Goal: Task Accomplishment & Management: Manage account settings

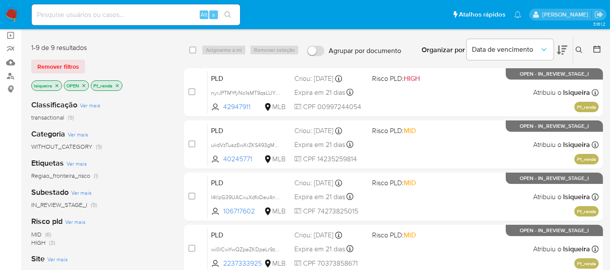
scroll to position [48, 0]
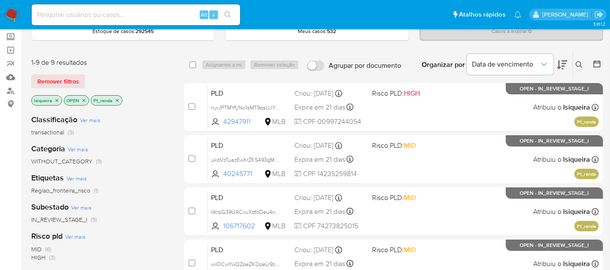
click at [10, 17] on img at bounding box center [11, 14] width 15 height 15
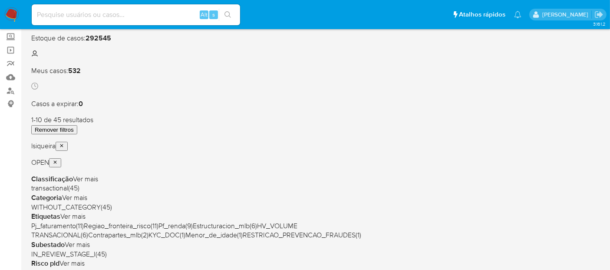
scroll to position [96, 0]
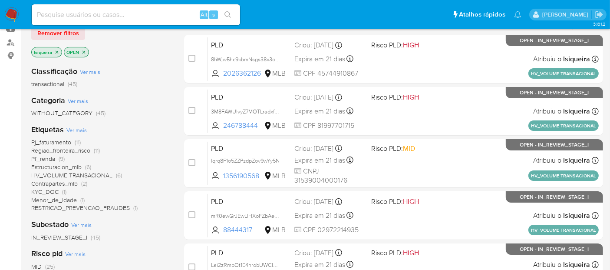
click at [52, 165] on span "Estructuracion_mlb" at bounding box center [56, 166] width 50 height 9
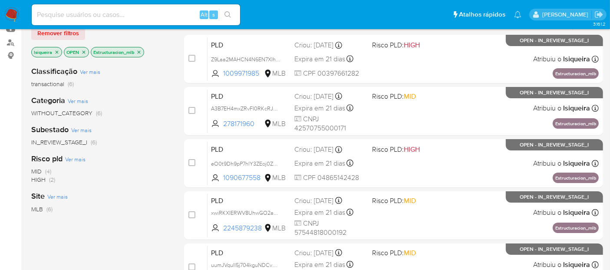
click at [141, 50] on icon "close-filter" at bounding box center [138, 52] width 5 height 5
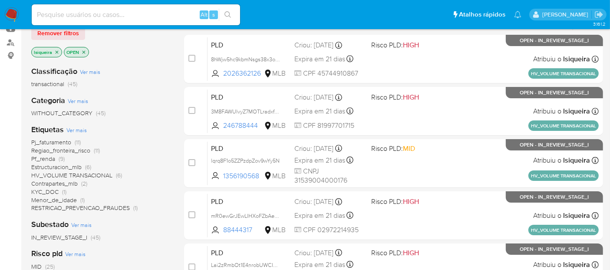
click at [60, 143] on span "Pj_faturamento" at bounding box center [51, 142] width 40 height 9
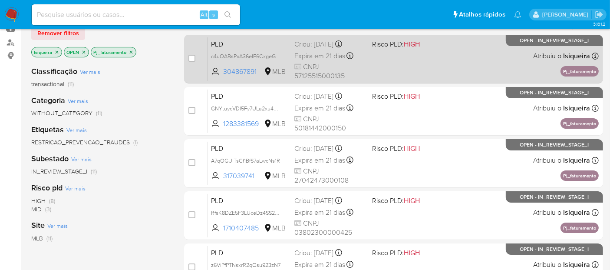
click at [460, 61] on div "PLD c4uOABsPxA36eIF6CxgeGoB5 304867891 MLB Risco PLD: HIGH Criou: 12/09/2025 Cr…" at bounding box center [403, 59] width 391 height 44
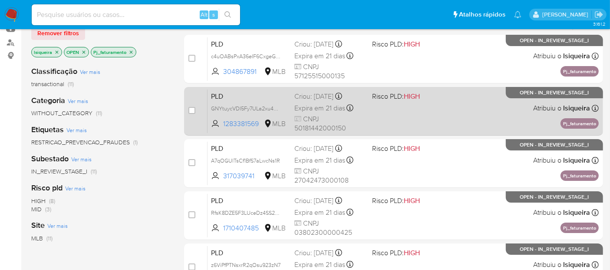
click at [446, 109] on div "PLD GNYtuycVDI5Fy7ULa2xu4X3p 1283381569 MLB Risco PLD: HIGH Criou: 12/09/2025 C…" at bounding box center [403, 111] width 391 height 44
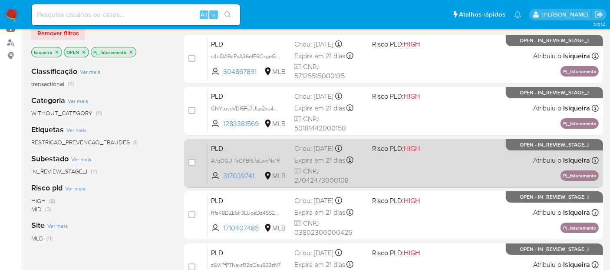
click at [437, 165] on div "PLD A7qOGUlTsCf1BfS7aLwcNs1R 317039741 MLB Risco PLD: HIGH Criou: 12/09/2025 Cr…" at bounding box center [403, 163] width 391 height 44
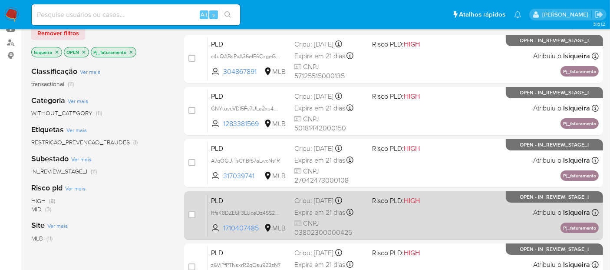
click at [442, 219] on div "PLD RfsK8DZE5F3LUceDz4SS29Qm 1710407485 MLB Risco PLD: HIGH Criou: 12/09/2025 C…" at bounding box center [403, 215] width 391 height 44
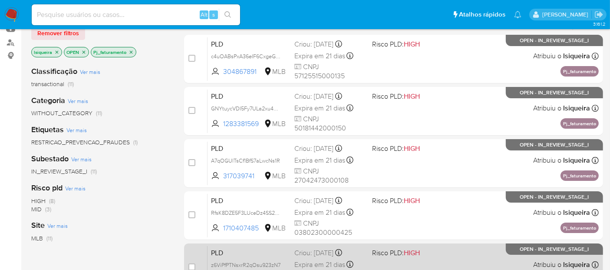
click at [444, 248] on div "PLD z6ViPfPTNsxrR2qOsu923zN7 798276004 MLB Risco PLD: HIGH Criou: 12/09/2025 Cr…" at bounding box center [403, 267] width 391 height 44
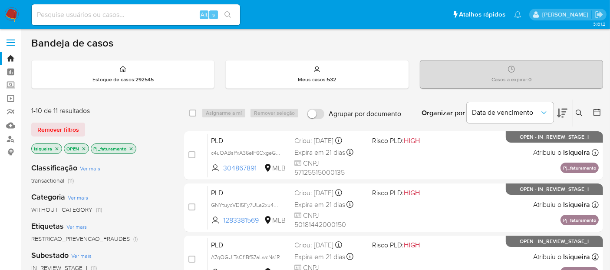
click at [9, 11] on img at bounding box center [11, 14] width 15 height 15
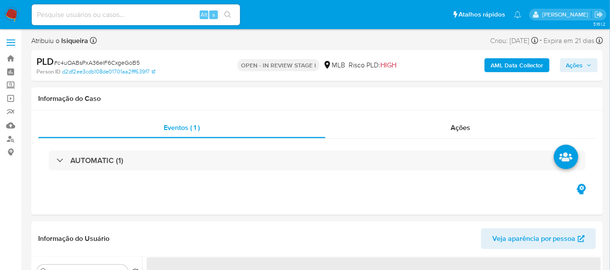
select select "10"
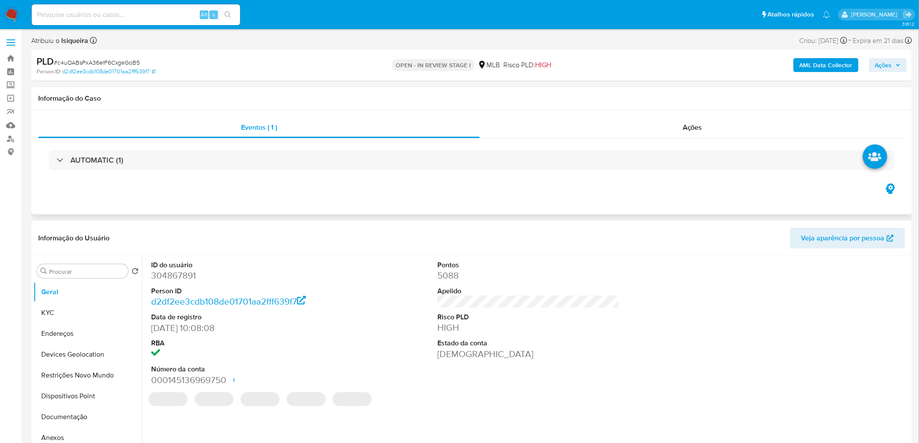
click at [50, 242] on button "KYC" at bounding box center [87, 313] width 109 height 21
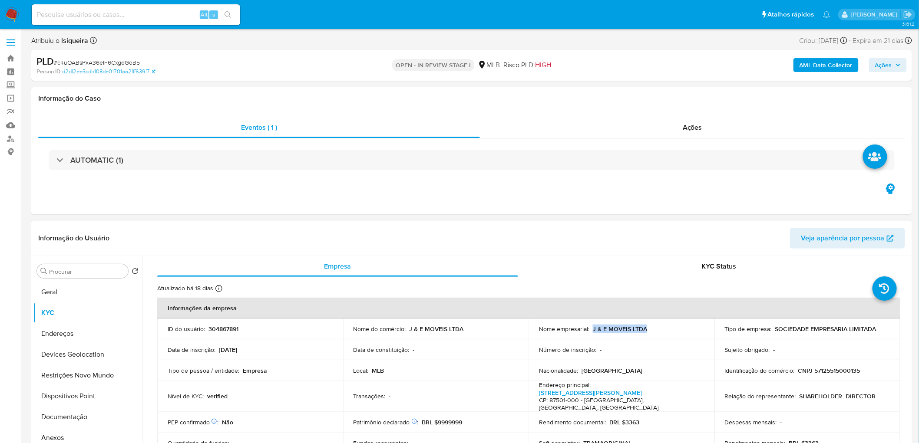
drag, startPoint x: 673, startPoint y: 331, endPoint x: 592, endPoint y: 329, distance: 81.7
click at [549, 242] on div "Nome empresarial : J & E MOVEIS LTDA" at bounding box center [621, 329] width 165 height 8
copy p "J & E MOVEIS LTDA"
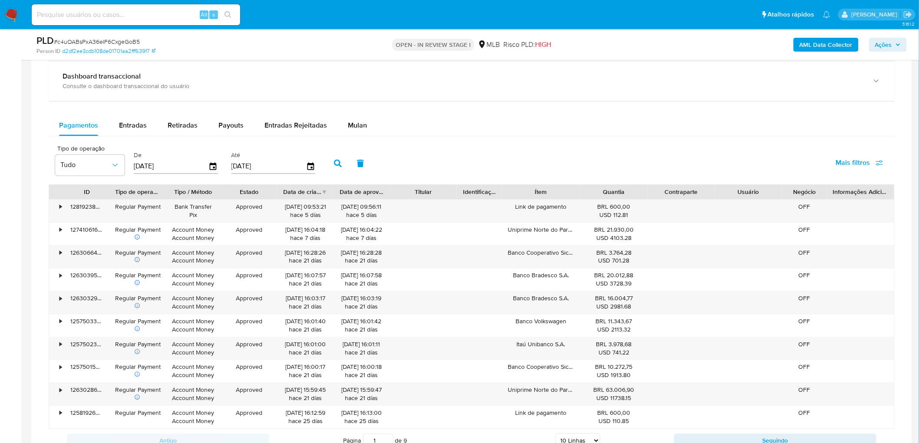
scroll to position [679, 0]
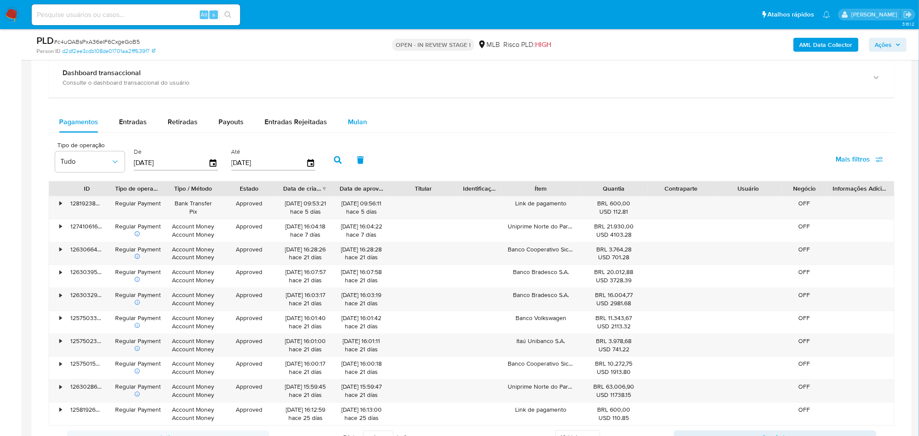
click at [362, 119] on span "Mulan" at bounding box center [357, 122] width 19 height 10
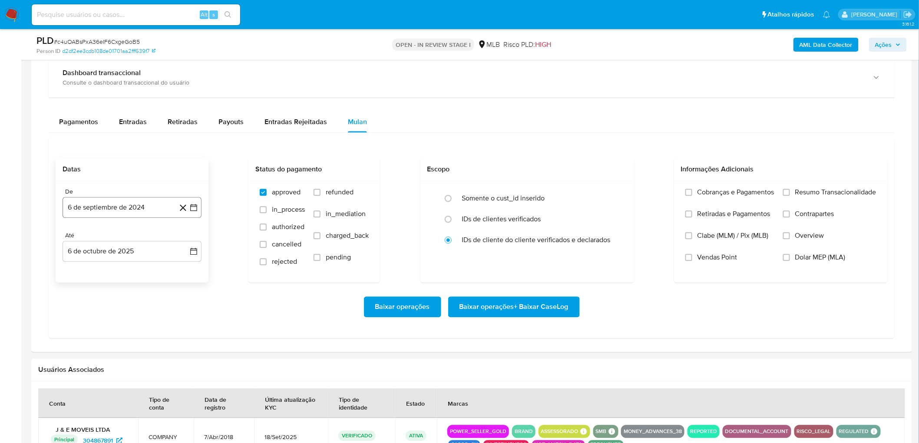
click at [120, 207] on button "6 de septiembre de 2024" at bounding box center [132, 208] width 139 height 21
click at [128, 241] on span "septiembre 2024" at bounding box center [127, 239] width 53 height 9
click at [193, 242] on div "2024 2024 ene feb mar abr may jun jul ago sep oct nov dic" at bounding box center [131, 294] width 137 height 147
click at [185, 240] on icon "Año siguiente" at bounding box center [184, 239] width 3 height 6
click at [133, 242] on span "ago" at bounding box center [131, 319] width 11 height 7
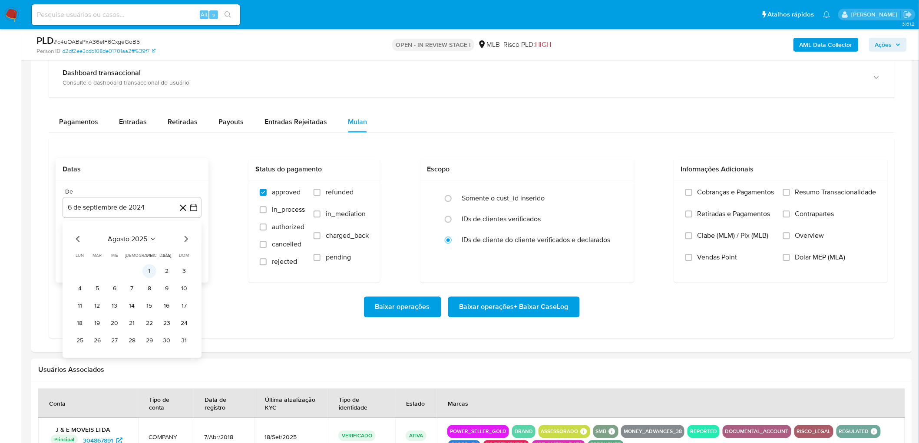
click at [146, 242] on button "1" at bounding box center [149, 272] width 14 height 14
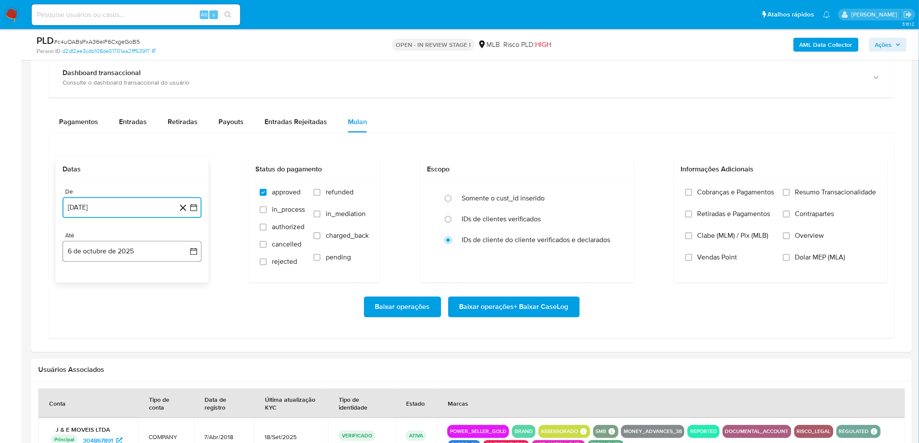
click at [127, 242] on button "6 de octubre de 2025" at bounding box center [132, 251] width 139 height 21
click at [167, 242] on button "4" at bounding box center [167, 315] width 14 height 14
drag, startPoint x: 791, startPoint y: 195, endPoint x: 777, endPoint y: 201, distance: 16.1
click at [549, 195] on label "Resumo Transacionalidade" at bounding box center [829, 199] width 93 height 22
click at [549, 195] on input "Resumo Transacionalidade" at bounding box center [786, 192] width 7 height 7
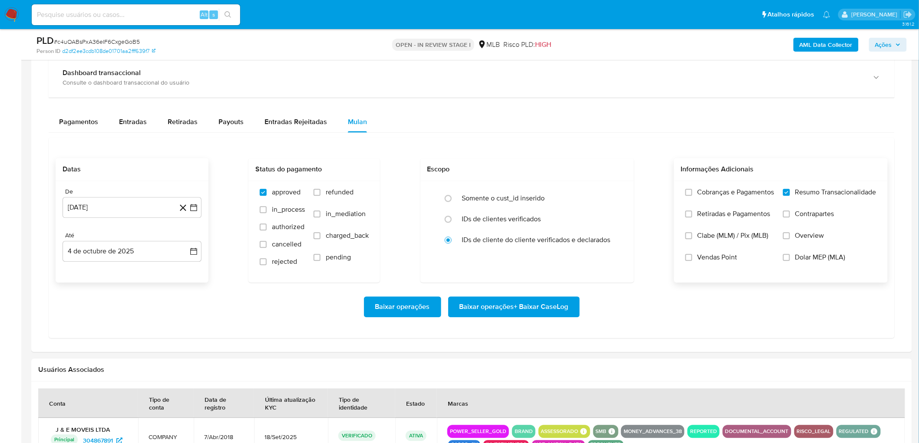
click at [549, 242] on span "Vendas Point" at bounding box center [718, 258] width 40 height 9
click at [549, 242] on input "Vendas Point" at bounding box center [688, 258] width 7 height 7
click at [527, 242] on span "Baixar operações + Baixar CaseLog" at bounding box center [514, 307] width 109 height 19
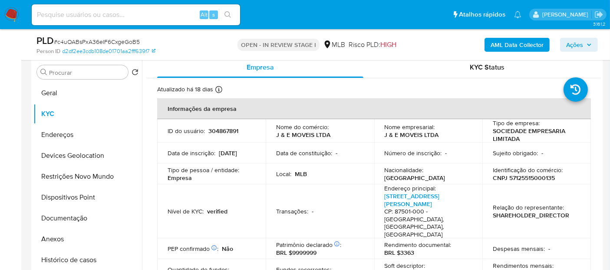
scroll to position [149, 0]
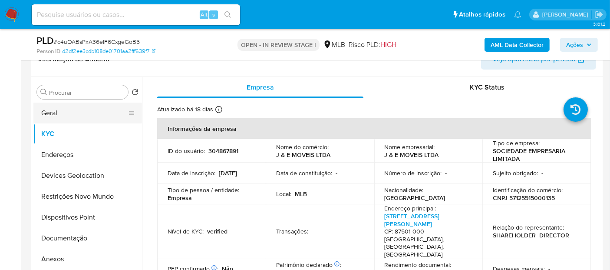
click at [94, 116] on button "Geral" at bounding box center [84, 113] width 102 height 21
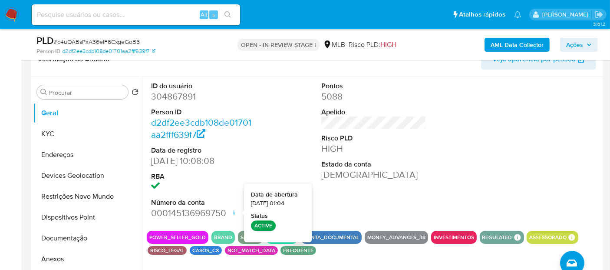
click at [437, 172] on div "ID do usuário 304867891 Person ID d2df2ee3cdb108de01701aa2fff639f7 Data de regi…" at bounding box center [374, 150] width 454 height 147
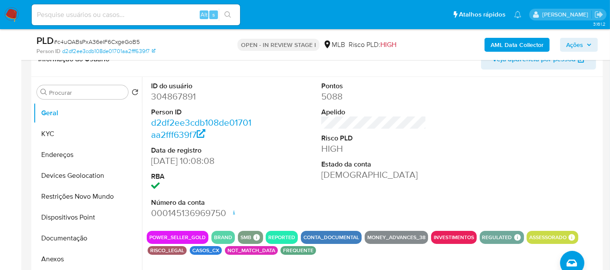
scroll to position [197, 0]
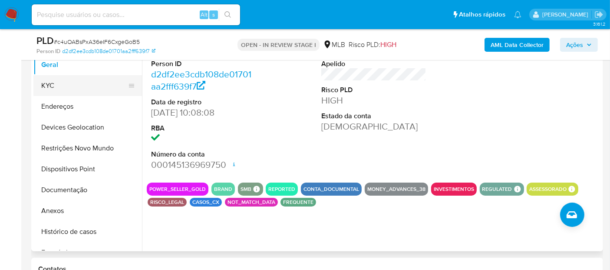
click at [100, 88] on button "KYC" at bounding box center [84, 85] width 102 height 21
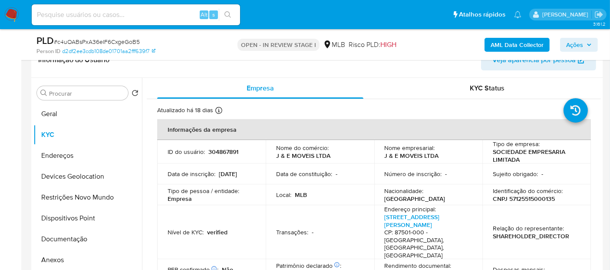
scroll to position [149, 0]
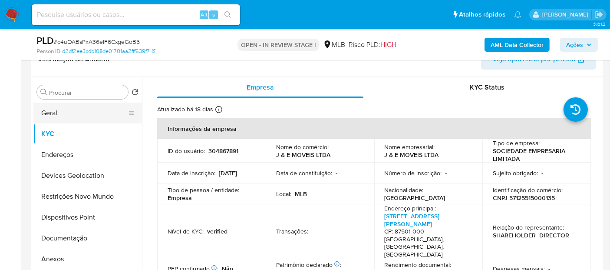
click at [83, 109] on button "Geral" at bounding box center [84, 113] width 102 height 21
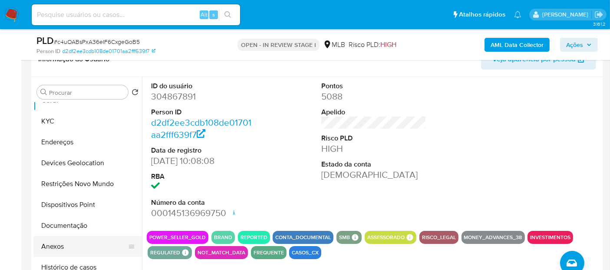
scroll to position [48, 0]
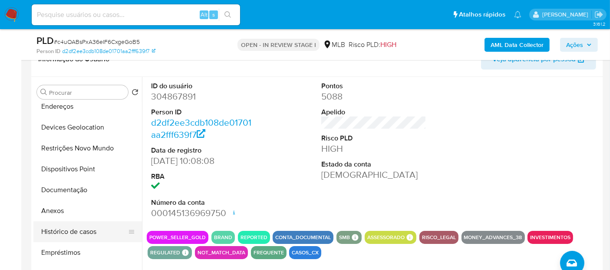
click at [79, 225] on button "Histórico de casos" at bounding box center [84, 231] width 102 height 21
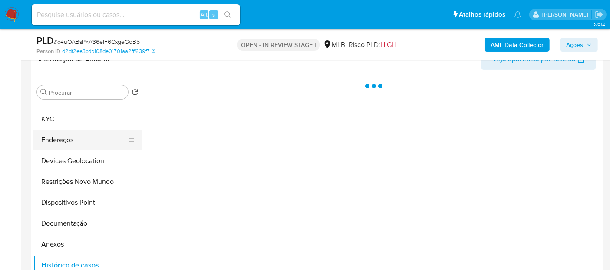
scroll to position [0, 0]
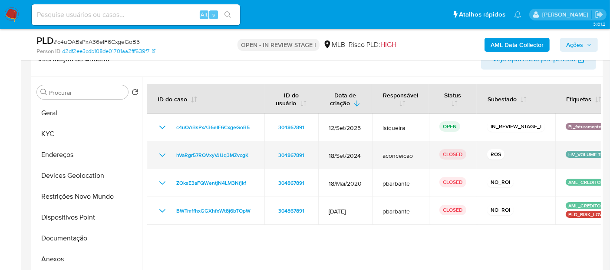
click at [158, 152] on icon "Mostrar/Ocultar" at bounding box center [162, 155] width 10 height 10
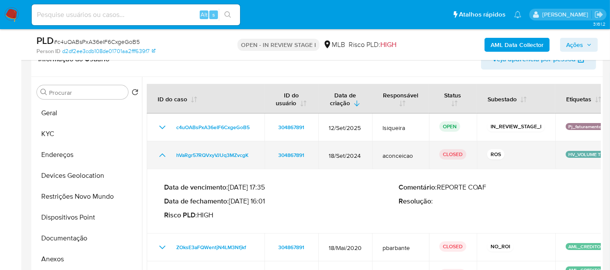
click at [158, 152] on icon "Mostrar/Ocultar" at bounding box center [162, 155] width 10 height 10
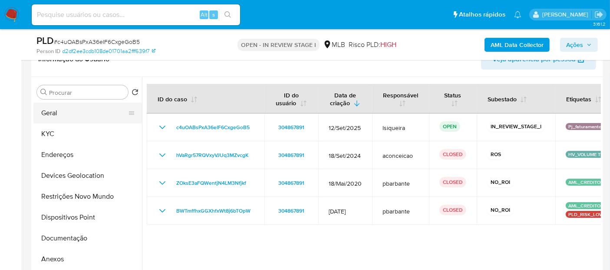
click at [60, 107] on button "Geral" at bounding box center [84, 113] width 102 height 21
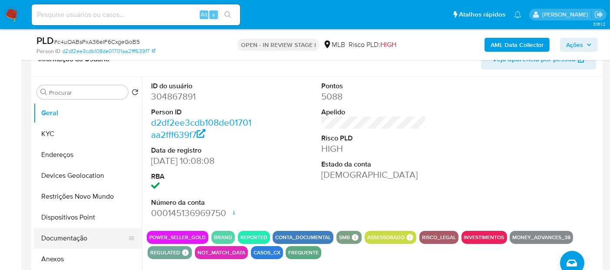
click at [82, 232] on button "Documentação" at bounding box center [84, 238] width 102 height 21
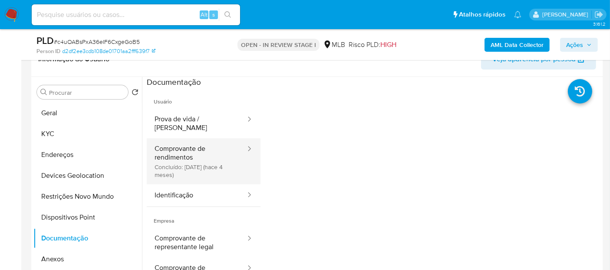
click at [167, 156] on button "Comprovante de rendimentos Concluído: 28/05/2025 (hace 4 meses)" at bounding box center [197, 161] width 100 height 46
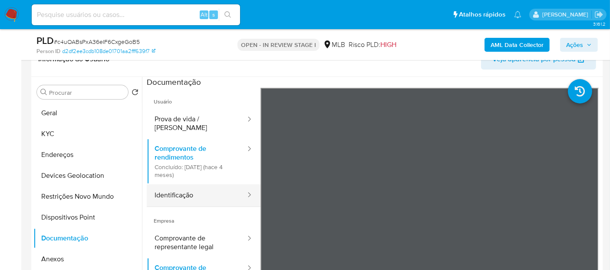
click at [184, 191] on button "Identificação" at bounding box center [197, 195] width 100 height 22
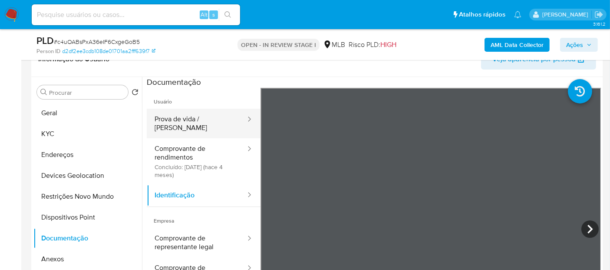
click at [205, 120] on button "Prova de vida / Selfie" at bounding box center [197, 124] width 100 height 30
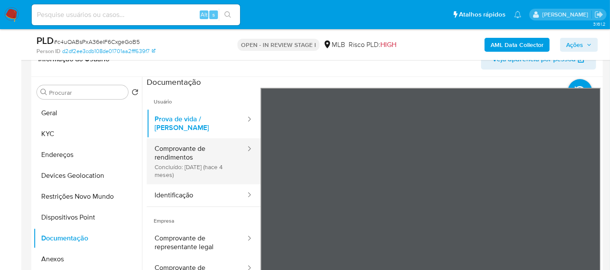
click at [186, 141] on button "Comprovante de rendimentos Concluído: 28/05/2025 (hace 4 meses)" at bounding box center [197, 161] width 100 height 46
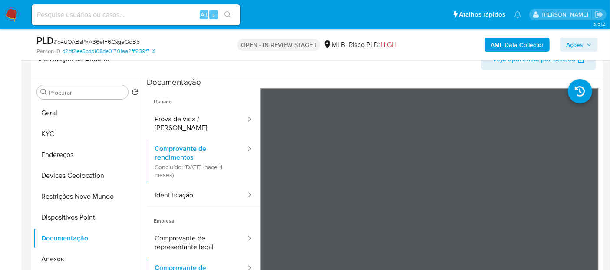
scroll to position [100, 0]
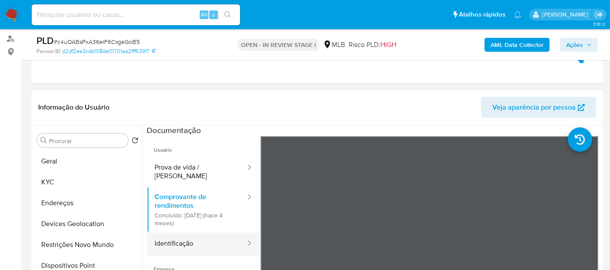
click at [170, 241] on button "Identificação" at bounding box center [197, 243] width 100 height 22
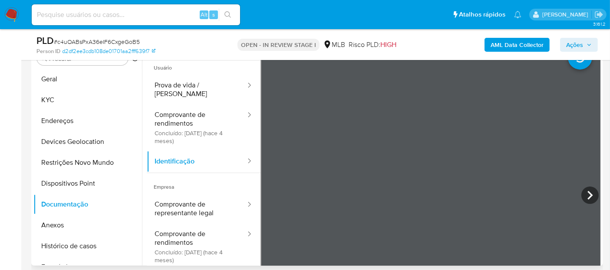
scroll to position [197, 0]
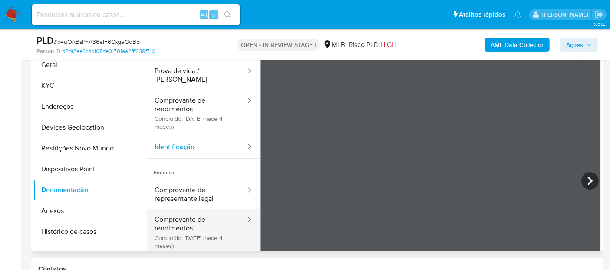
click at [162, 209] on button "Comprovante de rendimentos Concluído: 28/05/2025 (hace 4 meses)" at bounding box center [197, 232] width 100 height 46
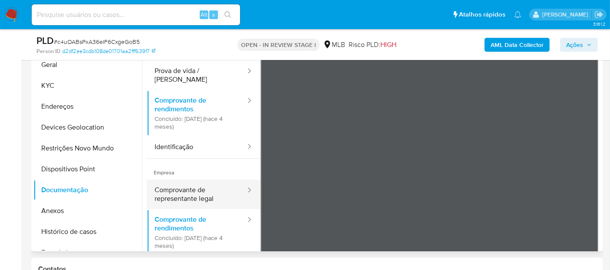
click at [190, 197] on button "Comprovante de representante legal" at bounding box center [197, 194] width 100 height 30
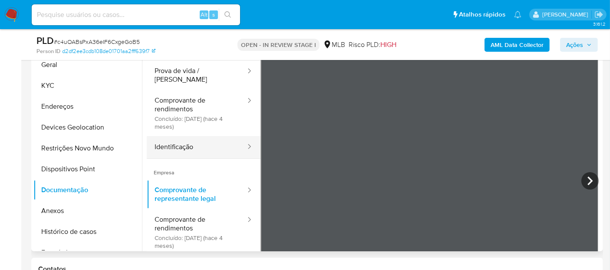
click at [202, 138] on button "Identificação" at bounding box center [197, 147] width 100 height 22
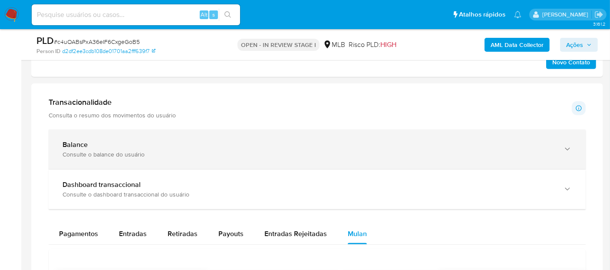
scroll to position [583, 0]
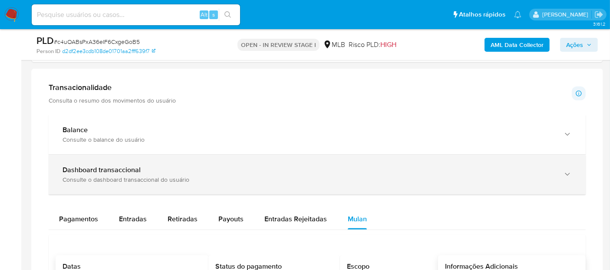
drag, startPoint x: 130, startPoint y: 219, endPoint x: 251, endPoint y: 187, distance: 124.9
click at [132, 219] on span "Entradas" at bounding box center [133, 219] width 28 height 10
select select "10"
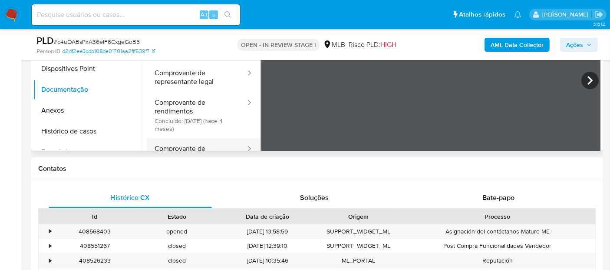
scroll to position [293, 0]
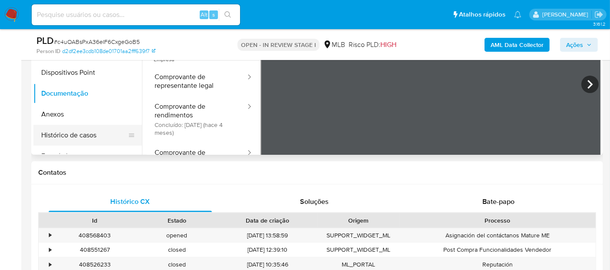
click at [87, 139] on button "Histórico de casos" at bounding box center [84, 135] width 102 height 21
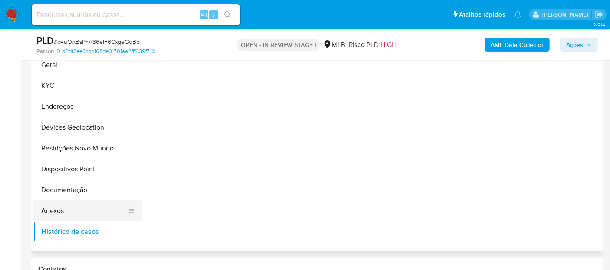
click at [64, 208] on button "Anexos" at bounding box center [84, 210] width 102 height 21
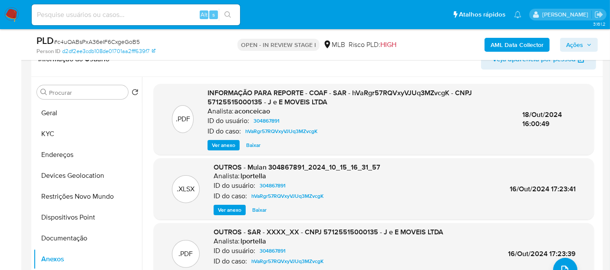
click at [226, 144] on span "Ver anexo" at bounding box center [223, 145] width 23 height 9
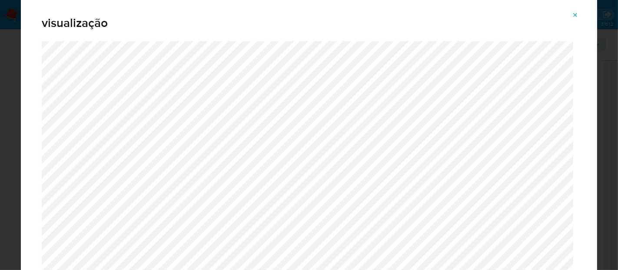
click at [549, 10] on span "Attachment preview" at bounding box center [575, 15] width 7 height 12
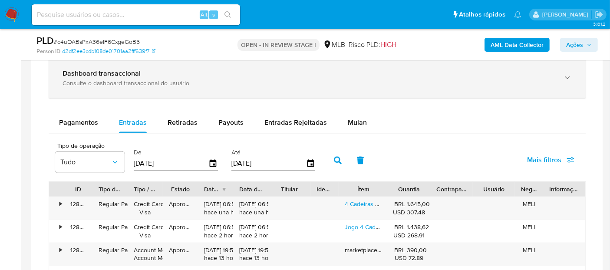
scroll to position [631, 0]
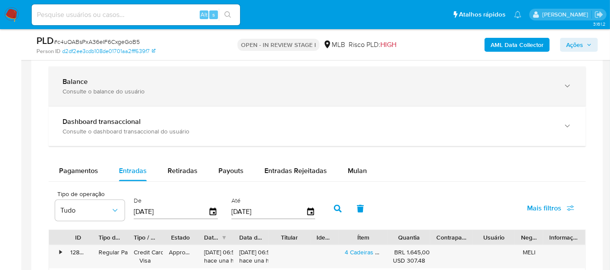
click at [193, 97] on div "Balance Consulte o balance do usuário" at bounding box center [317, 86] width 537 height 40
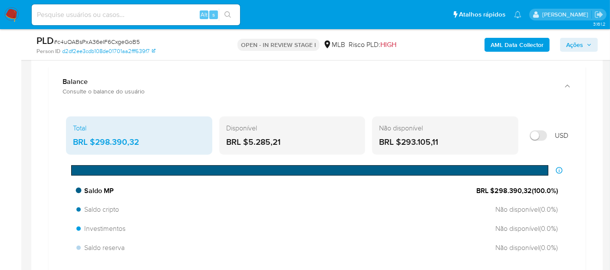
drag, startPoint x: 532, startPoint y: 187, endPoint x: 494, endPoint y: 193, distance: 38.7
click at [494, 193] on span "BRL $298.390,32 ( 100.0 %)" at bounding box center [517, 191] width 82 height 10
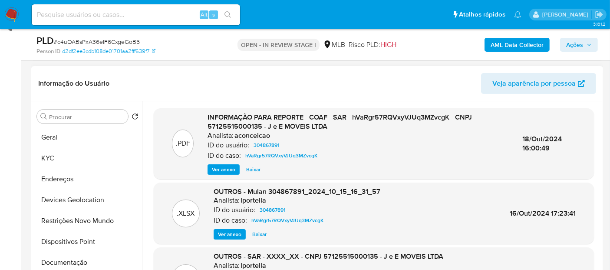
scroll to position [100, 0]
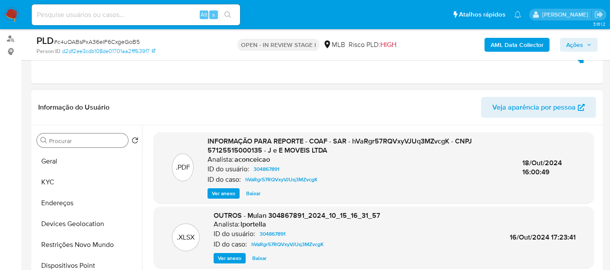
click at [113, 139] on input "Procurar" at bounding box center [87, 141] width 76 height 8
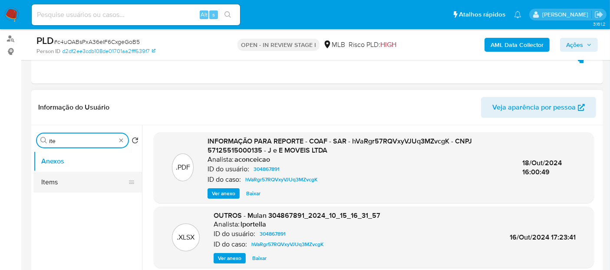
type input "ite"
click at [66, 187] on button "Items" at bounding box center [84, 182] width 102 height 21
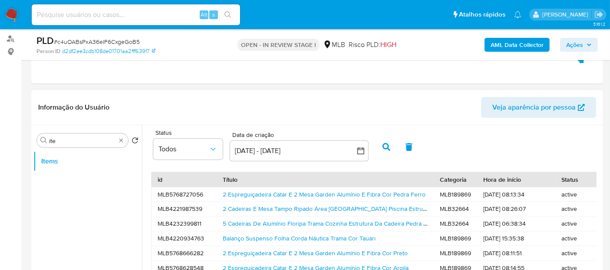
scroll to position [149, 0]
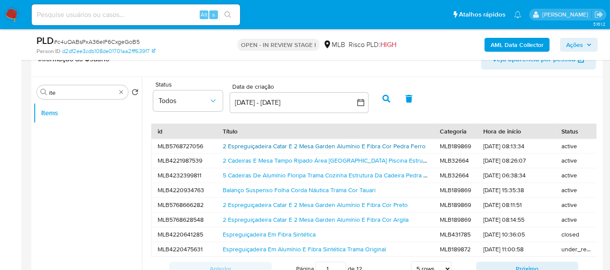
click at [358, 146] on link "2 Espreguiçadeira Catar E 2 Mesa Garden Alumínio E Fibra Cor Pedra Ferro" at bounding box center [324, 146] width 203 height 9
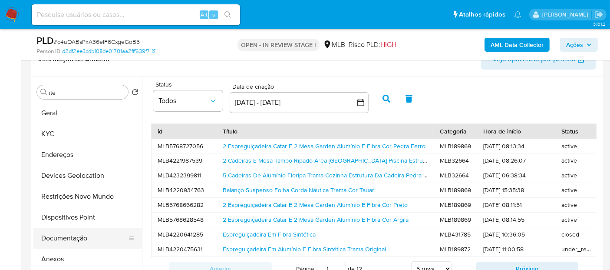
click at [67, 235] on button "Documentação" at bounding box center [84, 238] width 102 height 21
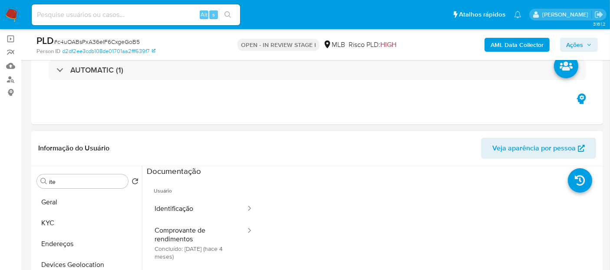
scroll to position [52, 0]
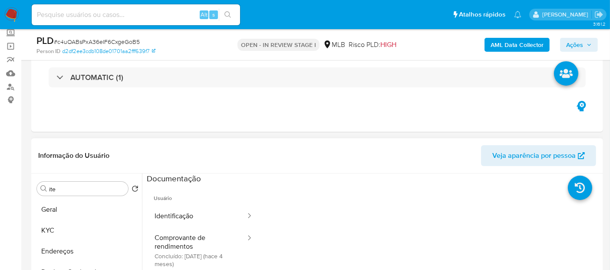
drag, startPoint x: 191, startPoint y: 248, endPoint x: 261, endPoint y: 149, distance: 121.0
click at [191, 239] on button "Comprovante de rendimentos Concluído: 28/05/2025 (hace 4 meses)" at bounding box center [197, 250] width 100 height 46
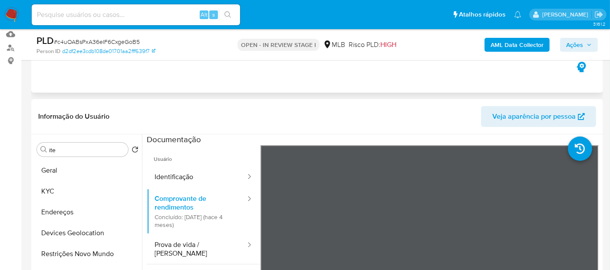
scroll to position [100, 0]
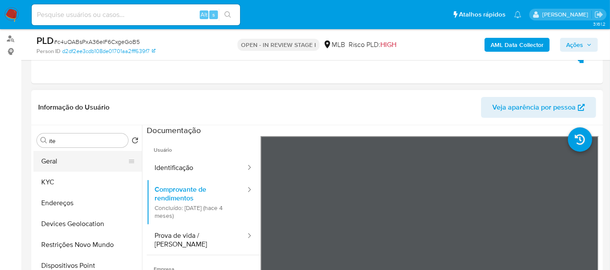
click at [60, 158] on button "Geral" at bounding box center [84, 161] width 102 height 21
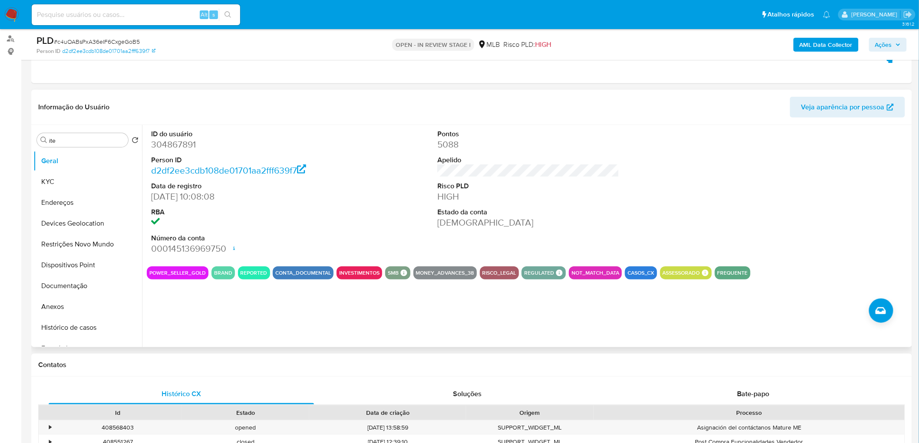
click at [362, 228] on div "ID do usuário 304867891 Person ID d2df2ee3cdb108de01701aa2fff639f7 Data de regi…" at bounding box center [528, 192] width 763 height 135
click at [81, 182] on button "KYC" at bounding box center [84, 182] width 102 height 21
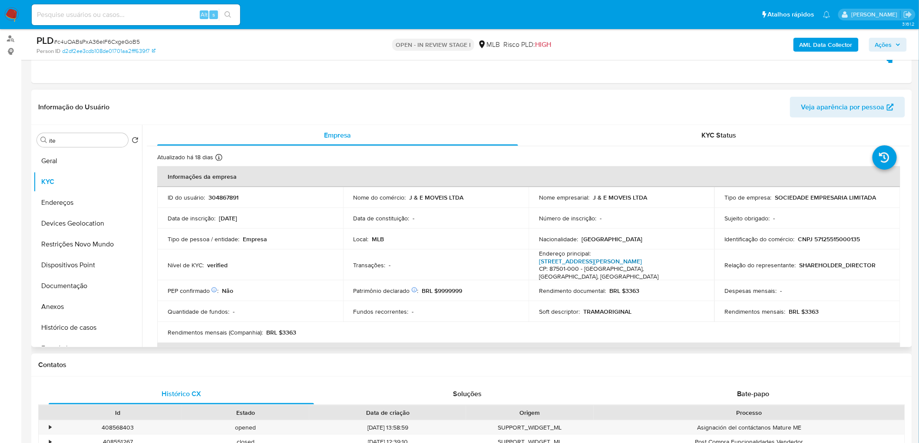
click at [549, 242] on link "Rua Orlando Aguera Degan 2497, Zona I" at bounding box center [590, 261] width 103 height 9
click at [56, 202] on button "Endereços" at bounding box center [84, 202] width 102 height 21
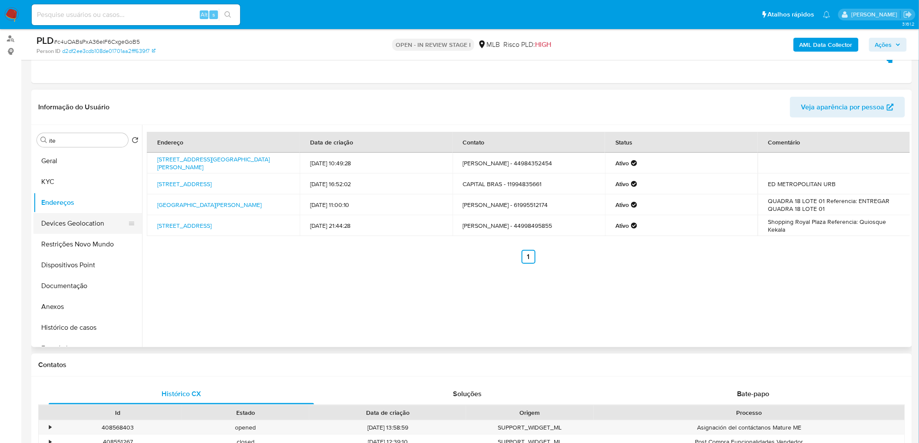
click at [75, 223] on button "Devices Geolocation" at bounding box center [84, 223] width 102 height 21
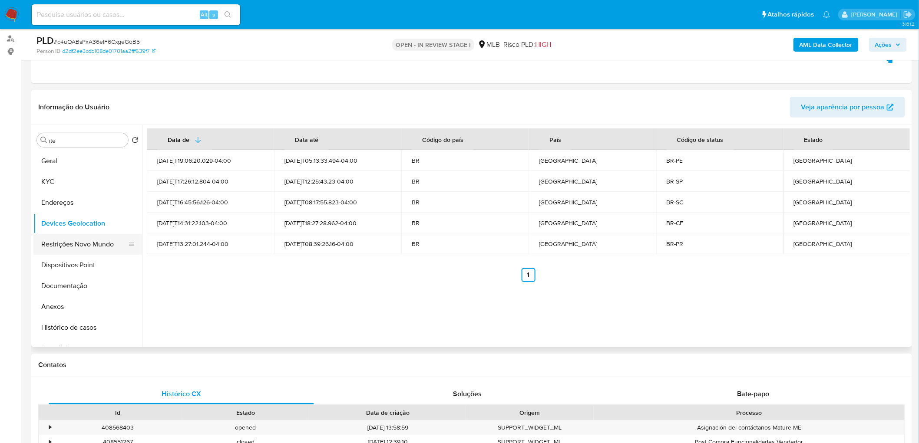
click at [106, 242] on button "Restrições Novo Mundo" at bounding box center [84, 244] width 102 height 21
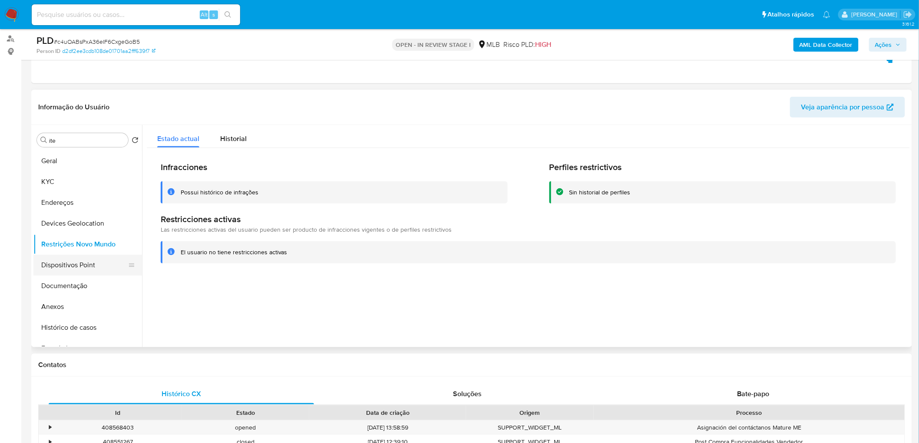
click at [99, 242] on button "Dispositivos Point" at bounding box center [84, 265] width 102 height 21
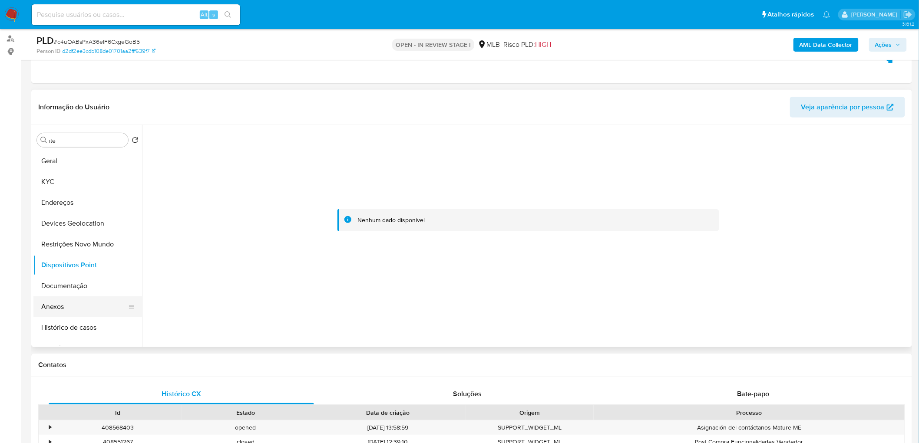
click at [79, 242] on button "Anexos" at bounding box center [84, 307] width 102 height 21
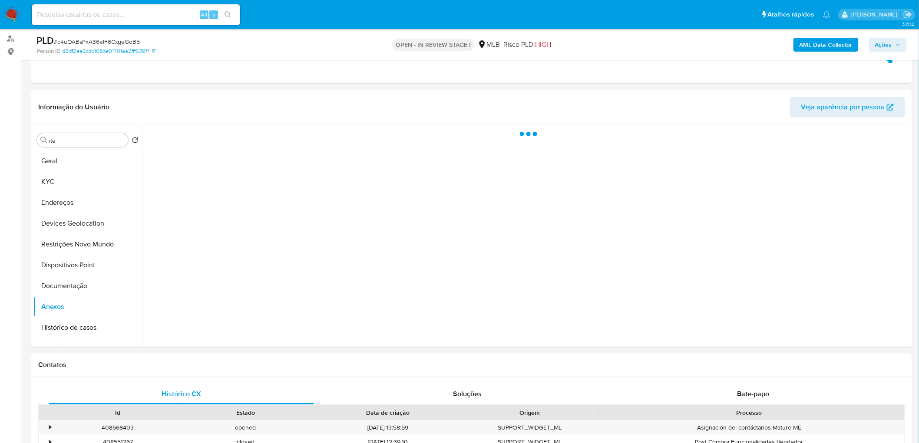
click at [549, 44] on b "AML Data Collector" at bounding box center [826, 45] width 53 height 14
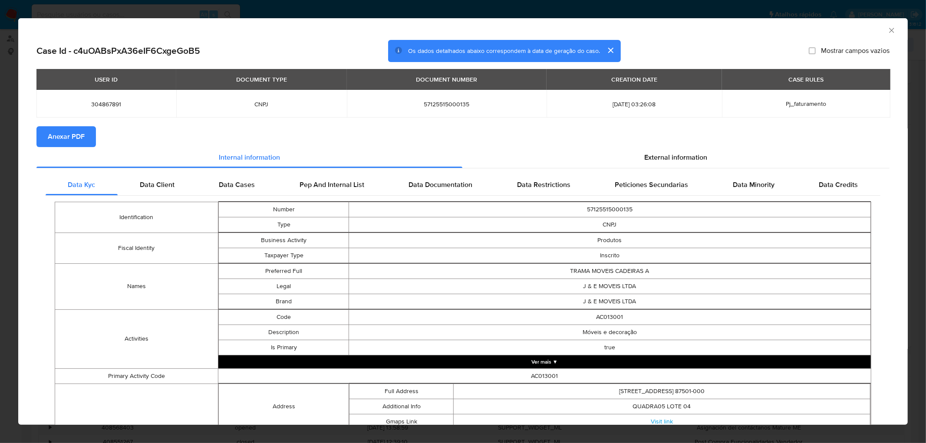
click at [69, 138] on span "Anexar PDF" at bounding box center [66, 136] width 37 height 19
click at [549, 30] on icon "Fechar a janela" at bounding box center [892, 30] width 9 height 9
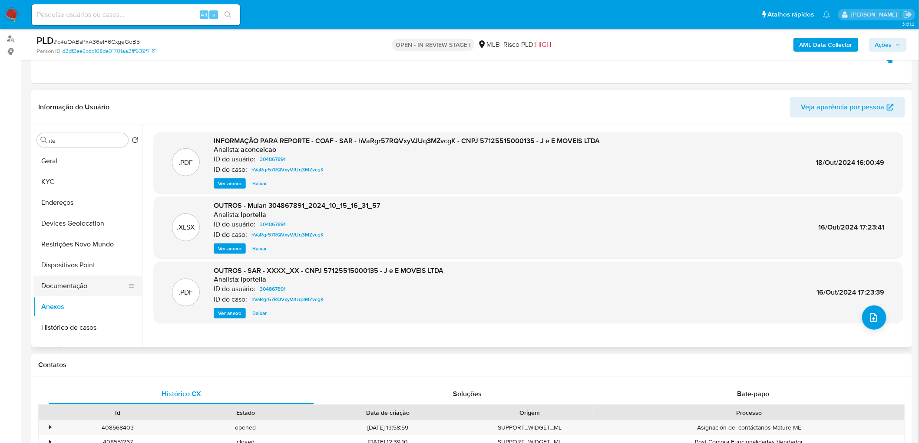
click at [73, 242] on button "Documentação" at bounding box center [84, 286] width 102 height 21
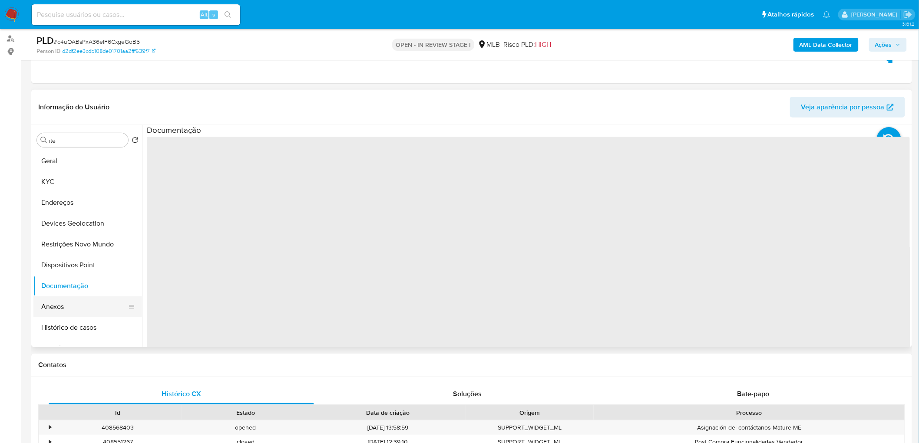
click at [62, 242] on button "Anexos" at bounding box center [84, 307] width 102 height 21
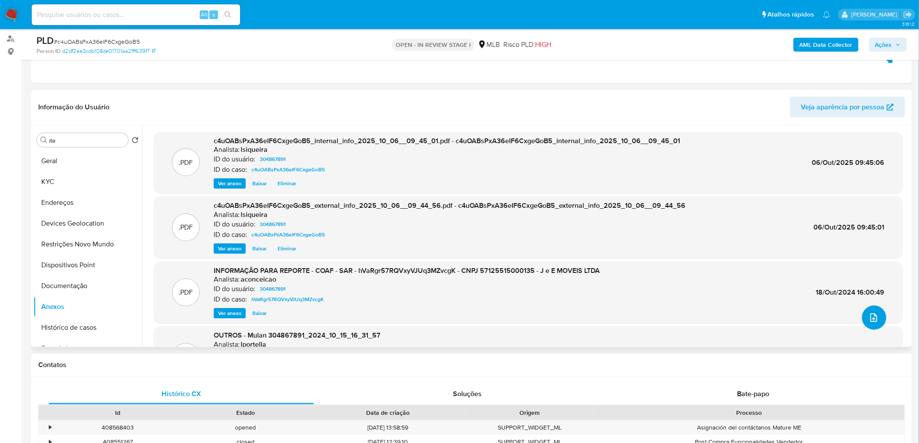
click at [549, 242] on button "upload-file" at bounding box center [874, 318] width 24 height 24
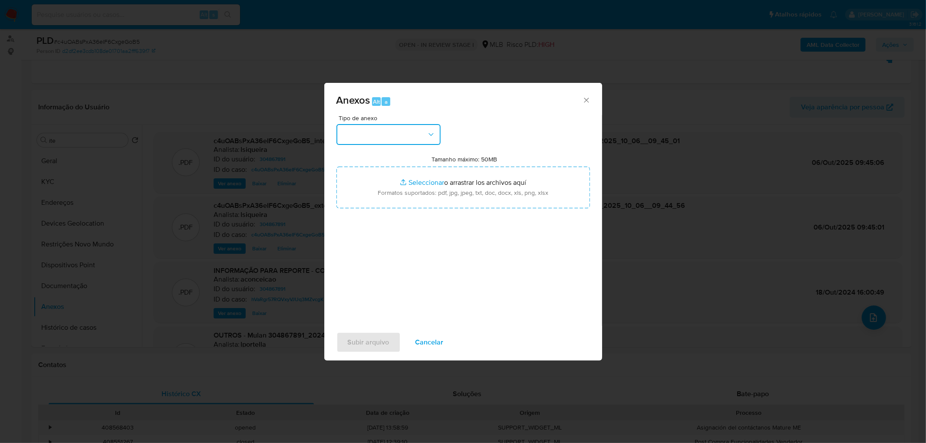
click at [396, 139] on button "button" at bounding box center [389, 134] width 104 height 21
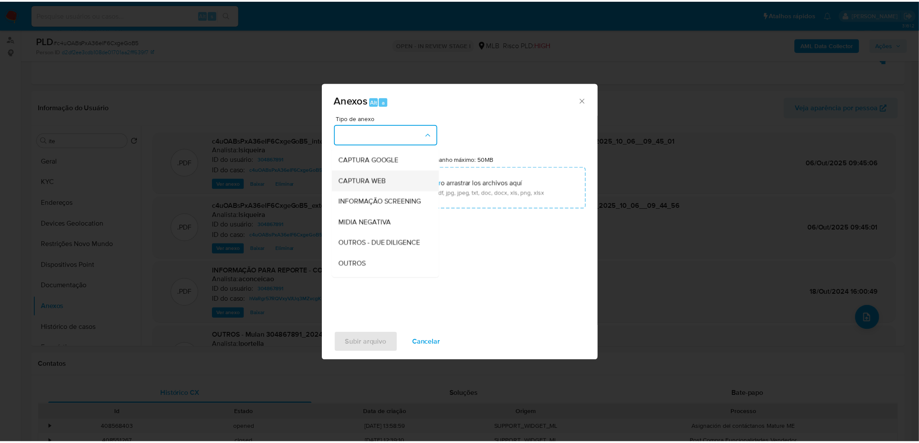
scroll to position [96, 0]
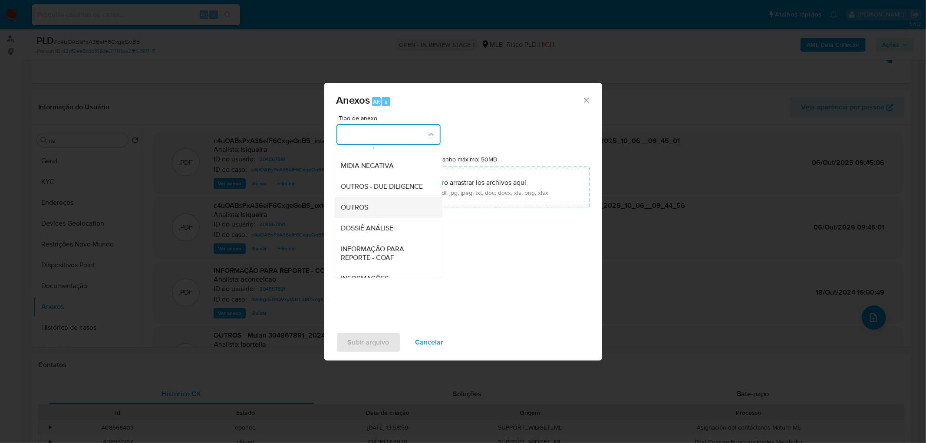
click at [367, 218] on div "OUTROS" at bounding box center [385, 207] width 89 height 21
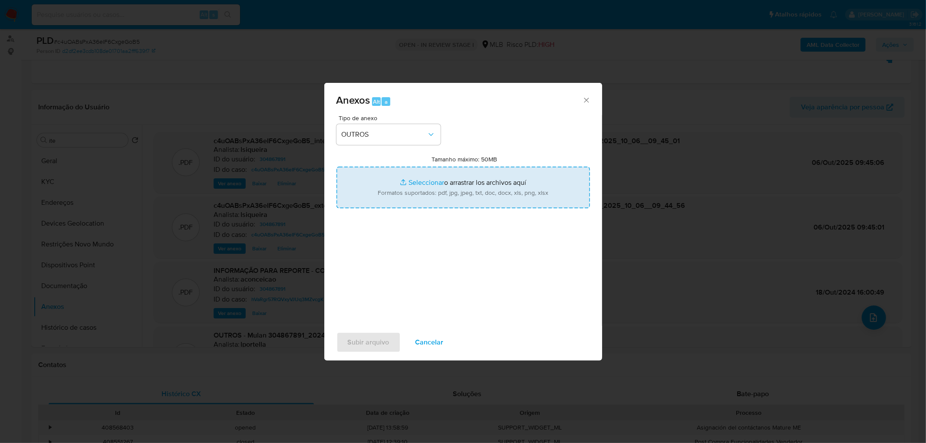
click at [420, 178] on input "Tamanho máximo: 50MB Seleccionar archivos" at bounding box center [464, 188] width 254 height 42
type input "C:\fakepath\Mulan 304867891_2025_10_06_07_58_01.xlsx"
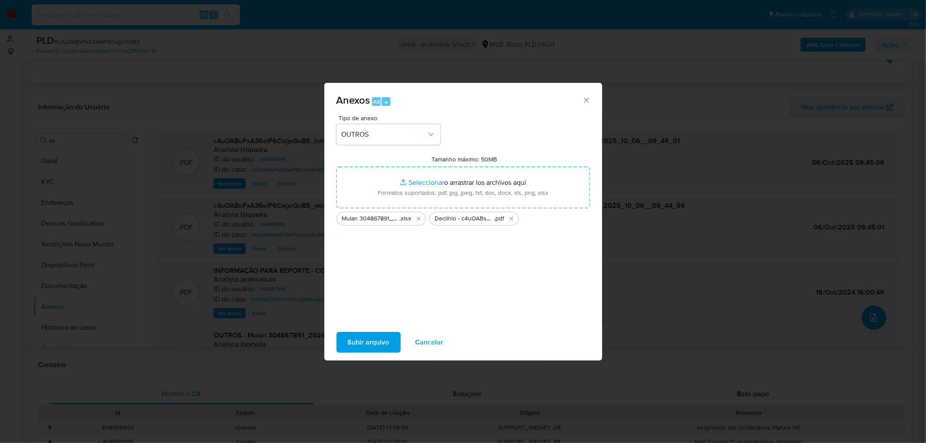
click at [368, 242] on span "Subir arquivo" at bounding box center [369, 342] width 42 height 19
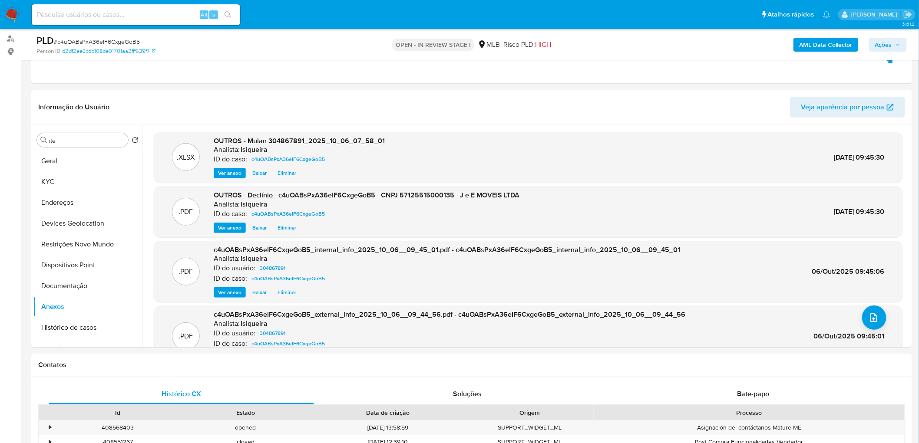
click at [549, 44] on span "Ações" at bounding box center [883, 45] width 17 height 14
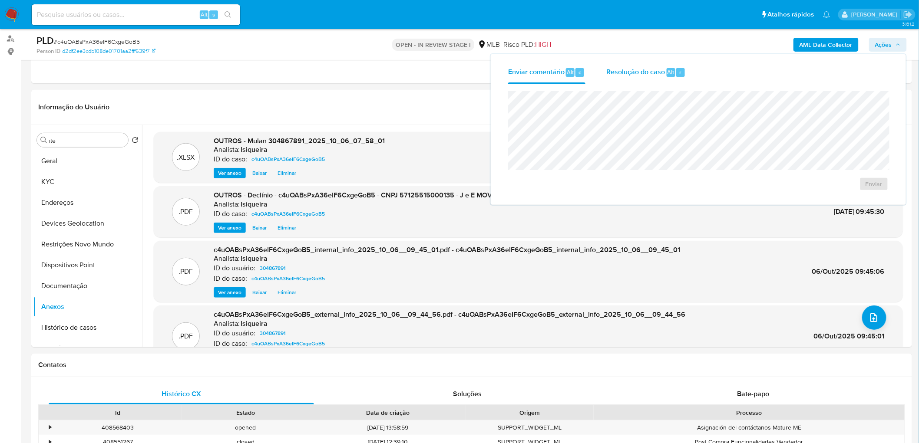
click at [549, 68] on span "Resolução do caso" at bounding box center [635, 72] width 59 height 10
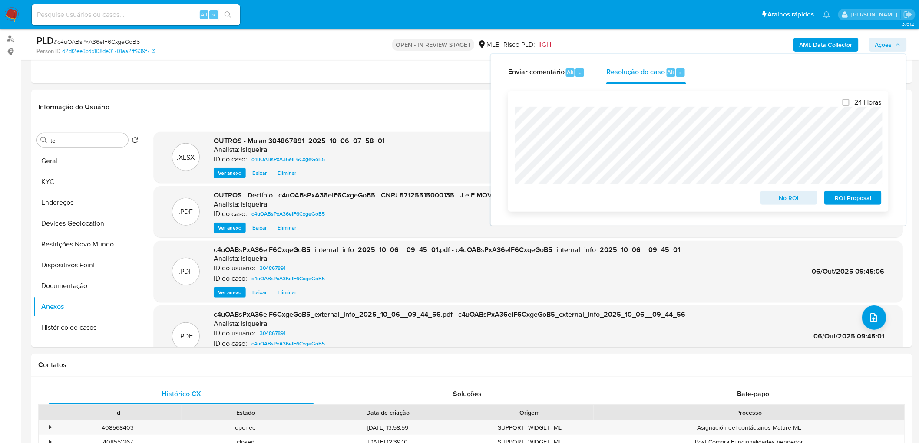
click at [549, 199] on span "No ROI" at bounding box center [789, 198] width 45 height 12
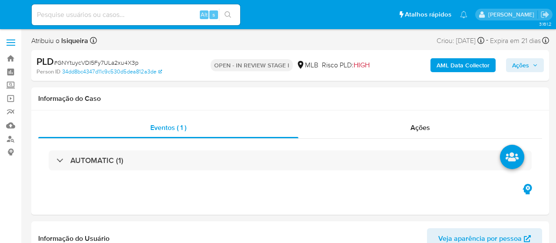
select select "10"
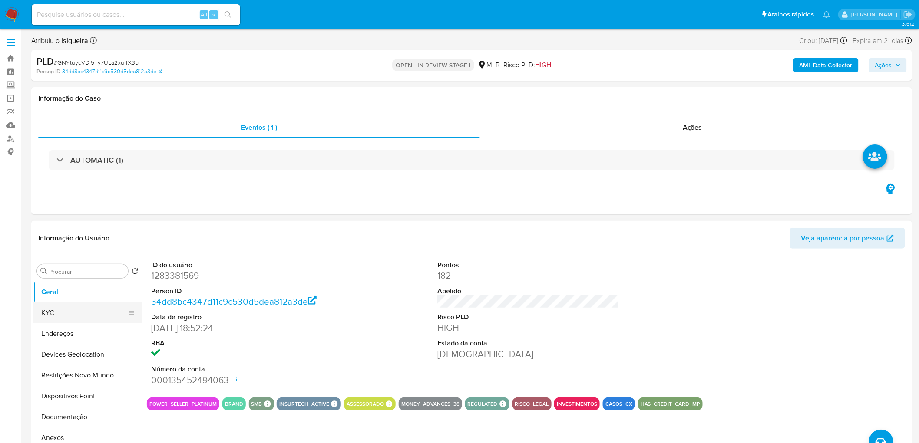
click at [55, 242] on button "KYC" at bounding box center [84, 313] width 102 height 21
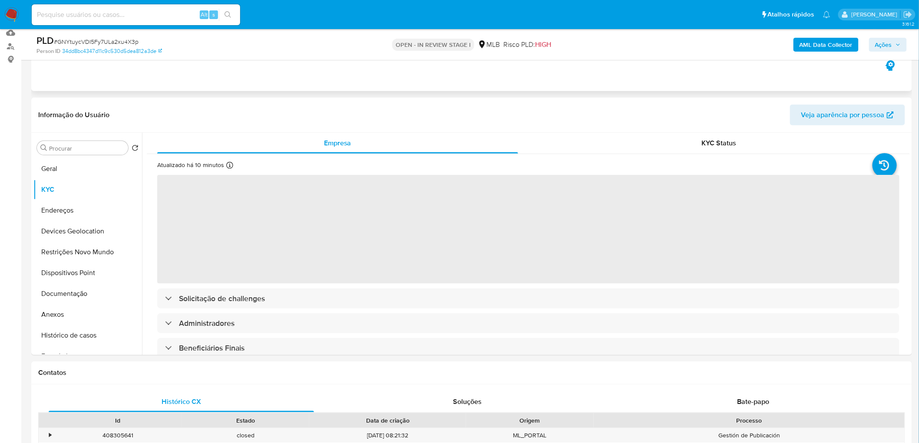
scroll to position [96, 0]
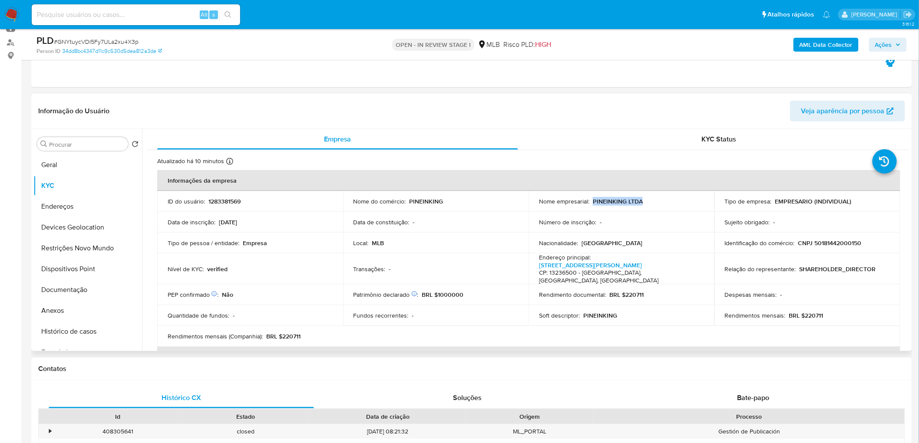
drag, startPoint x: 667, startPoint y: 202, endPoint x: 592, endPoint y: 203, distance: 75.2
click at [556, 203] on div "Nome empresarial : PINEINKING LTDA" at bounding box center [621, 202] width 165 height 8
copy p "PINEINKING LTDA"
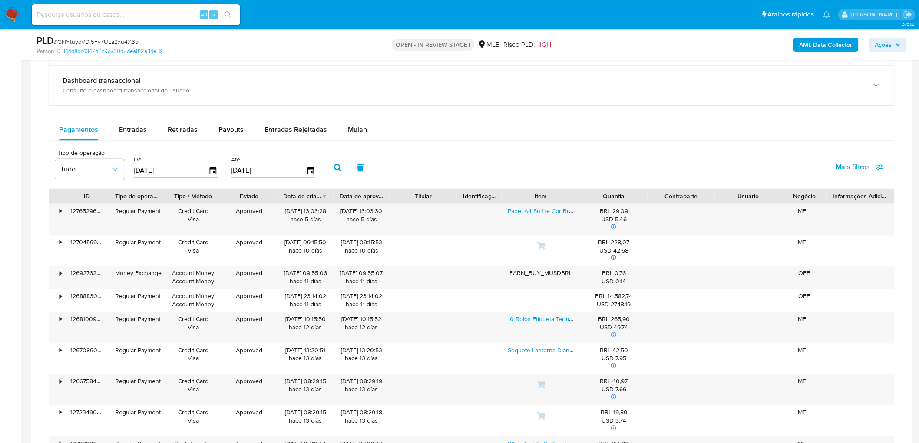
scroll to position [675, 0]
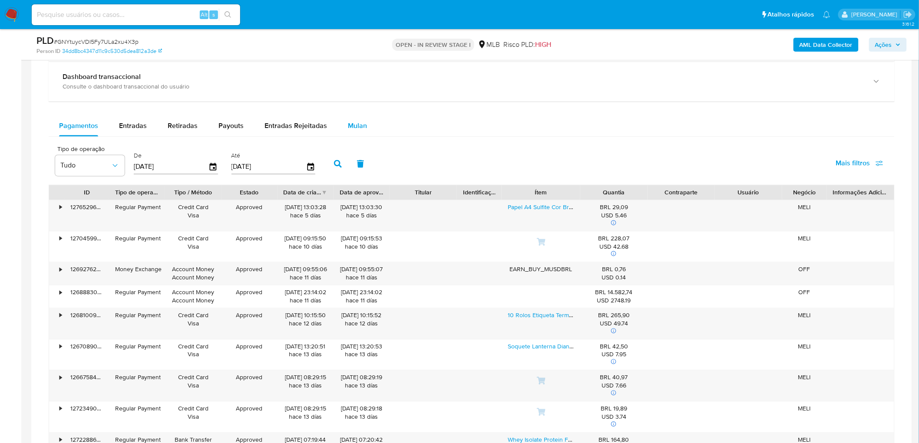
click at [358, 128] on span "Mulan" at bounding box center [357, 126] width 19 height 10
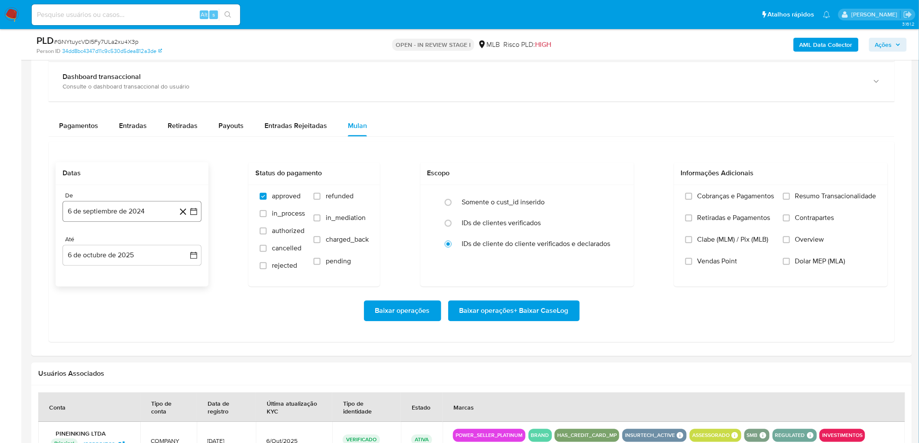
click at [88, 219] on button "6 de septiembre de 2024" at bounding box center [132, 212] width 139 height 21
click at [138, 242] on span "septiembre 2024" at bounding box center [127, 243] width 53 height 9
click at [187, 240] on icon "Año siguiente" at bounding box center [184, 243] width 10 height 10
click at [132, 242] on span "ago" at bounding box center [131, 323] width 11 height 7
click at [144, 242] on button "1" at bounding box center [149, 275] width 14 height 14
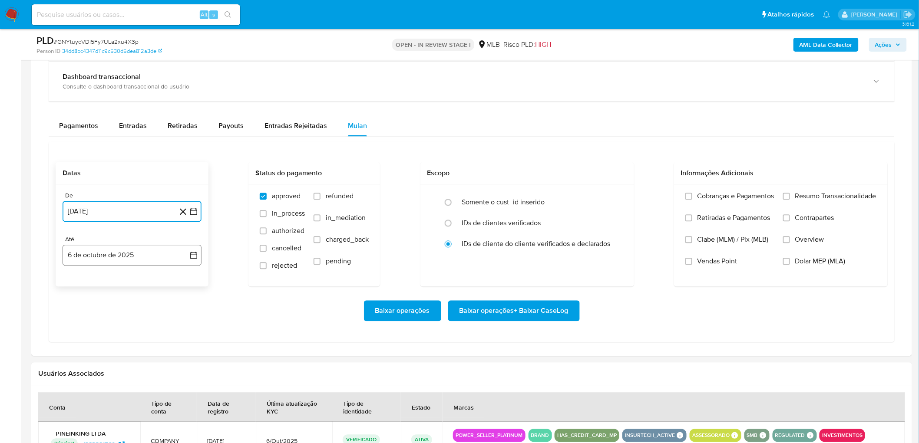
click at [114, 242] on button "6 de octubre de 2025" at bounding box center [132, 255] width 139 height 21
click at [164, 242] on button "4" at bounding box center [167, 319] width 14 height 14
click at [556, 195] on span "Resumo Transacionalidade" at bounding box center [835, 196] width 81 height 9
click at [556, 195] on input "Resumo Transacionalidade" at bounding box center [786, 196] width 7 height 7
click at [556, 242] on span "Vendas Point" at bounding box center [718, 262] width 40 height 9
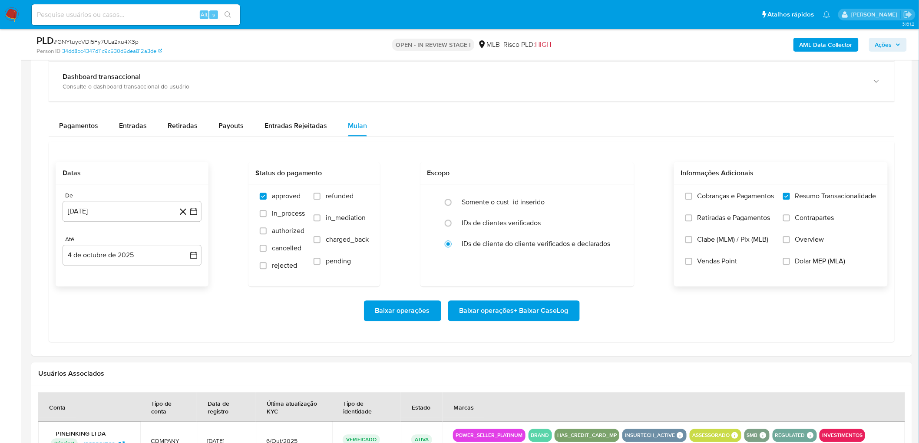
click at [556, 242] on input "Vendas Point" at bounding box center [688, 261] width 7 height 7
click at [517, 242] on span "Baixar operações + Baixar CaseLog" at bounding box center [514, 311] width 109 height 19
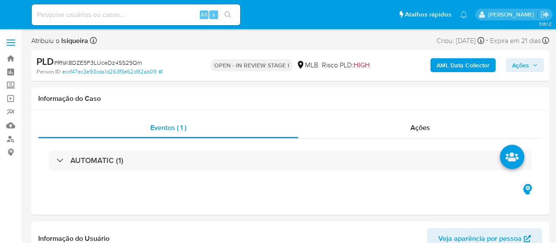
select select "10"
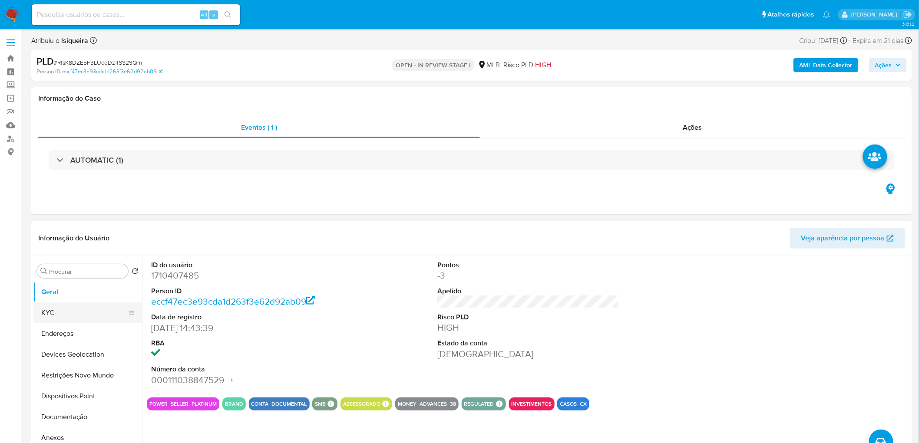
click at [66, 242] on button "KYC" at bounding box center [84, 313] width 102 height 21
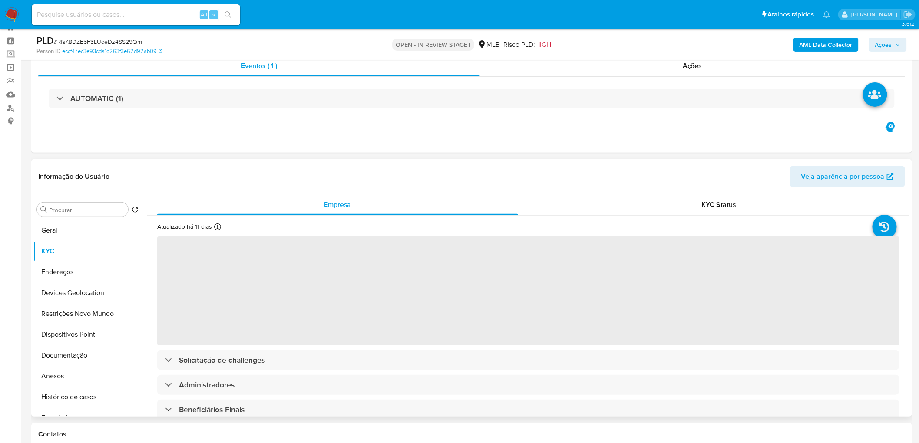
scroll to position [48, 0]
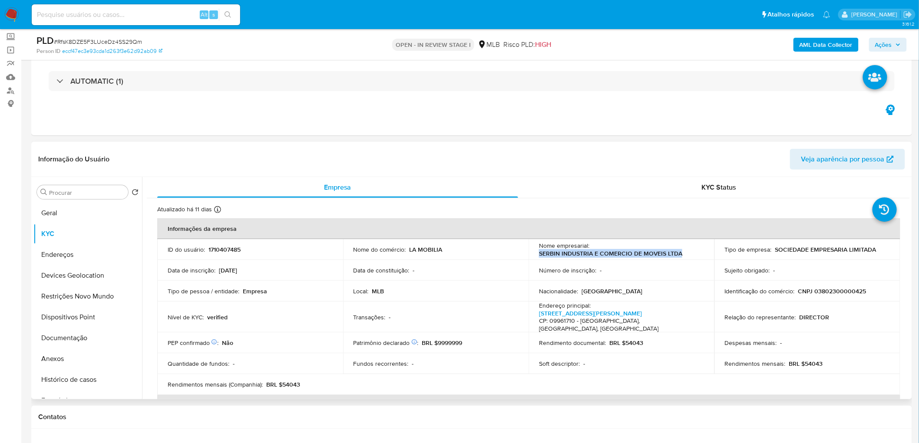
drag, startPoint x: 690, startPoint y: 256, endPoint x: 535, endPoint y: 252, distance: 154.7
click at [535, 242] on td "Nome empresarial : SERBIN INDUSTRIA E COMERCIO DE MOVEIS LTDA" at bounding box center [622, 249] width 186 height 21
copy p "SERBIN INDUSTRIA E COMERCIO DE MOVEIS LTDA"
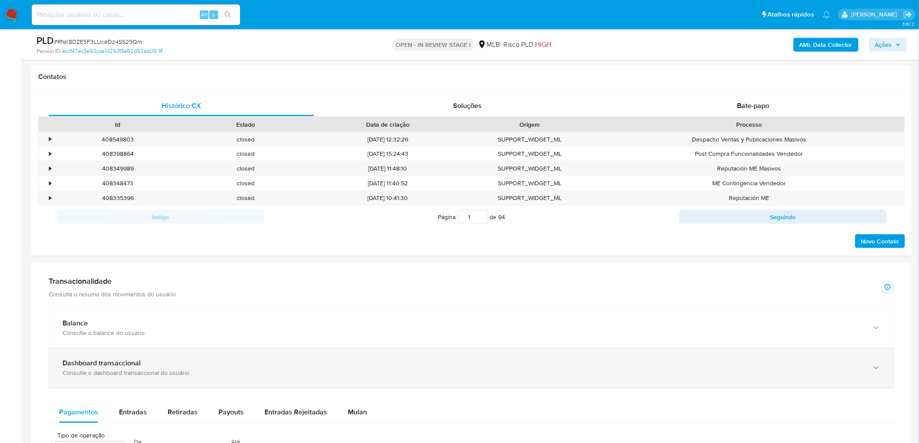
scroll to position [386, 0]
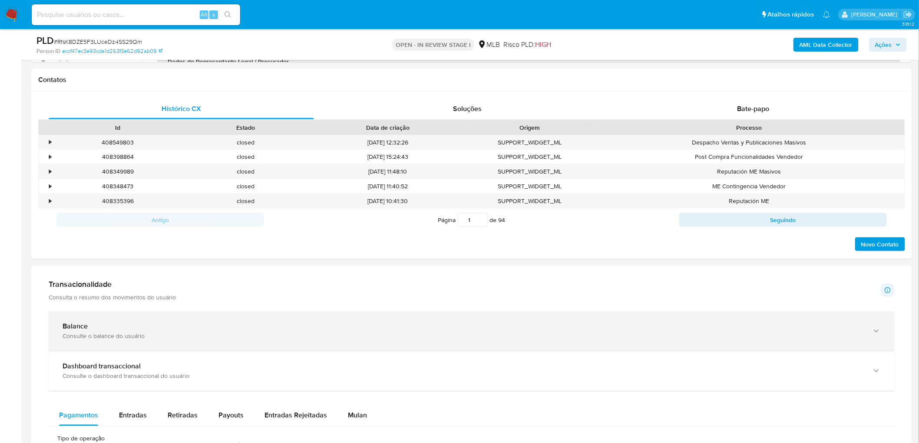
drag, startPoint x: 351, startPoint y: 414, endPoint x: 399, endPoint y: 342, distance: 86.7
click at [351, 242] on div "Mulan" at bounding box center [357, 416] width 19 height 21
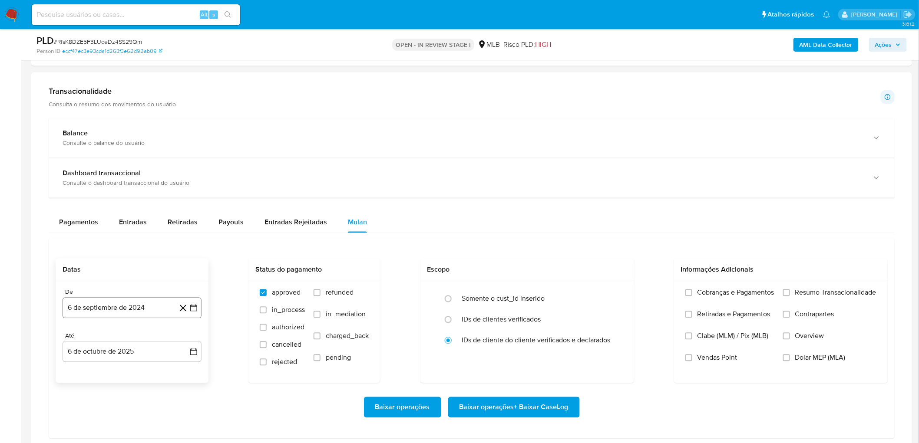
click at [141, 242] on button "6 de septiembre de 2024" at bounding box center [132, 308] width 139 height 21
click at [136, 163] on span "septiembre 2024" at bounding box center [127, 159] width 53 height 9
click at [184, 162] on div "2024 2024 ene feb mar abr may jun jul ago sep oct nov dic" at bounding box center [131, 221] width 137 height 147
click at [182, 168] on icon "Año siguiente" at bounding box center [184, 166] width 10 height 10
click at [124, 242] on button "ago" at bounding box center [131, 247] width 24 height 14
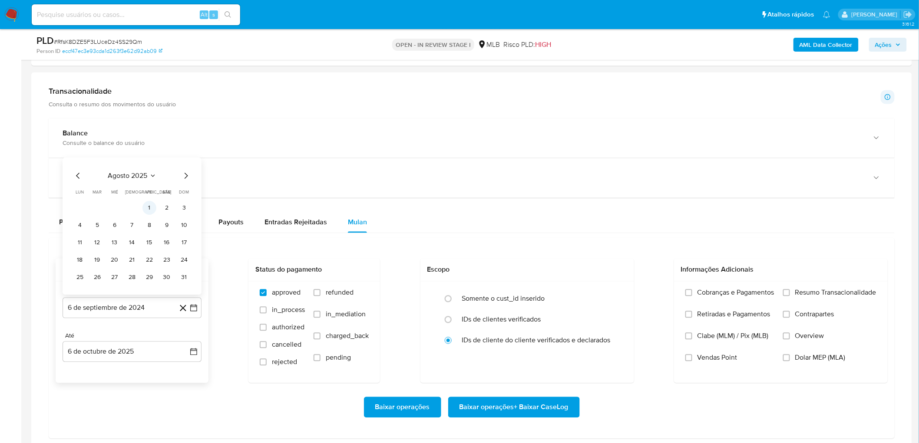
click at [150, 206] on button "1" at bounding box center [149, 209] width 14 height 14
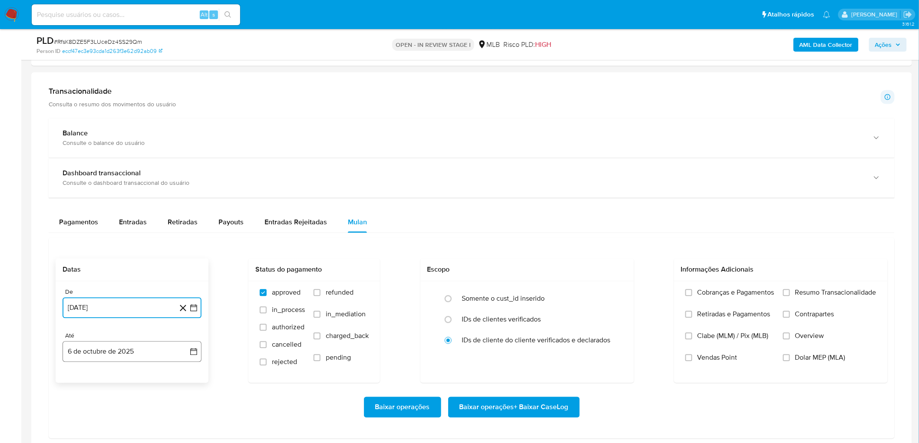
click at [98, 242] on button "6 de octubre de 2025" at bounding box center [132, 352] width 139 height 21
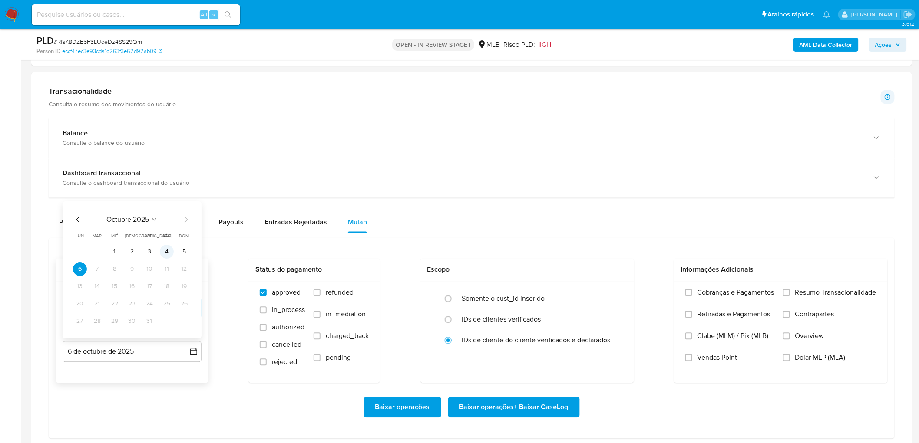
click at [163, 242] on button "4" at bounding box center [167, 252] width 14 height 14
click at [556, 242] on label "Resumo Transacionalidade" at bounding box center [829, 300] width 93 height 22
click at [556, 242] on input "Resumo Transacionalidade" at bounding box center [786, 293] width 7 height 7
click at [556, 242] on span "Vendas Point" at bounding box center [718, 358] width 40 height 9
click at [556, 242] on input "Vendas Point" at bounding box center [688, 358] width 7 height 7
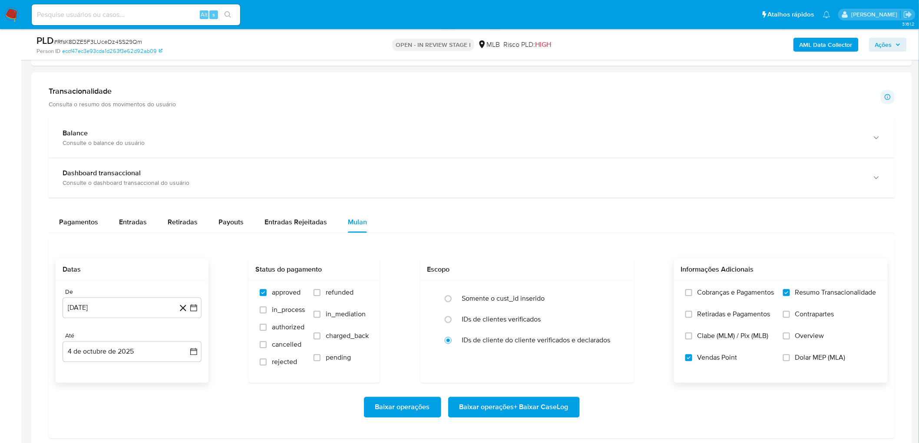
click at [496, 242] on span "Baixar operações + Baixar CaseLog" at bounding box center [514, 407] width 109 height 19
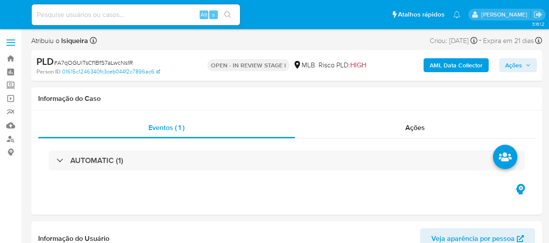
select select "10"
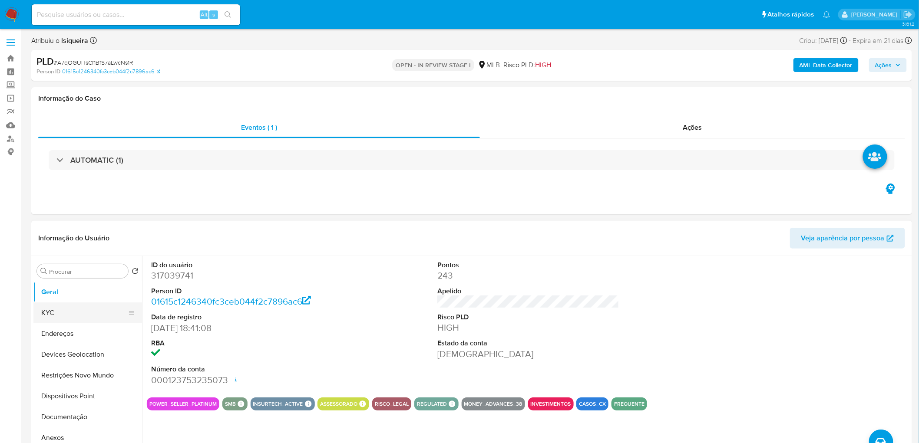
click at [55, 242] on button "KYC" at bounding box center [84, 313] width 102 height 21
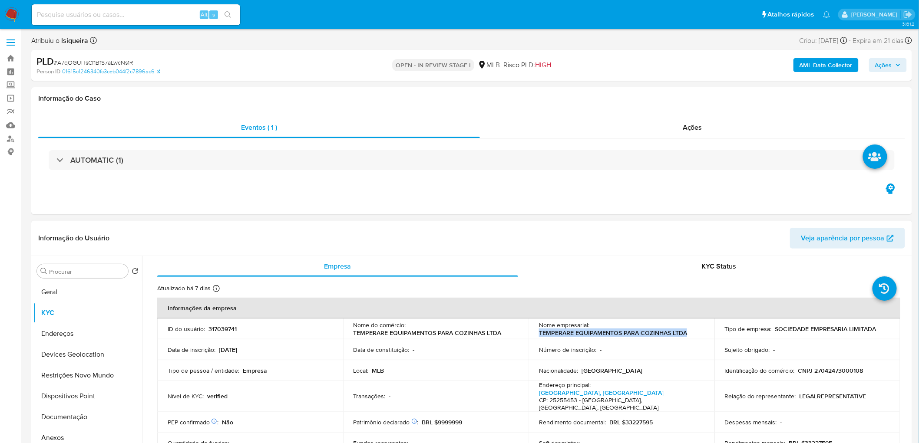
drag, startPoint x: 701, startPoint y: 337, endPoint x: 535, endPoint y: 333, distance: 166.4
click at [535, 242] on td "Nome empresarial : TEMPERARE EQUIPAMENTOS PARA COZINHAS LTDA" at bounding box center [622, 329] width 186 height 21
copy p "TEMPERARE EQUIPAMENTOS PARA COZINHAS LTDA"
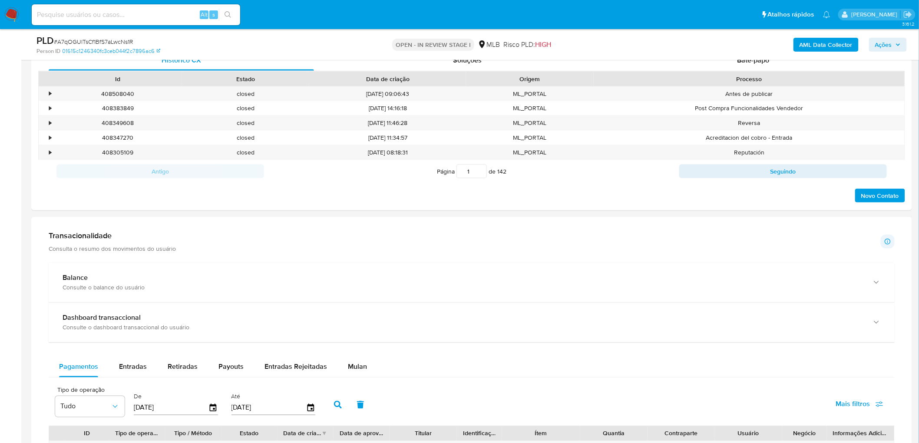
scroll to position [531, 0]
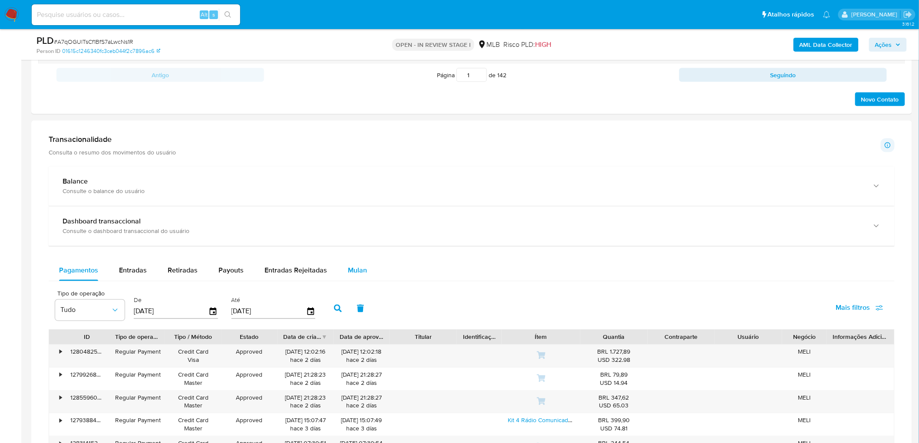
click at [361, 242] on span "Mulan" at bounding box center [357, 271] width 19 height 10
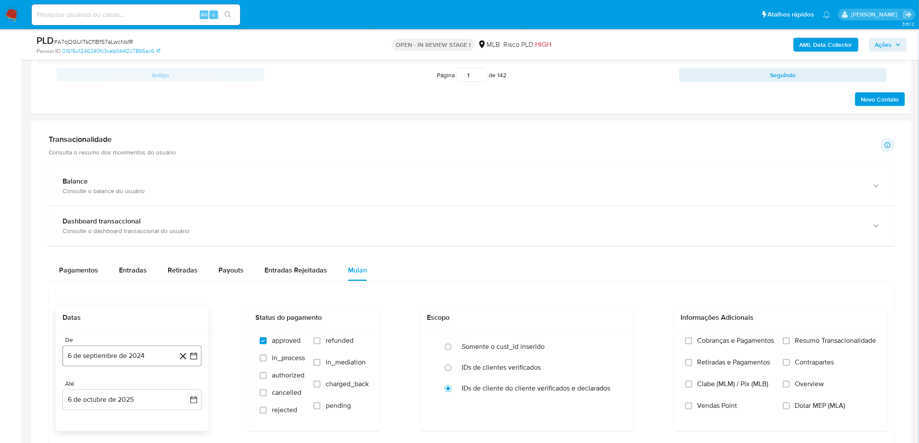
click at [112, 242] on button "6 de septiembre de 2024" at bounding box center [132, 356] width 139 height 21
click at [141, 203] on span "septiembre 2024" at bounding box center [127, 207] width 53 height 9
click at [187, 212] on icon "Año siguiente" at bounding box center [184, 214] width 10 height 10
click at [138, 242] on button "ago" at bounding box center [131, 295] width 24 height 14
click at [154, 242] on button "1" at bounding box center [149, 257] width 14 height 14
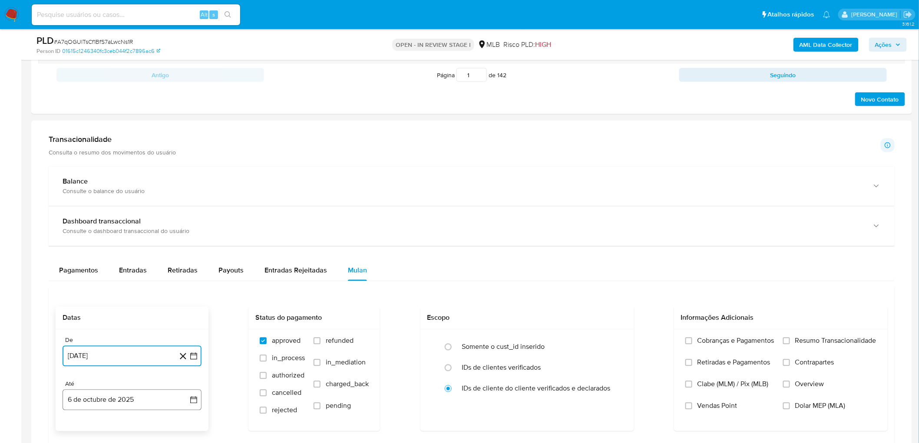
click at [94, 242] on button "6 de octubre de 2025" at bounding box center [132, 400] width 139 height 21
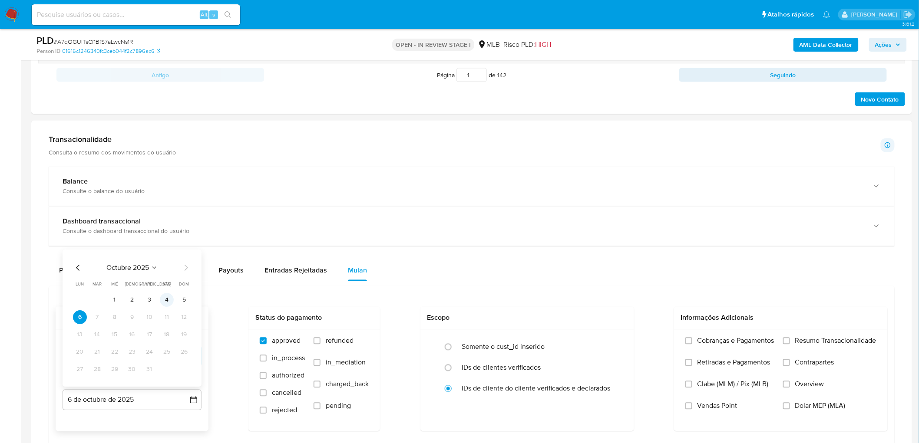
click at [172, 242] on button "4" at bounding box center [167, 301] width 14 height 14
click at [549, 242] on span "Resumo Transacionalidade" at bounding box center [835, 341] width 81 height 9
click at [549, 242] on input "Resumo Transacionalidade" at bounding box center [786, 341] width 7 height 7
click at [549, 242] on span "Vendas Point" at bounding box center [718, 406] width 40 height 9
click at [549, 242] on input "Vendas Point" at bounding box center [688, 406] width 7 height 7
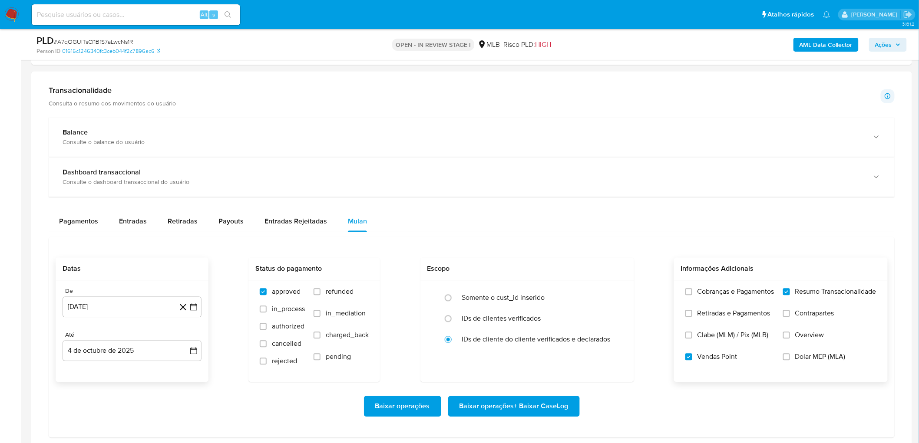
scroll to position [627, 0]
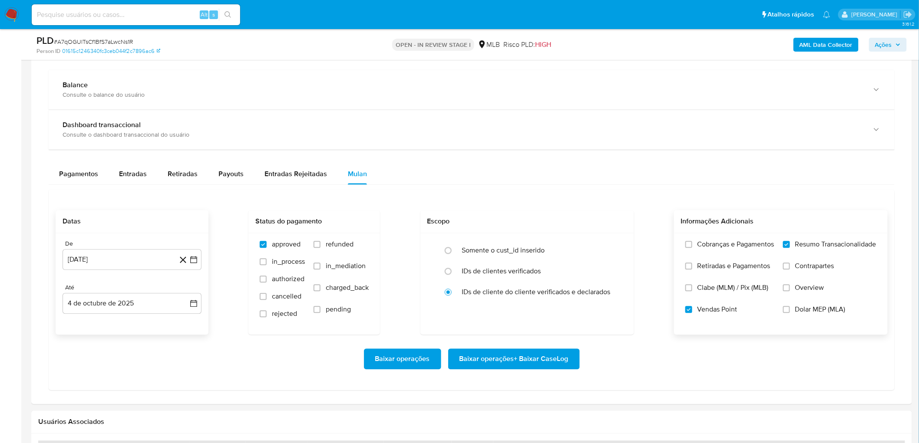
click at [519, 242] on span "Baixar operações + Baixar CaseLog" at bounding box center [514, 359] width 109 height 19
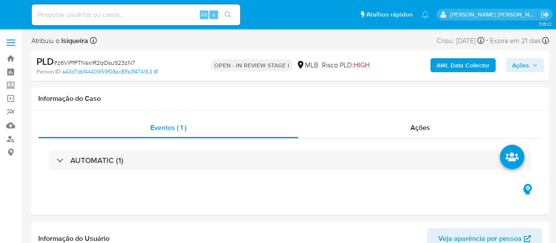
select select "10"
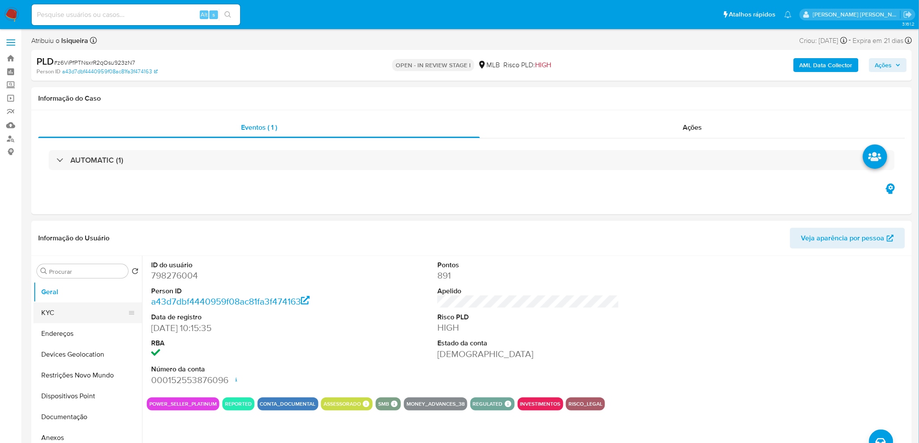
click at [57, 242] on button "KYC" at bounding box center [84, 313] width 102 height 21
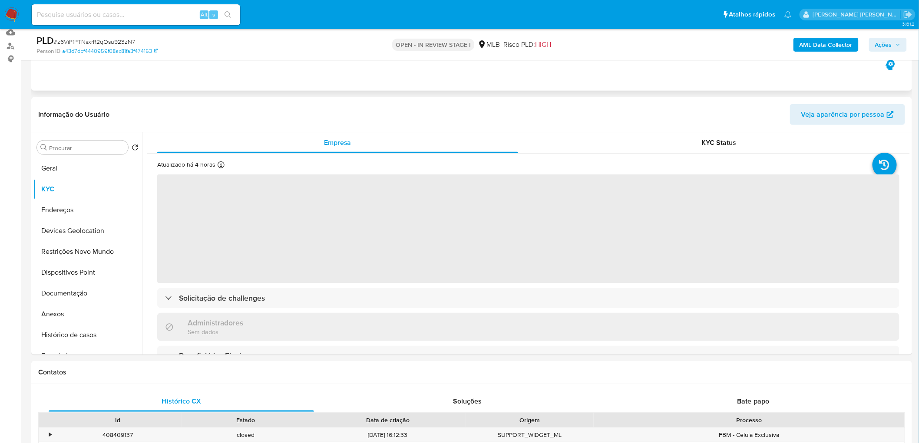
scroll to position [96, 0]
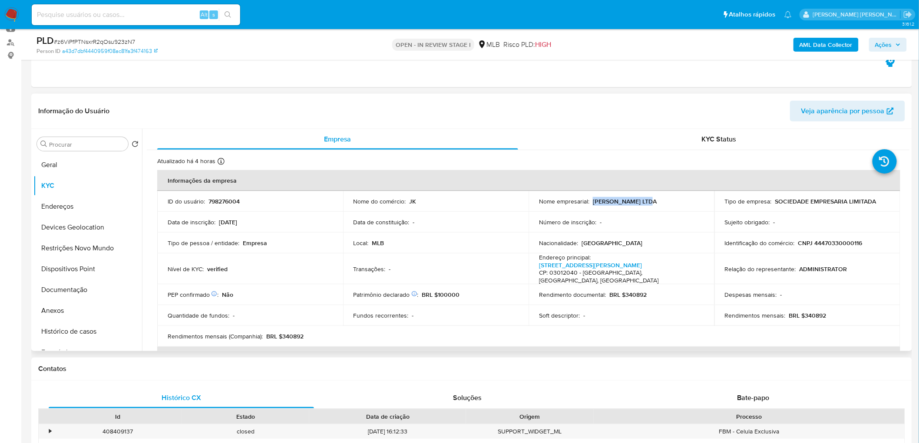
drag, startPoint x: 670, startPoint y: 204, endPoint x: 591, endPoint y: 202, distance: 79.1
click at [556, 202] on div "Nome empresarial : JULIA ONOFRE LTDA" at bounding box center [621, 202] width 165 height 8
copy p "JULIA ONOFRE LTDA"
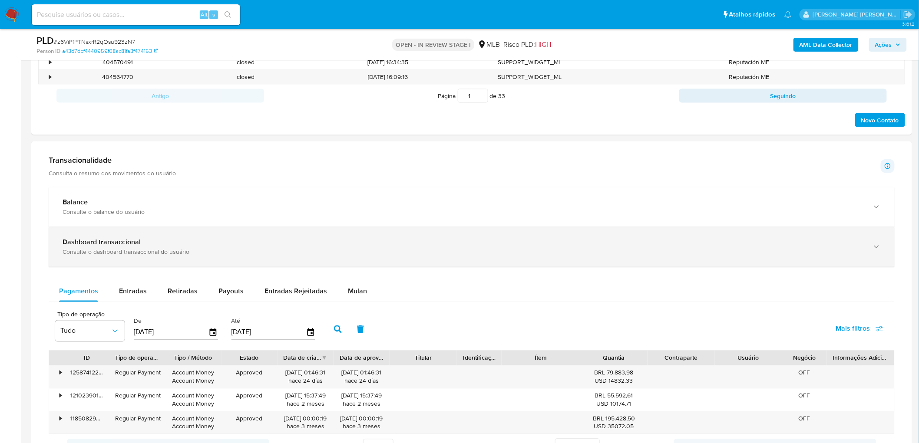
scroll to position [530, 0]
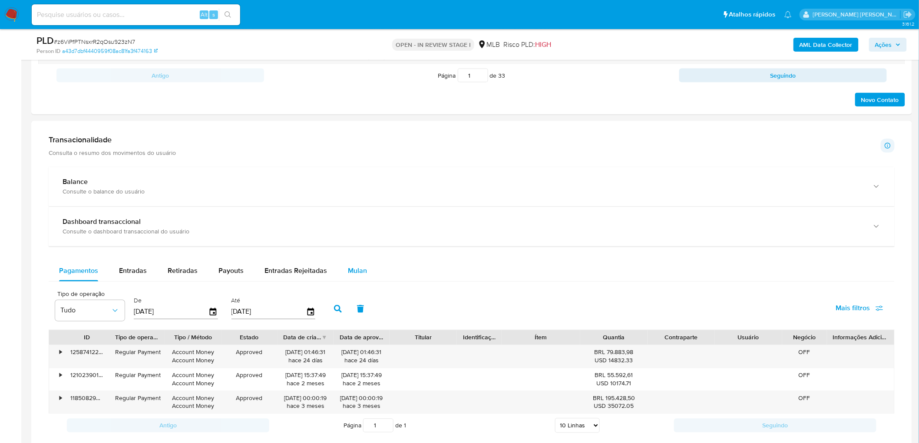
click at [349, 242] on span "Mulan" at bounding box center [357, 271] width 19 height 10
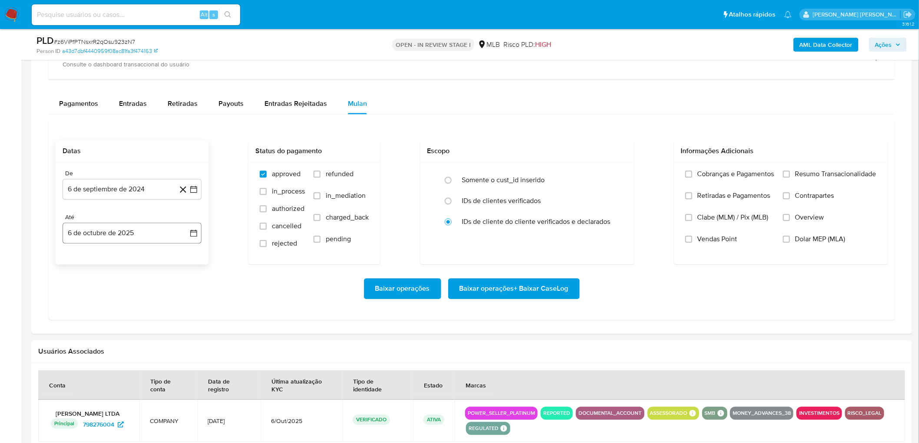
scroll to position [723, 0]
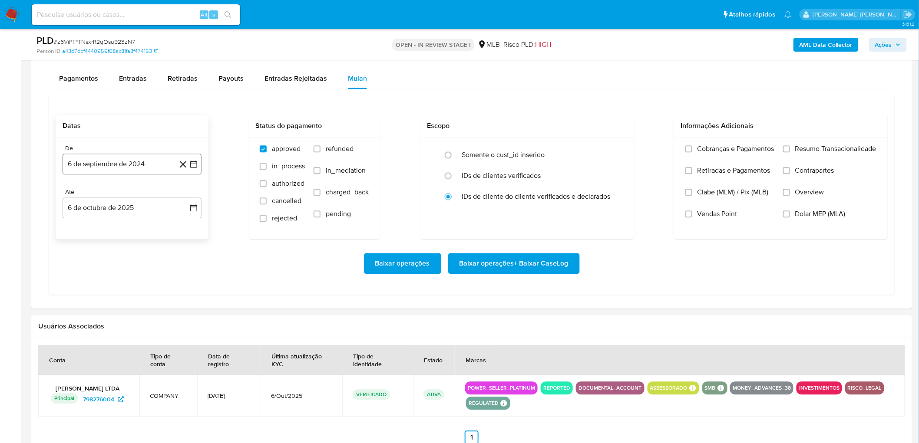
click at [123, 167] on button "6 de septiembre de 2024" at bounding box center [132, 164] width 139 height 21
click at [140, 193] on span "septiembre 2024" at bounding box center [127, 195] width 53 height 9
click at [184, 195] on icon "Año siguiente" at bounding box center [184, 195] width 10 height 10
click at [136, 242] on button "ago" at bounding box center [131, 276] width 24 height 14
click at [153, 228] on button "1" at bounding box center [149, 228] width 14 height 14
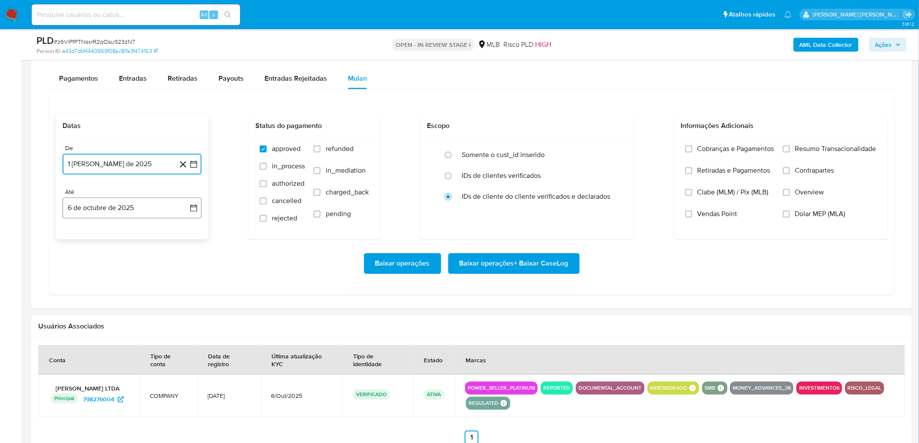
click at [132, 210] on button "6 de octubre de 2025" at bounding box center [132, 208] width 139 height 21
click at [167, 242] on button "4" at bounding box center [167, 272] width 14 height 14
click at [556, 153] on label "Resumo Transacionalidade" at bounding box center [829, 156] width 93 height 22
click at [556, 152] on input "Resumo Transacionalidade" at bounding box center [786, 149] width 7 height 7
click at [556, 210] on span "Vendas Point" at bounding box center [718, 214] width 40 height 9
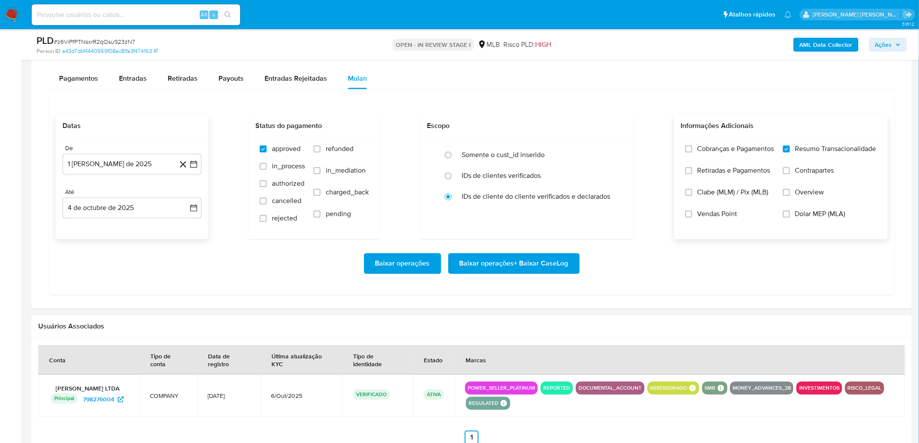
click at [556, 211] on input "Vendas Point" at bounding box center [688, 214] width 7 height 7
click at [543, 242] on span "Baixar operações + Baixar CaseLog" at bounding box center [514, 263] width 109 height 19
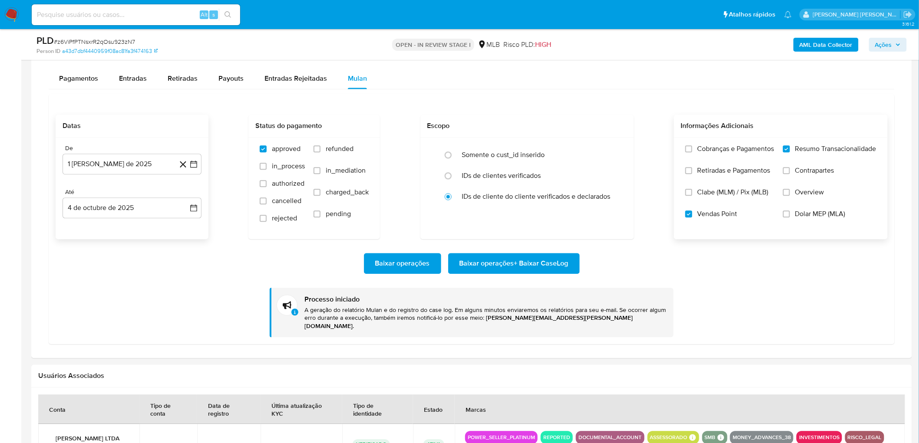
click at [512, 105] on div "Datas De 1 de agosto de 2025 1-08-2025 Até 4 de octubre de 2025 4-10-2025 Statu…" at bounding box center [472, 219] width 846 height 251
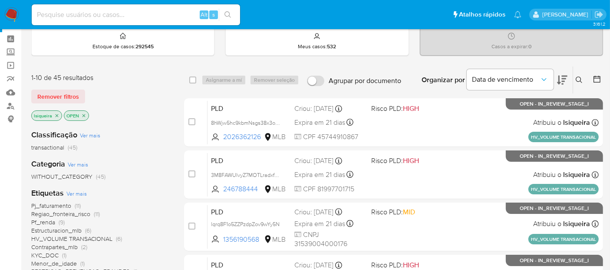
scroll to position [48, 0]
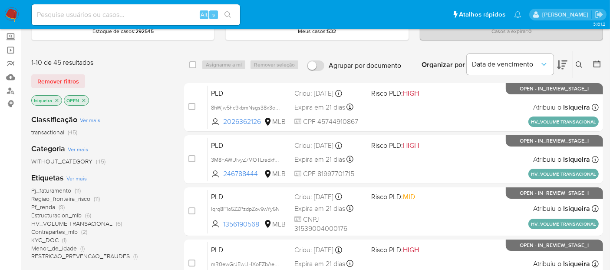
click at [48, 206] on span "Pf_renda" at bounding box center [43, 206] width 24 height 9
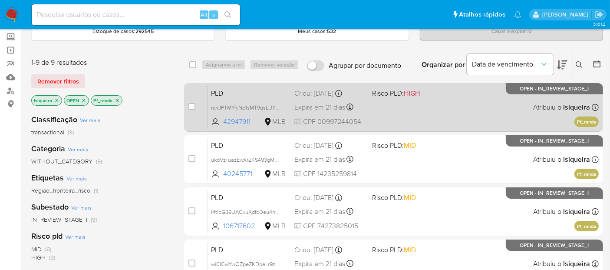
click at [483, 112] on div "PLD nyrJPTMYfyNo1sMT9qsLUYyA 42947911 MLB Risco PLD: HIGH Criou: [DATE] Criou: …" at bounding box center [403, 107] width 391 height 44
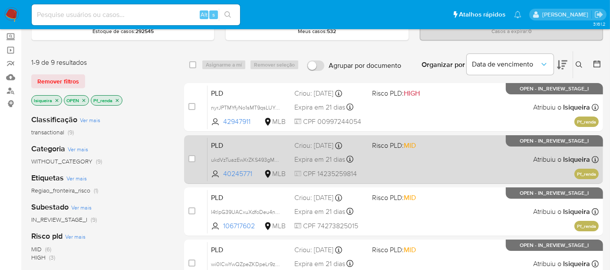
click at [473, 153] on div "PLD ukdVzTuazEwXrZKS493gMHtE 40245771 MLB Risco PLD: MID Criou: [DATE] Criou: […" at bounding box center [403, 159] width 391 height 44
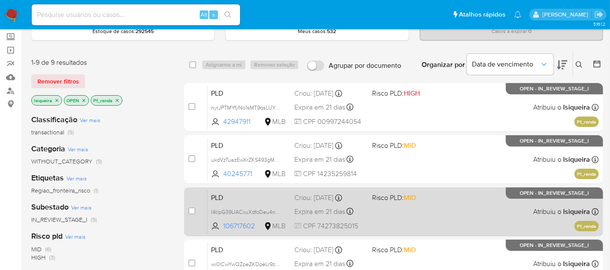
click at [468, 206] on div "PLD I4tlpG39UACxuXdfoDeu4nNm 106717602 MLB Risco PLD: MID Criou: 12/09/2025 Cri…" at bounding box center [403, 211] width 391 height 44
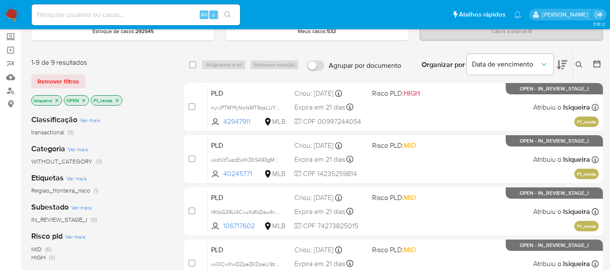
click at [119, 100] on icon "close-filter" at bounding box center [117, 100] width 5 height 5
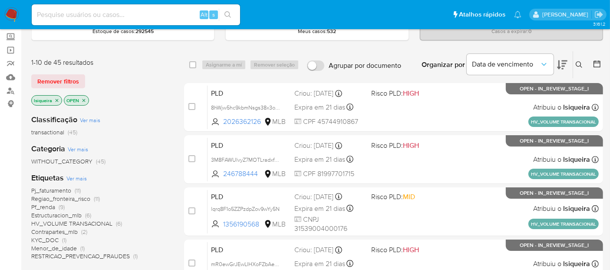
click at [9, 17] on img at bounding box center [11, 14] width 15 height 15
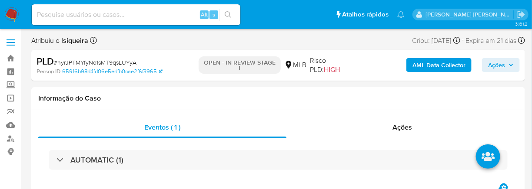
select select "10"
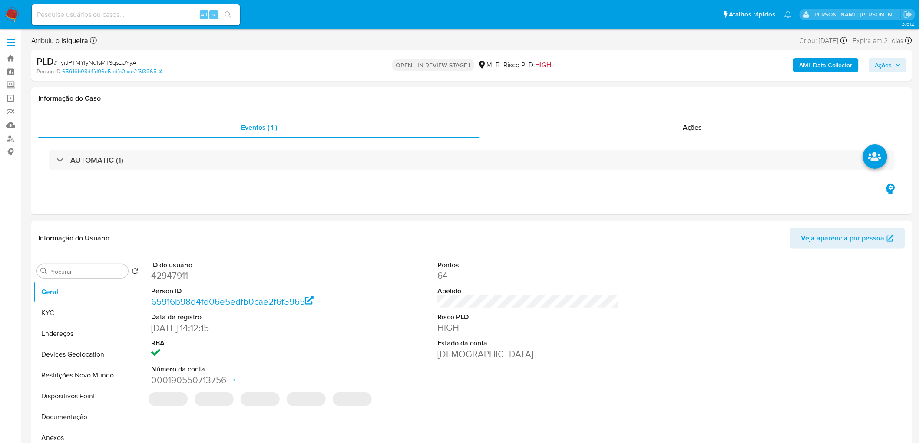
click at [85, 242] on button "KYC" at bounding box center [87, 313] width 109 height 21
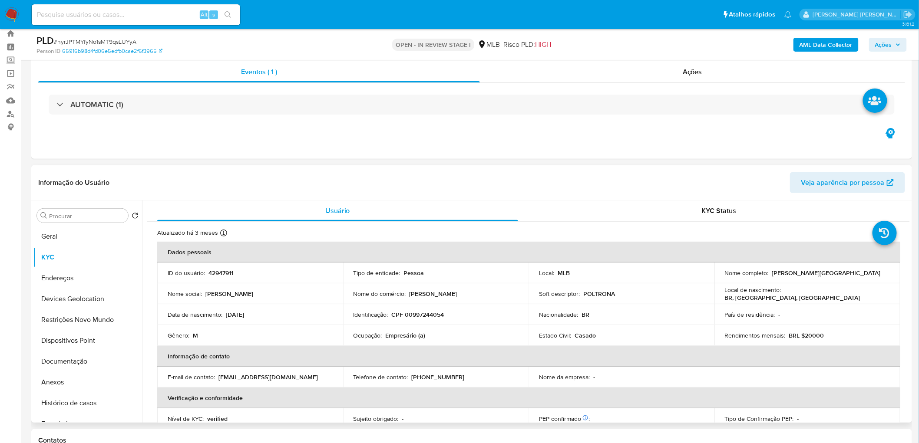
scroll to position [48, 0]
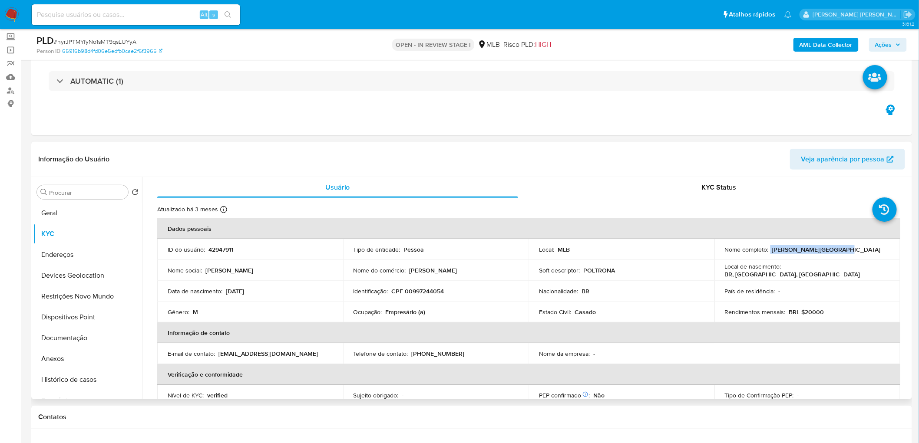
drag, startPoint x: 855, startPoint y: 254, endPoint x: 769, endPoint y: 248, distance: 86.2
click at [549, 242] on div "Nome completo : [PERSON_NAME]" at bounding box center [807, 250] width 165 height 8
copy div "[PERSON_NAME][GEOGRAPHIC_DATA]"
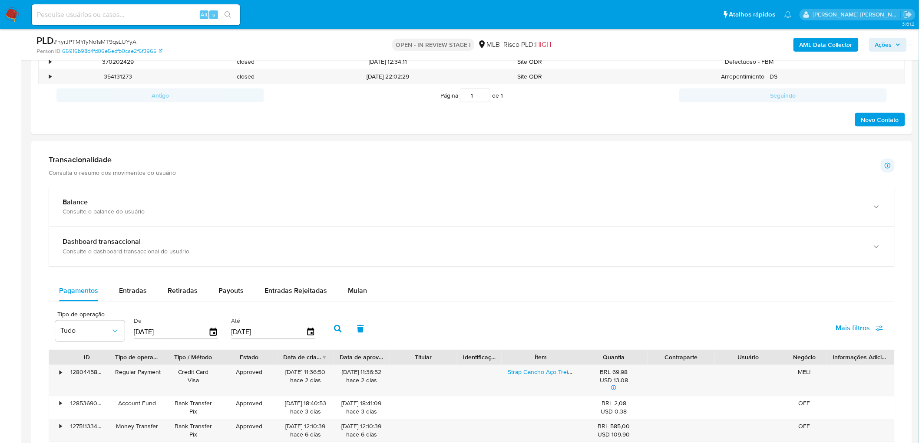
scroll to position [483, 0]
click at [363, 242] on div "Mulan" at bounding box center [357, 289] width 19 height 21
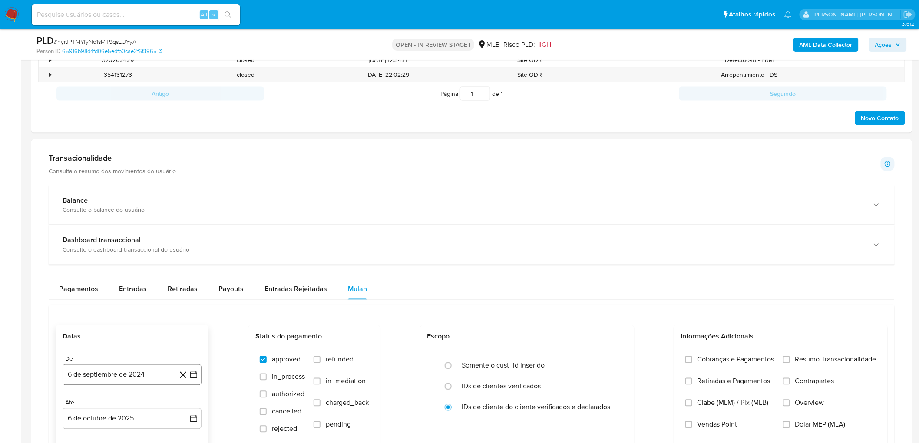
click at [112, 242] on button "6 de septiembre de 2024" at bounding box center [132, 375] width 139 height 21
click at [128, 219] on div "septiembre 2024 septiembre 2024 lun lunes mar martes mié miércoles jue jueves v…" at bounding box center [132, 285] width 139 height 155
click at [126, 223] on span "septiembre 2024" at bounding box center [127, 226] width 53 height 9
click at [183, 233] on icon "Año siguiente" at bounding box center [184, 233] width 10 height 10
click at [127, 242] on button "ago" at bounding box center [131, 314] width 24 height 14
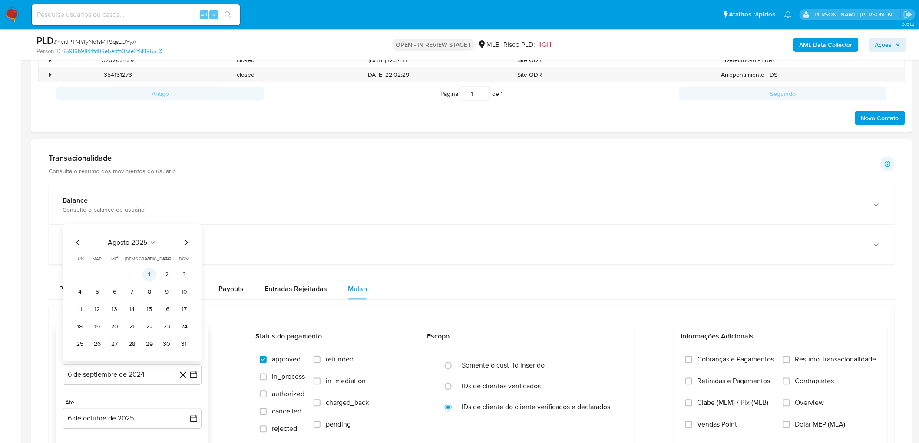
click at [146, 242] on button "1" at bounding box center [149, 275] width 14 height 14
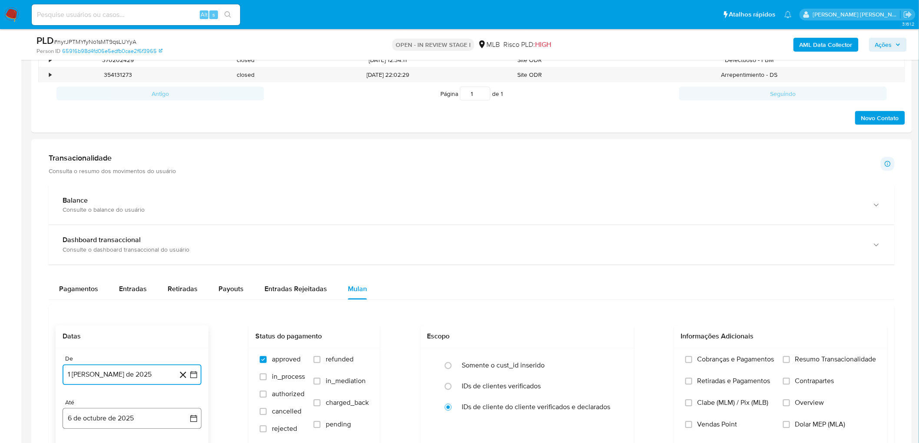
click at [90, 242] on button "6 de octubre de 2025" at bounding box center [132, 419] width 139 height 21
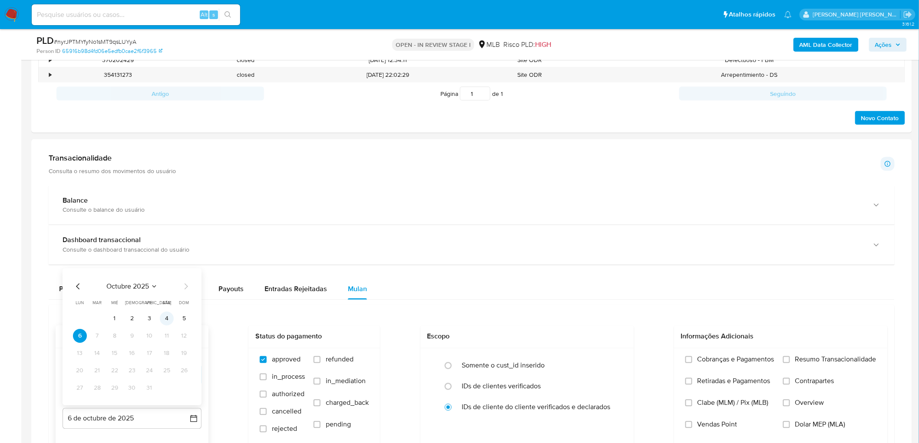
click at [168, 242] on button "4" at bounding box center [167, 319] width 14 height 14
click at [549, 242] on span "Resumo Transacionalidade" at bounding box center [835, 360] width 81 height 9
click at [549, 242] on input "Resumo Transacionalidade" at bounding box center [786, 360] width 7 height 7
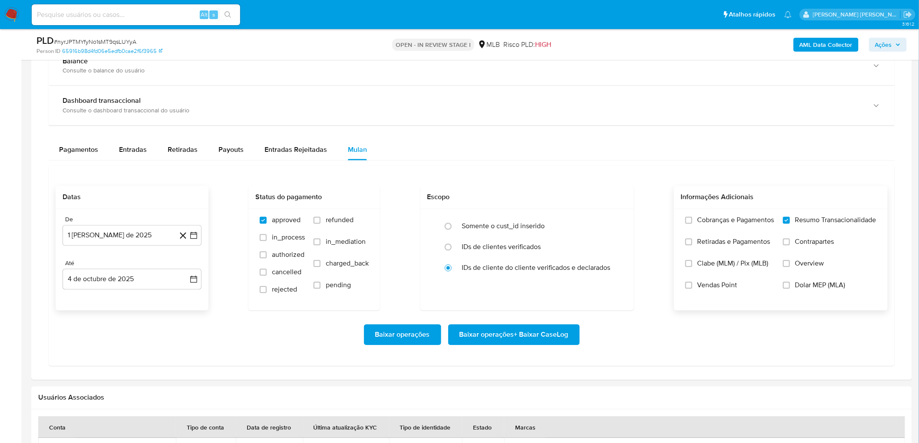
scroll to position [627, 0]
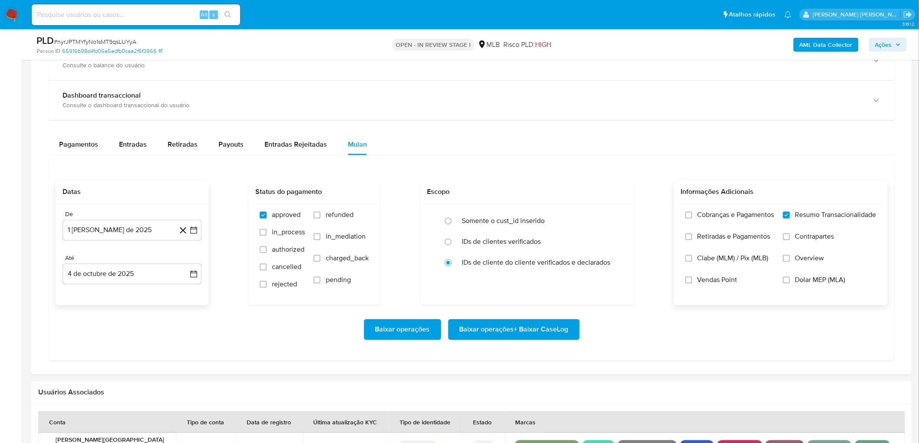
click at [549, 242] on span "Vendas Point" at bounding box center [718, 280] width 40 height 9
click at [549, 242] on input "Vendas Point" at bounding box center [688, 280] width 7 height 7
click at [481, 242] on span "Baixar operações + Baixar CaseLog" at bounding box center [514, 330] width 109 height 19
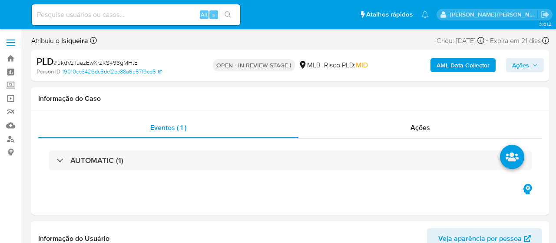
select select "10"
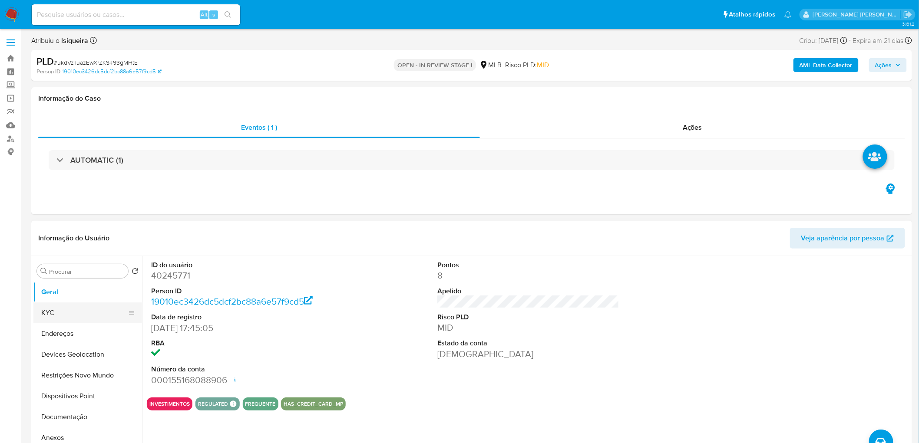
click at [66, 242] on button "KYC" at bounding box center [84, 313] width 102 height 21
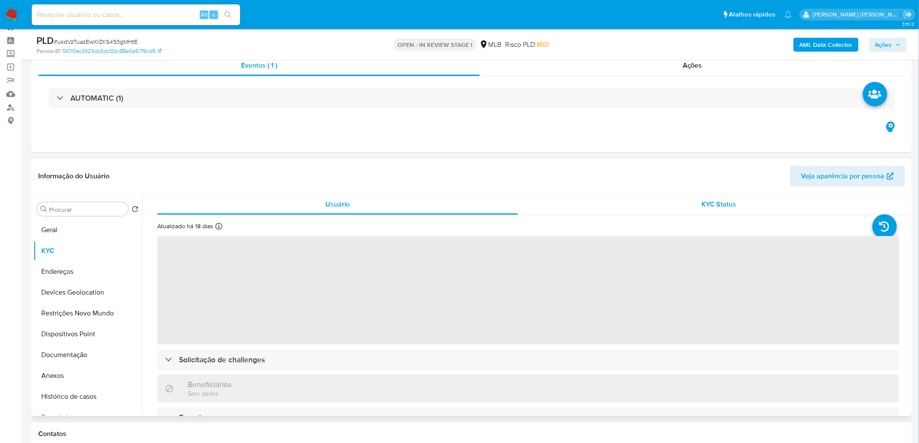
scroll to position [48, 0]
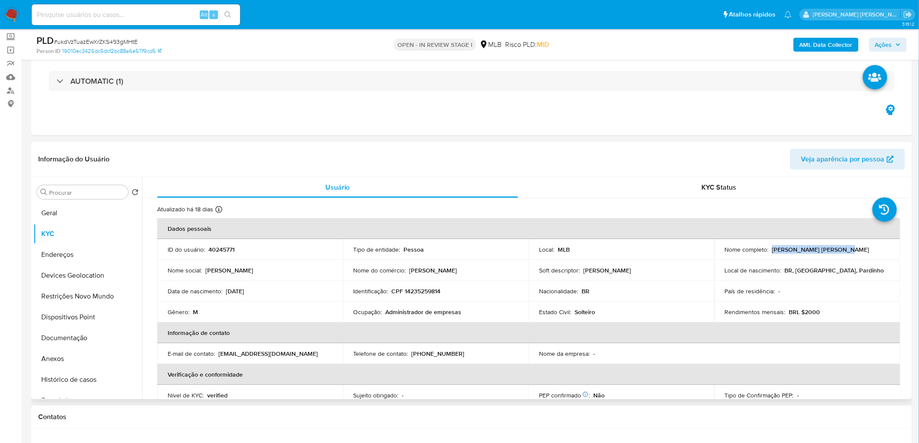
drag, startPoint x: 857, startPoint y: 251, endPoint x: 770, endPoint y: 252, distance: 86.9
click at [556, 242] on div "Nome completo : [PERSON_NAME] [PERSON_NAME]" at bounding box center [807, 250] width 165 height 8
copy p "[PERSON_NAME] [PERSON_NAME]"
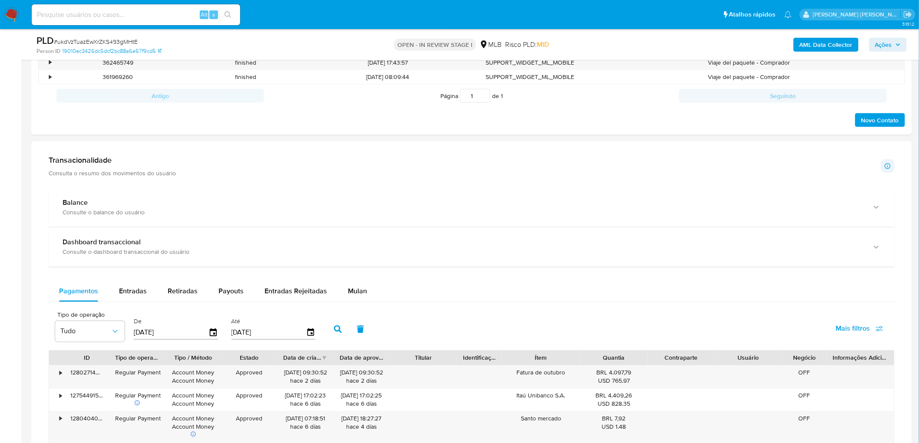
scroll to position [483, 0]
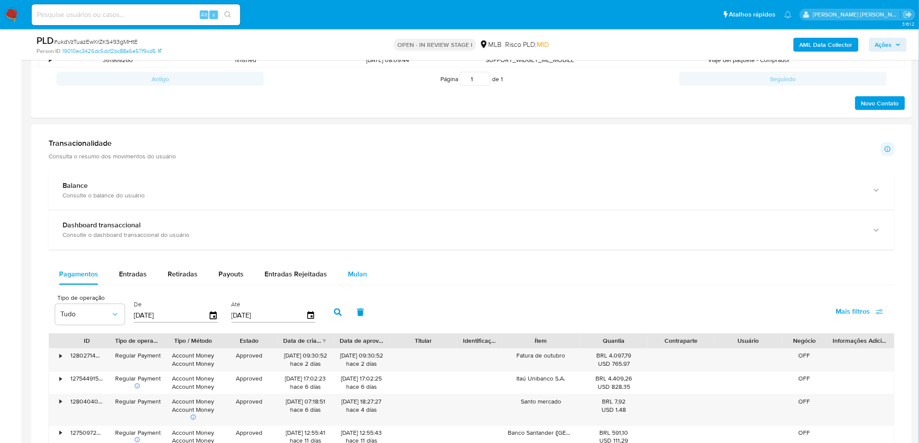
click at [355, 242] on div "Mulan" at bounding box center [357, 275] width 19 height 21
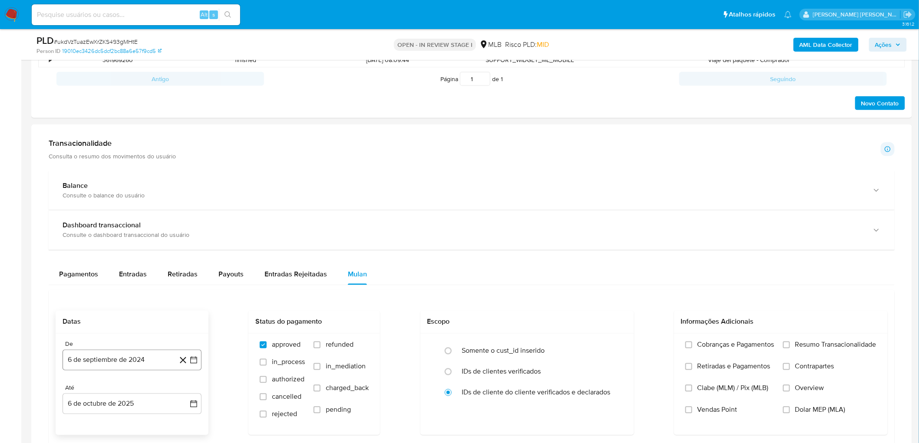
click at [96, 242] on button "6 de septiembre de 2024" at bounding box center [132, 360] width 139 height 21
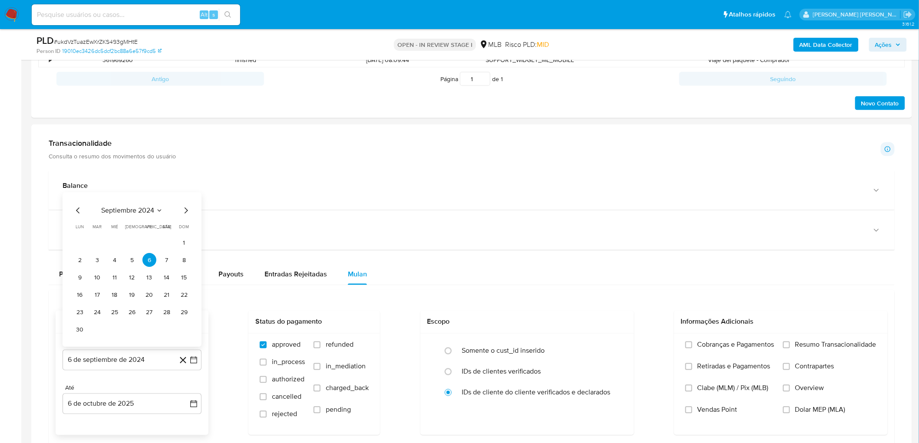
click at [133, 205] on div "septiembre 2024 septiembre 2024 lun lunes mar martes mié miércoles jue jueves v…" at bounding box center [132, 270] width 139 height 155
click at [131, 211] on span "septiembre 2024" at bounding box center [127, 211] width 53 height 9
click at [187, 220] on icon "Año siguiente" at bounding box center [184, 218] width 10 height 10
click at [135, 242] on span "ago" at bounding box center [131, 298] width 11 height 7
click at [151, 242] on button "1" at bounding box center [149, 261] width 14 height 14
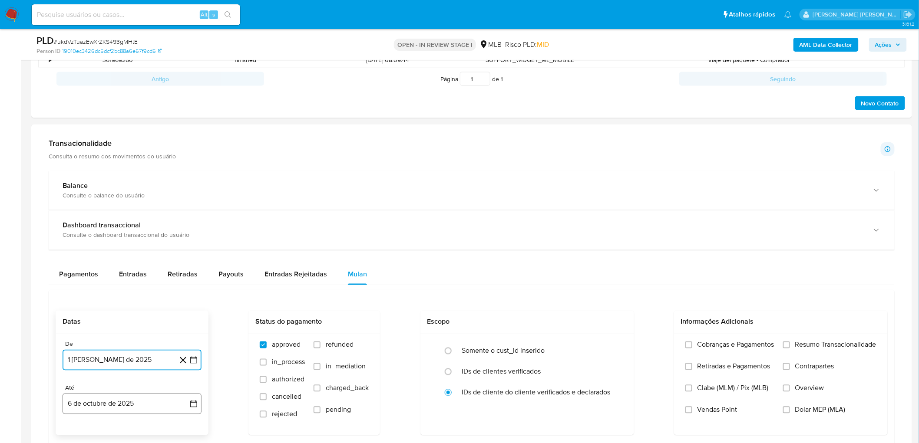
click at [111, 242] on button "6 de octubre de 2025" at bounding box center [132, 404] width 139 height 21
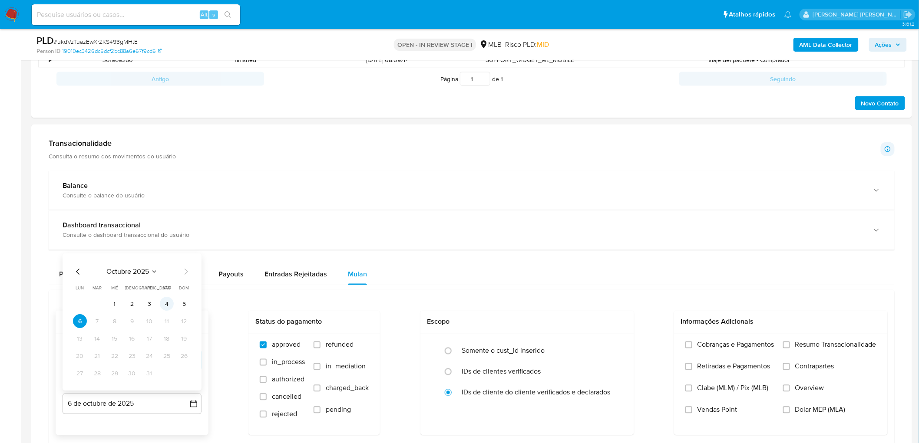
click at [166, 242] on button "4" at bounding box center [167, 305] width 14 height 14
click at [556, 242] on label "Resumo Transacionalidade" at bounding box center [829, 352] width 93 height 22
click at [556, 242] on input "Resumo Transacionalidade" at bounding box center [786, 345] width 7 height 7
click at [556, 242] on span "Vendas Point" at bounding box center [718, 410] width 40 height 9
click at [556, 242] on input "Vendas Point" at bounding box center [688, 410] width 7 height 7
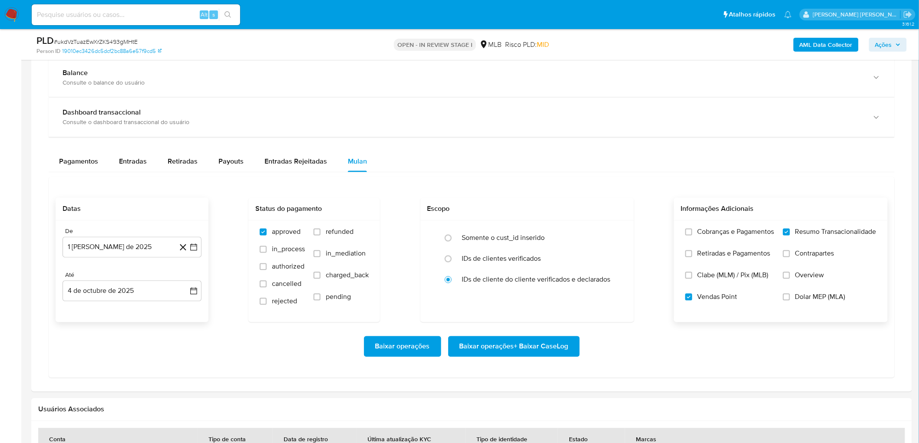
scroll to position [627, 0]
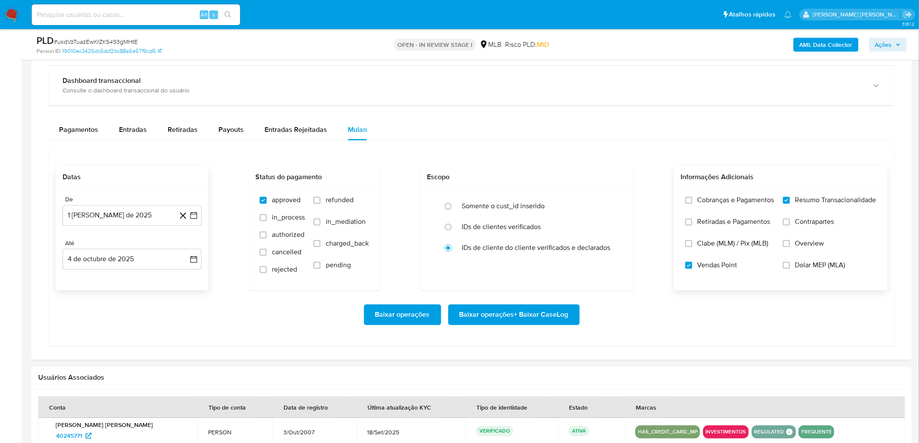
click at [518, 242] on span "Baixar operações + Baixar CaseLog" at bounding box center [514, 315] width 109 height 19
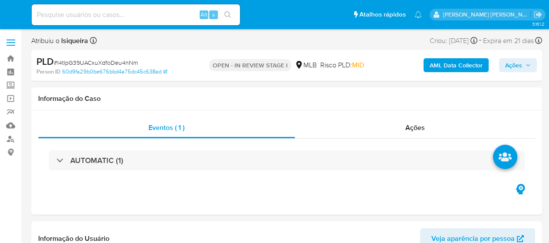
select select "10"
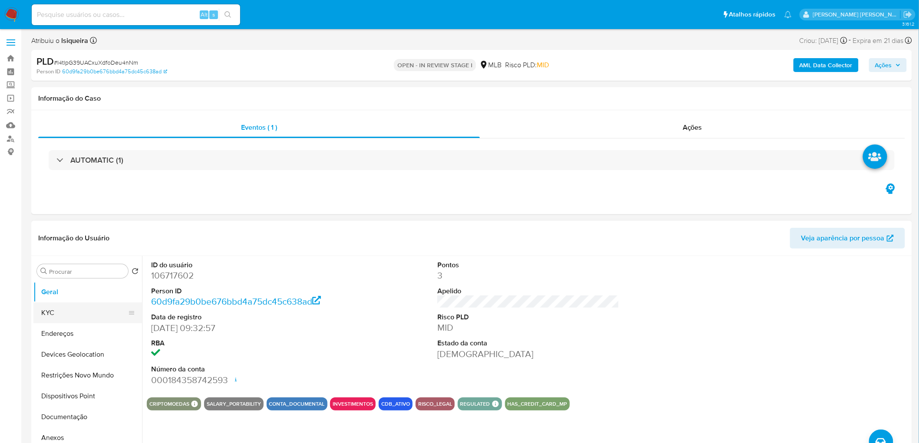
click at [63, 242] on button "KYC" at bounding box center [84, 313] width 102 height 21
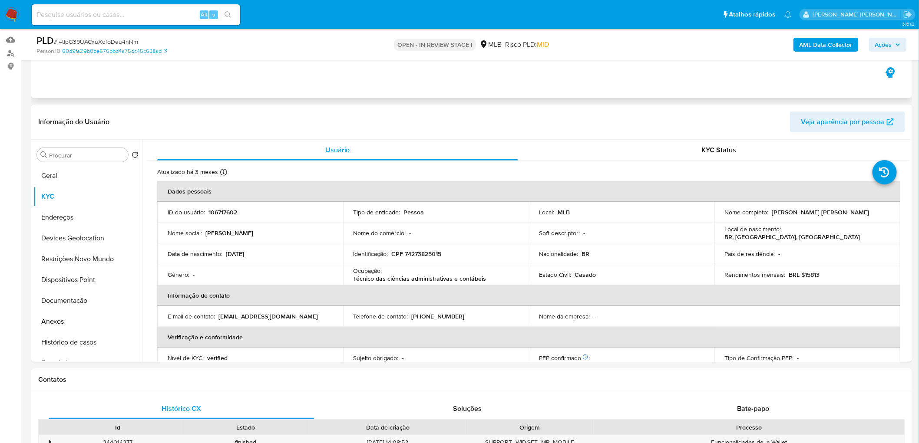
scroll to position [96, 0]
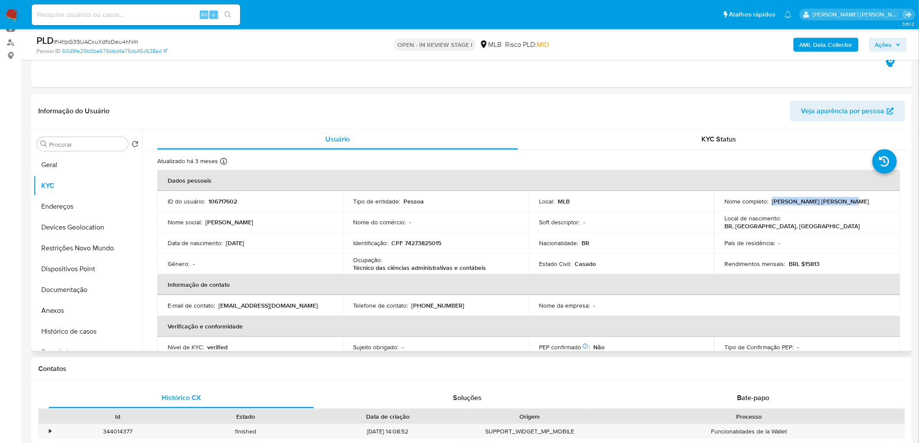
drag, startPoint x: 848, startPoint y: 208, endPoint x: 771, endPoint y: 205, distance: 77.8
click at [549, 205] on td "Nome completo : Juliana Bergmann Beraldo" at bounding box center [807, 201] width 186 height 21
copy p "Juliana Bergmann Beraldo"
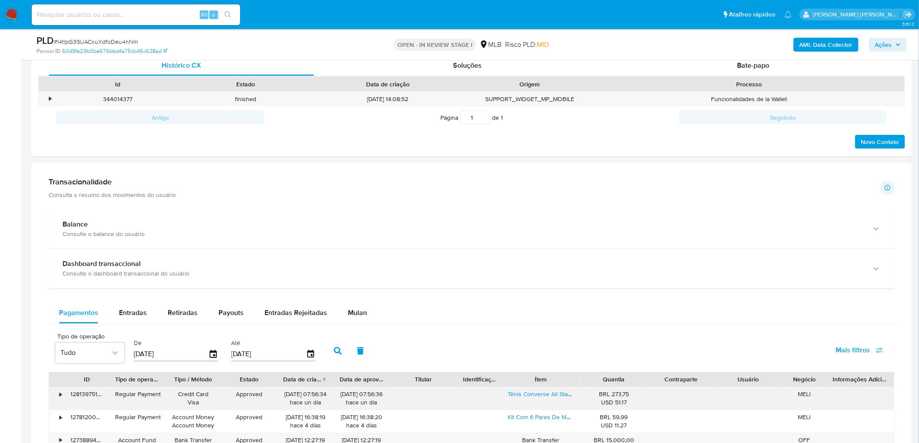
scroll to position [531, 0]
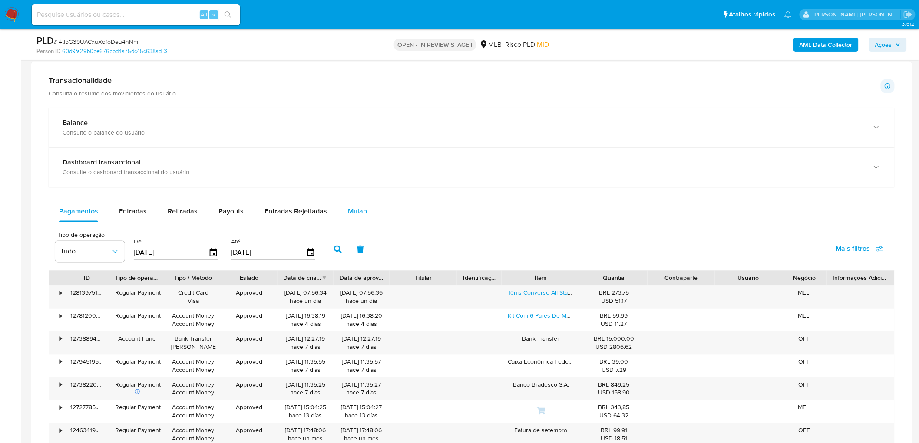
click at [354, 213] on span "Mulan" at bounding box center [357, 212] width 19 height 10
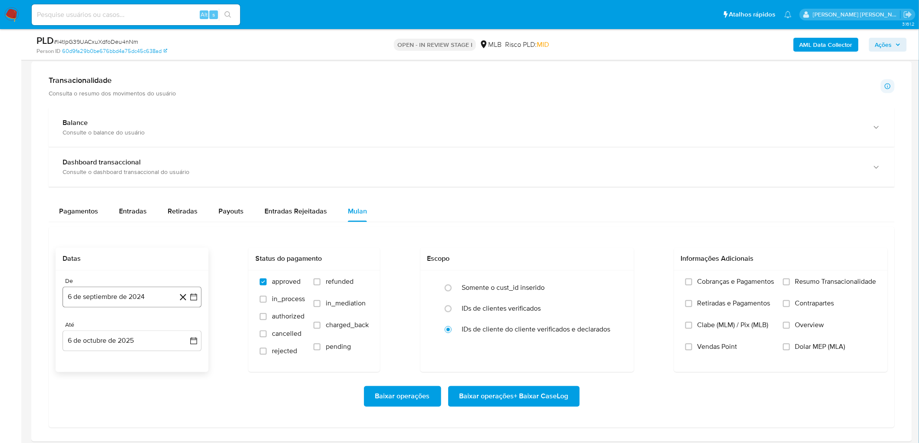
click at [106, 242] on button "6 de septiembre de 2024" at bounding box center [132, 297] width 139 height 21
click at [121, 146] on span "septiembre 2024" at bounding box center [127, 148] width 53 height 9
click at [189, 159] on div "2024 2024 ene feb mar abr may jun jul ago sep oct nov dic" at bounding box center [131, 210] width 137 height 147
click at [188, 154] on icon "Año siguiente" at bounding box center [184, 155] width 10 height 10
click at [131, 232] on button "ago" at bounding box center [131, 236] width 24 height 14
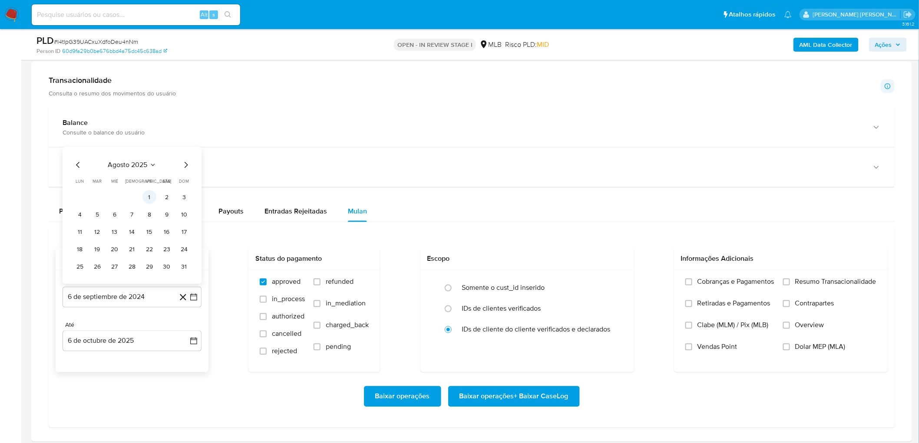
click at [144, 203] on button "1" at bounding box center [149, 198] width 14 height 14
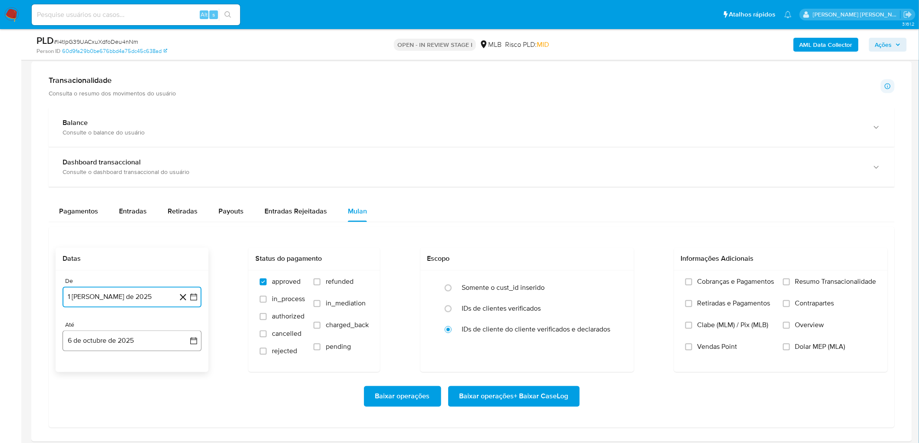
click at [94, 242] on button "6 de octubre de 2025" at bounding box center [132, 341] width 139 height 21
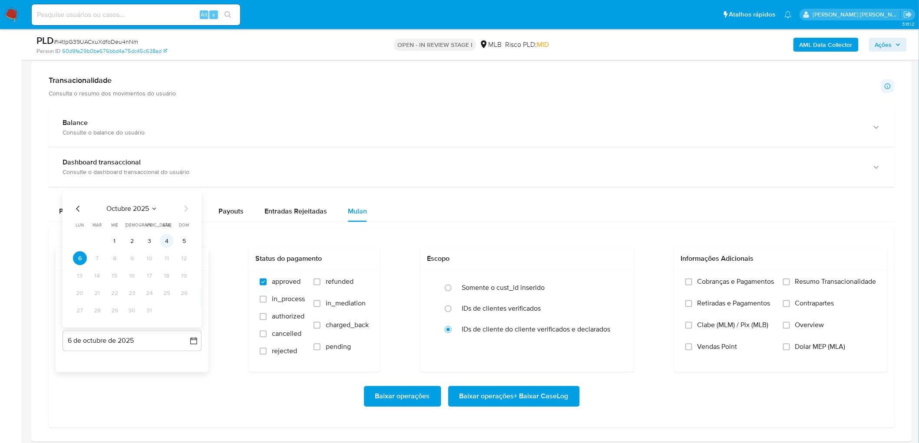
click at [165, 241] on button "4" at bounding box center [167, 242] width 14 height 14
click at [549, 242] on span "Resumo Transacionalidade" at bounding box center [835, 282] width 81 height 9
click at [549, 242] on input "Resumo Transacionalidade" at bounding box center [786, 282] width 7 height 7
click at [549, 242] on span "Vendas Point" at bounding box center [718, 347] width 40 height 9
click at [549, 242] on input "Vendas Point" at bounding box center [688, 347] width 7 height 7
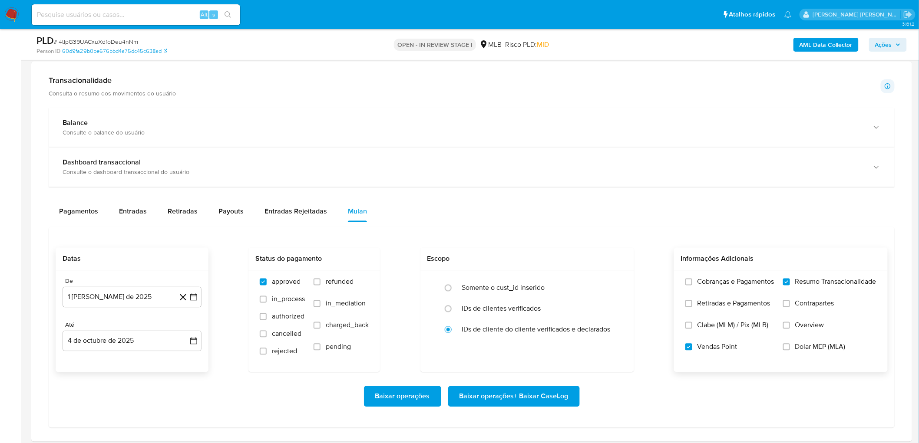
click at [526, 242] on span "Baixar operações + Baixar CaseLog" at bounding box center [514, 396] width 109 height 19
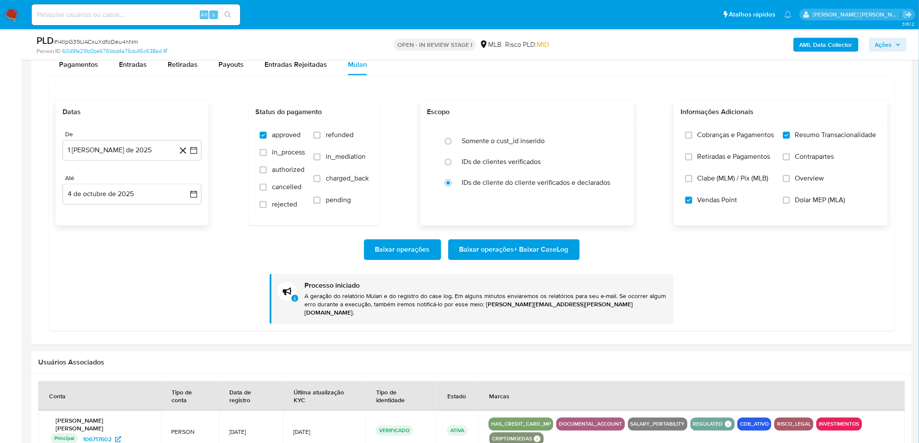
scroll to position [724, 0]
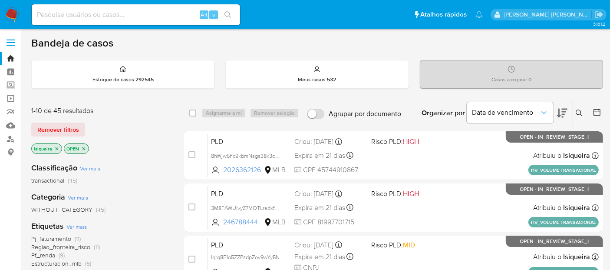
click at [108, 20] on input at bounding box center [136, 14] width 208 height 11
paste input "8BjPFFxRG9MqIenFmdSuEuj8"
type input "8BjPFFxRG9MqIenFmdSuEuj8"
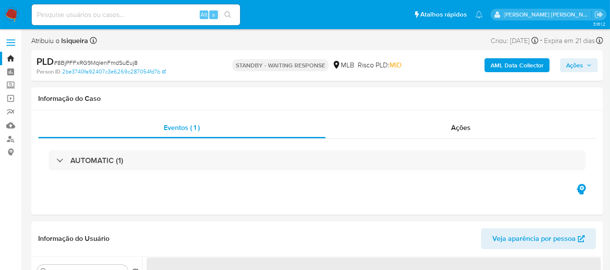
select select "10"
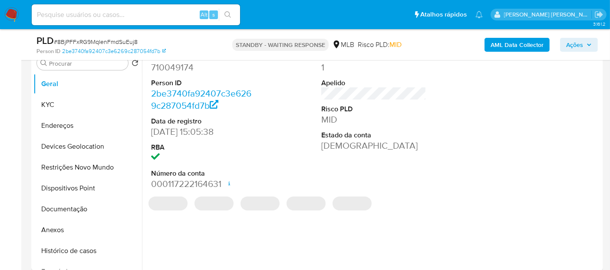
scroll to position [193, 0]
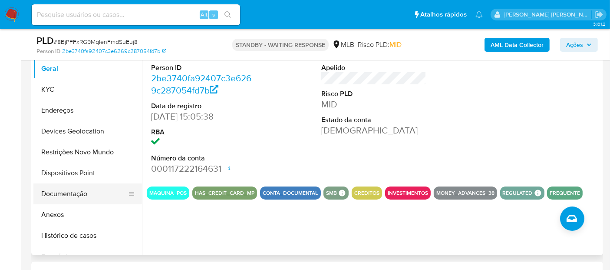
click at [67, 191] on button "Documentação" at bounding box center [84, 193] width 102 height 21
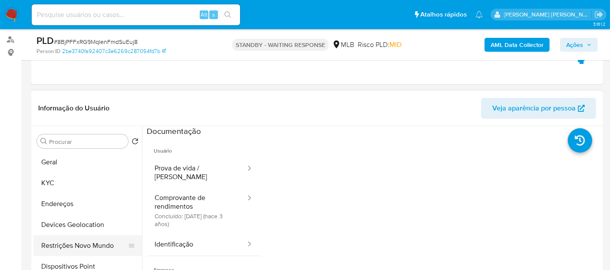
scroll to position [96, 0]
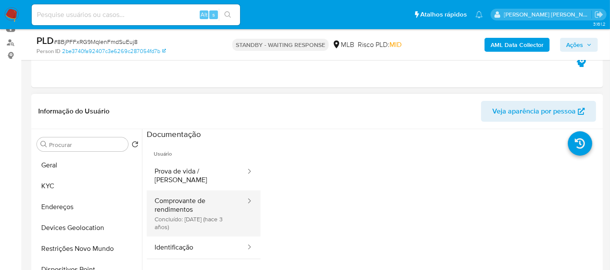
click at [200, 206] on button "Comprovante de rendimentos Concluído: [DATE] (hace 3 años)" at bounding box center [197, 213] width 100 height 46
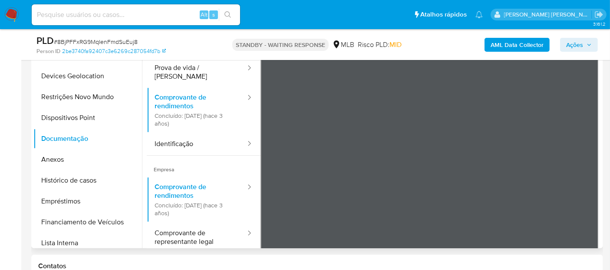
scroll to position [241, 0]
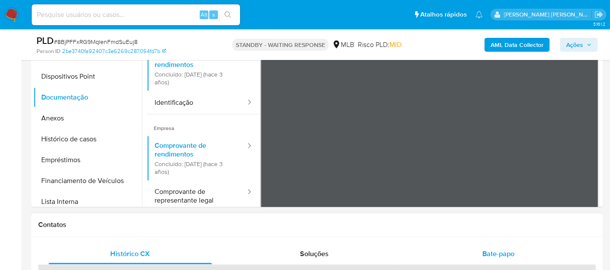
click at [501, 250] on span "Bate-papo" at bounding box center [499, 253] width 32 height 10
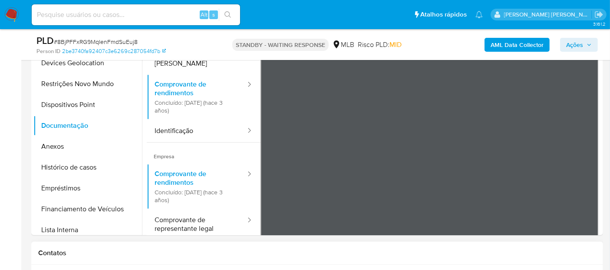
scroll to position [193, 0]
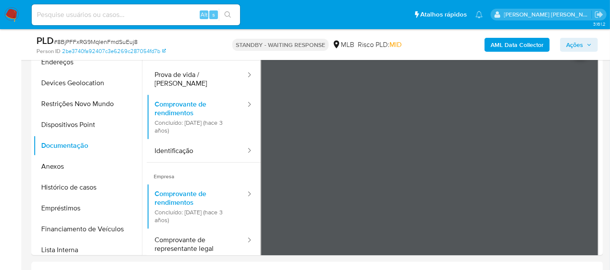
click at [6, 15] on img at bounding box center [11, 14] width 15 height 15
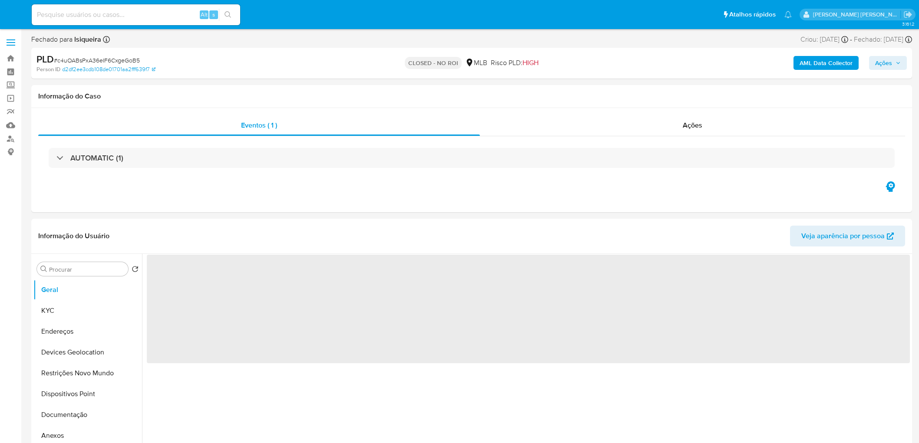
select select "10"
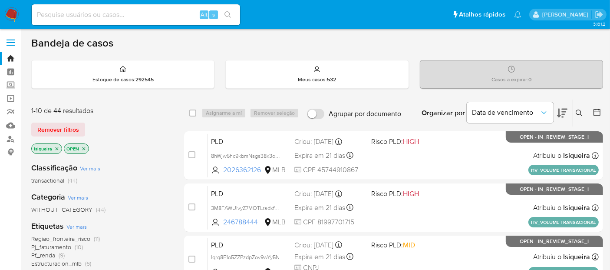
click at [12, 9] on img at bounding box center [11, 14] width 15 height 15
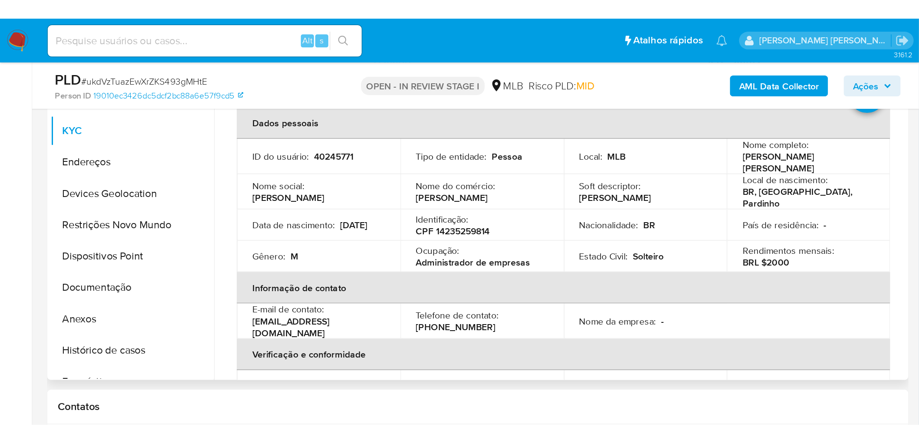
scroll to position [145, 0]
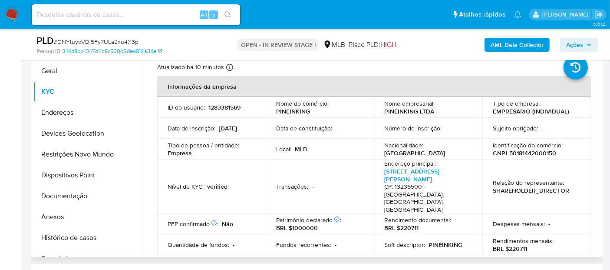
scroll to position [193, 0]
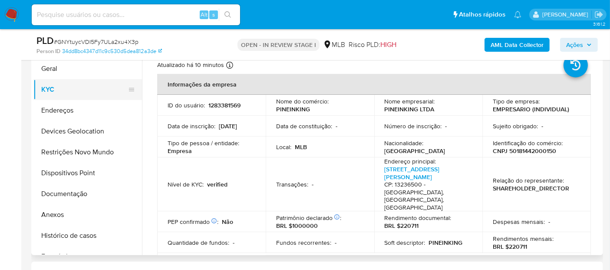
drag, startPoint x: 69, startPoint y: 72, endPoint x: 96, endPoint y: 86, distance: 30.1
click at [69, 72] on button "Geral" at bounding box center [87, 68] width 109 height 21
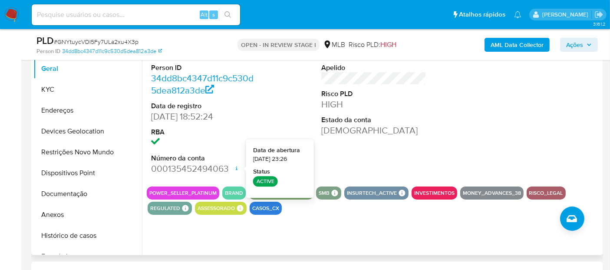
click at [361, 135] on dd "[DEMOGRAPHIC_DATA]" at bounding box center [373, 130] width 105 height 12
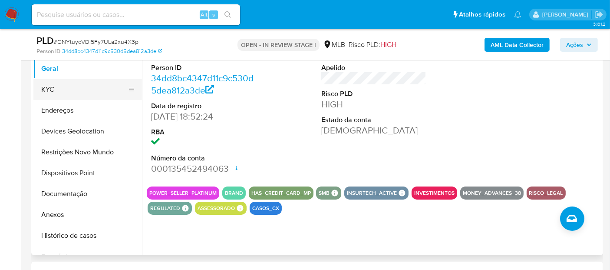
click at [72, 91] on button "KYC" at bounding box center [84, 89] width 102 height 21
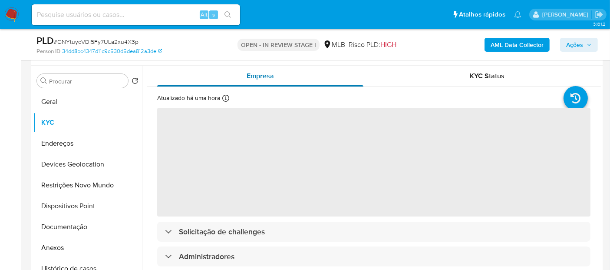
scroll to position [145, 0]
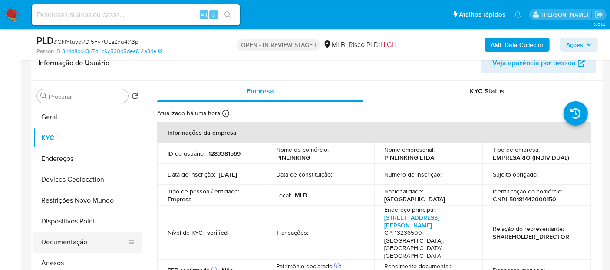
click at [76, 240] on button "Documentação" at bounding box center [84, 241] width 102 height 21
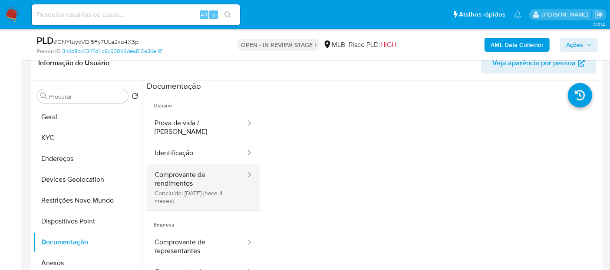
click at [192, 164] on button "Comprovante de rendimentos Concluído: 05/06/2025 (hace 4 meses)" at bounding box center [197, 187] width 100 height 46
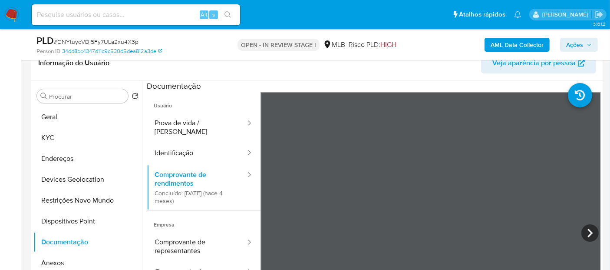
click at [430, 81] on section at bounding box center [374, 225] width 454 height 289
click at [465, 71] on div "Informação do Usuário Veja aparência por pessoa Procurar Retornar ao pedido pad…" at bounding box center [317, 175] width 572 height 258
click at [205, 149] on button "Identificação" at bounding box center [197, 153] width 100 height 22
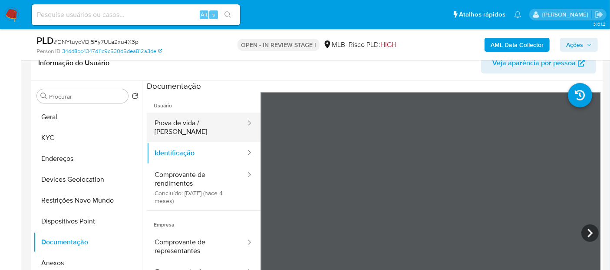
click at [208, 130] on button "Prova de vida / [PERSON_NAME]" at bounding box center [197, 127] width 100 height 30
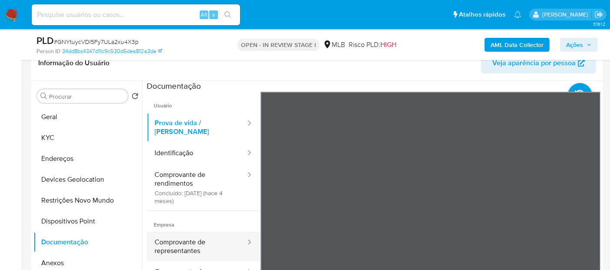
click at [170, 238] on button "Comprovante de representantes" at bounding box center [197, 246] width 100 height 30
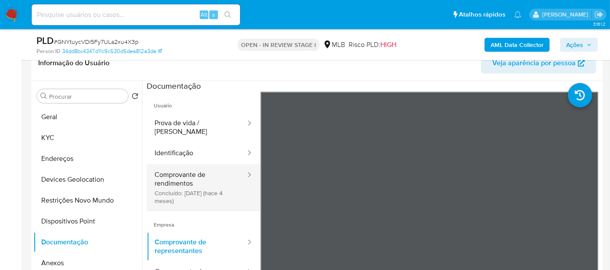
scroll to position [76, 0]
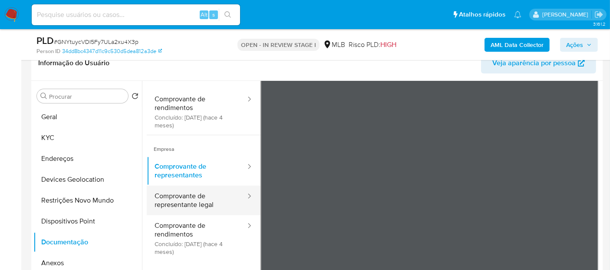
click at [211, 193] on button "Comprovante de representante legal" at bounding box center [197, 200] width 100 height 30
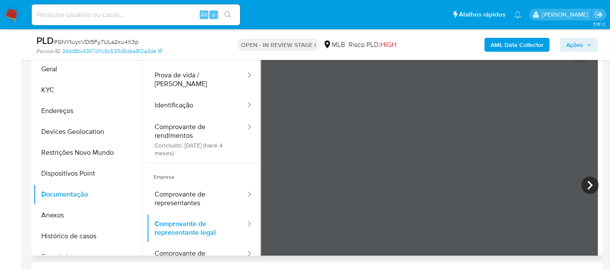
scroll to position [193, 0]
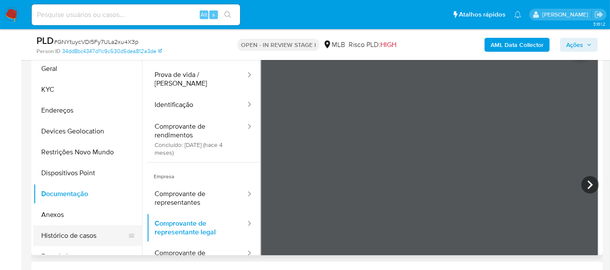
click at [93, 233] on button "Histórico de casos" at bounding box center [84, 235] width 102 height 21
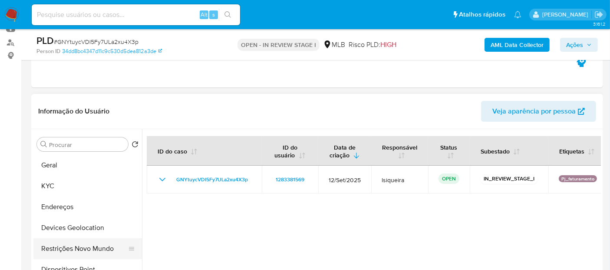
scroll to position [48, 0]
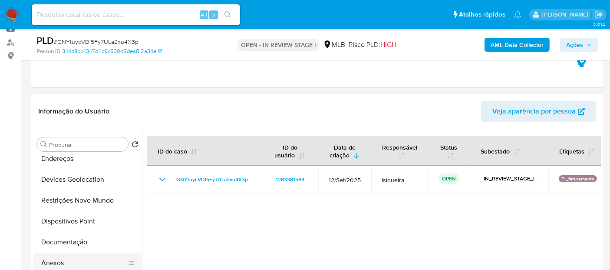
click at [71, 254] on button "Anexos" at bounding box center [84, 262] width 102 height 21
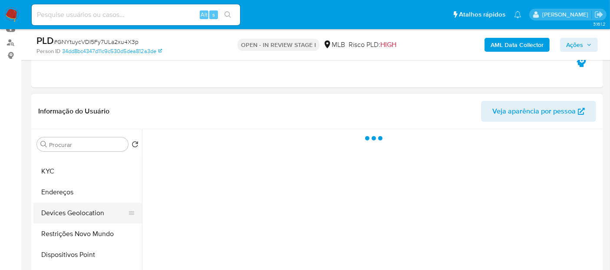
scroll to position [0, 0]
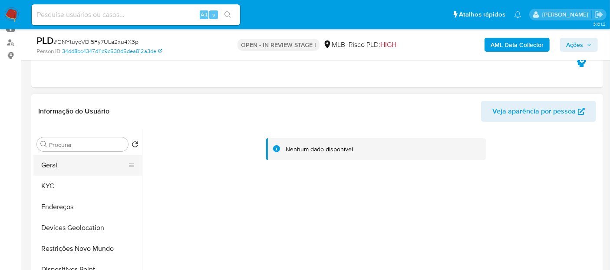
click at [96, 168] on button "Geral" at bounding box center [84, 165] width 102 height 21
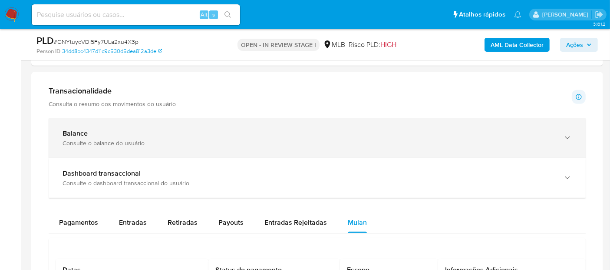
scroll to position [579, 0]
click at [180, 139] on div "Consulte o balance do usuário" at bounding box center [309, 143] width 492 height 8
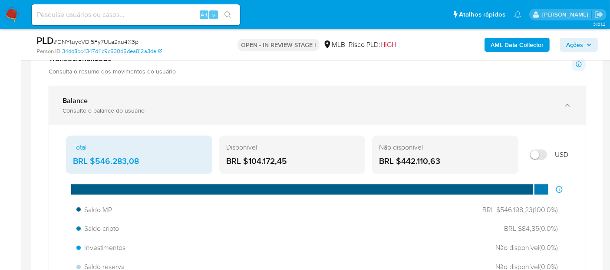
scroll to position [627, 0]
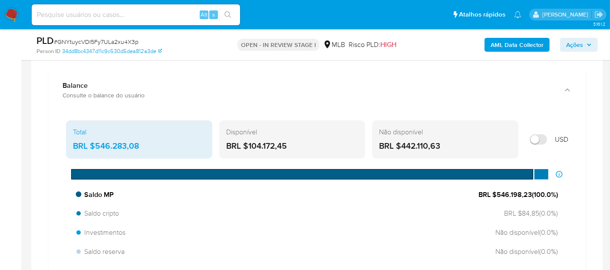
drag, startPoint x: 532, startPoint y: 192, endPoint x: 497, endPoint y: 192, distance: 35.2
click at [497, 192] on span "BRL $546.198,23 ( 100.0 %)" at bounding box center [518, 195] width 79 height 10
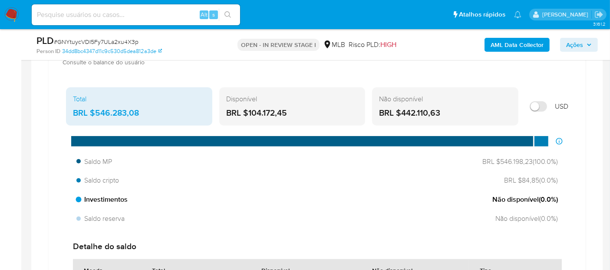
scroll to position [675, 0]
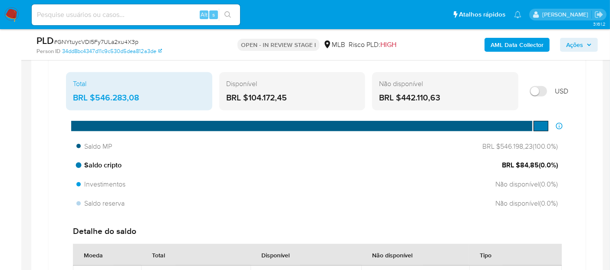
drag, startPoint x: 539, startPoint y: 161, endPoint x: 520, endPoint y: 164, distance: 19.0
click at [520, 164] on span "BRL $84,85 ( 0.0 %)" at bounding box center [530, 165] width 56 height 10
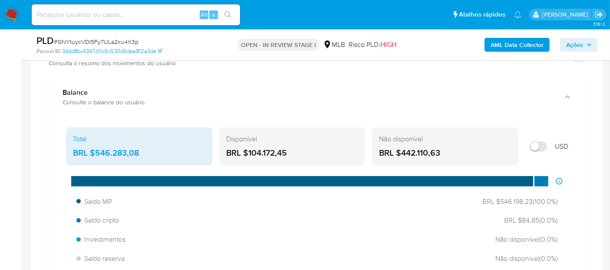
scroll to position [627, 0]
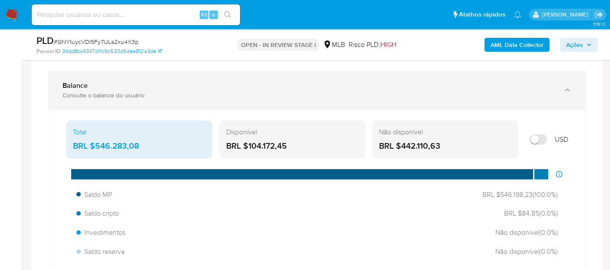
click at [493, 103] on div "Balance Consulte o balance do usuário" at bounding box center [317, 90] width 537 height 40
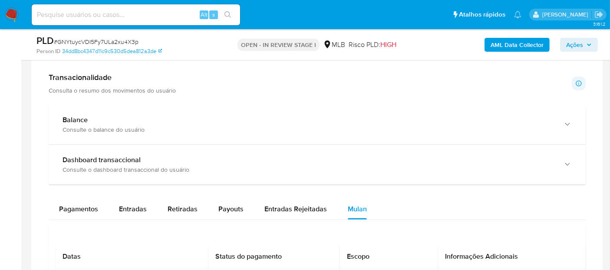
scroll to position [579, 0]
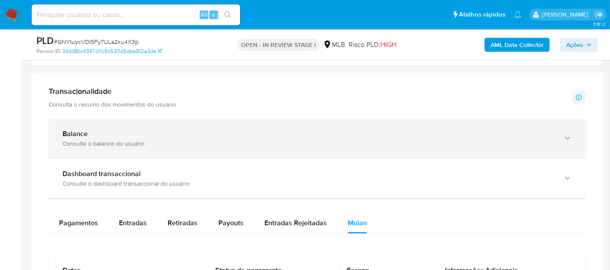
click at [474, 126] on div "Balance Consulte o balance do usuário" at bounding box center [317, 139] width 537 height 40
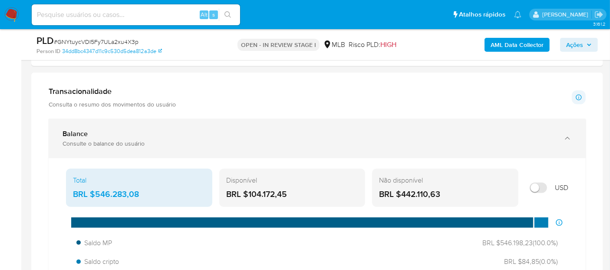
click at [500, 120] on div "Balance Consulte o balance do usuário" at bounding box center [317, 139] width 537 height 40
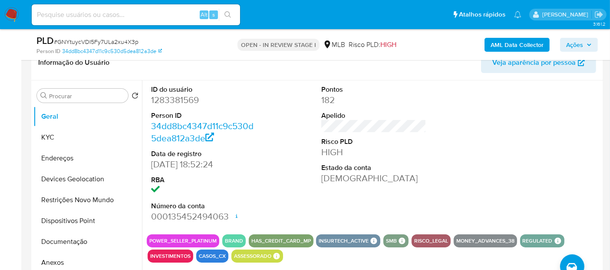
scroll to position [145, 0]
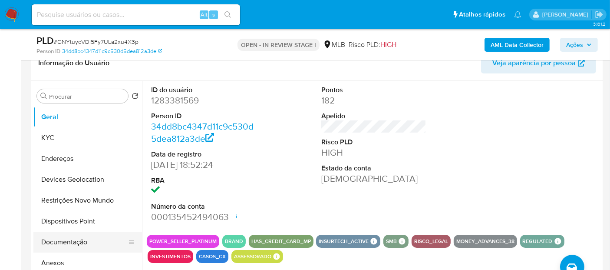
click at [72, 243] on button "Documentação" at bounding box center [84, 241] width 102 height 21
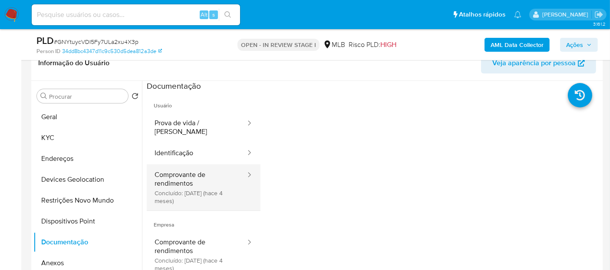
click at [162, 175] on button "Comprovante de rendimentos Concluído: 05/06/2025 (hace 4 meses)" at bounding box center [197, 187] width 100 height 46
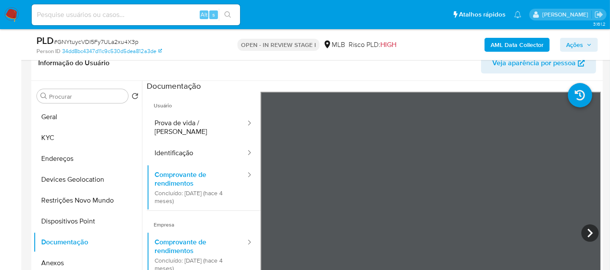
click at [394, 83] on section at bounding box center [374, 225] width 454 height 289
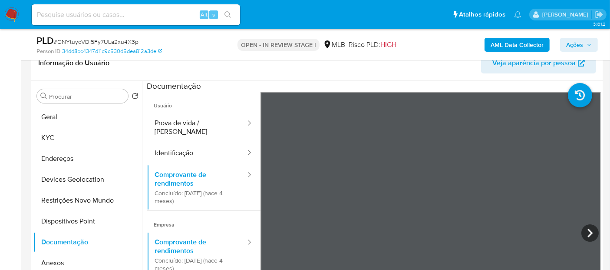
click at [216, 147] on button "Identificação" at bounding box center [197, 153] width 100 height 22
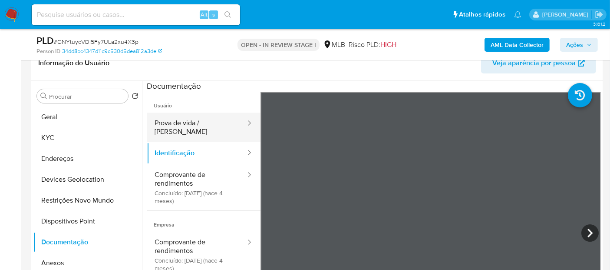
click at [240, 119] on div at bounding box center [247, 124] width 14 height 10
drag, startPoint x: 195, startPoint y: 118, endPoint x: 195, endPoint y: 126, distance: 7.4
click at [195, 126] on button "Prova de vida / Selfie" at bounding box center [197, 127] width 100 height 30
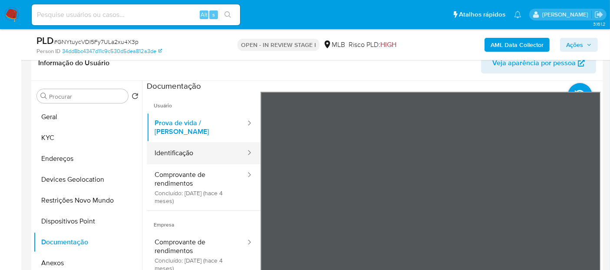
click at [190, 149] on button "Identificação" at bounding box center [197, 153] width 100 height 22
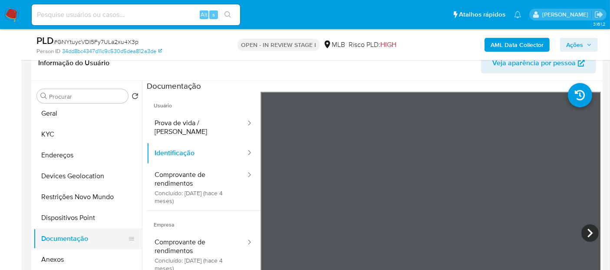
scroll to position [0, 0]
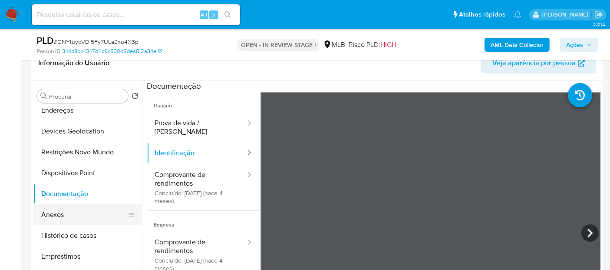
drag, startPoint x: 69, startPoint y: 234, endPoint x: 68, endPoint y: 214, distance: 20.5
click at [69, 232] on button "Histórico de casos" at bounding box center [87, 235] width 109 height 21
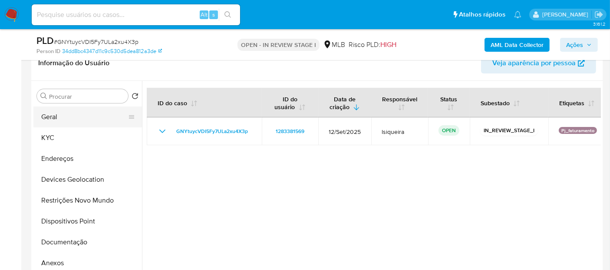
click at [64, 118] on button "Geral" at bounding box center [84, 116] width 102 height 21
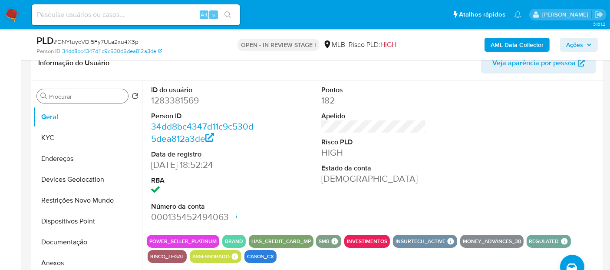
click at [74, 91] on div "Procurar" at bounding box center [82, 96] width 91 height 14
click at [72, 97] on input "Procurar" at bounding box center [87, 97] width 76 height 8
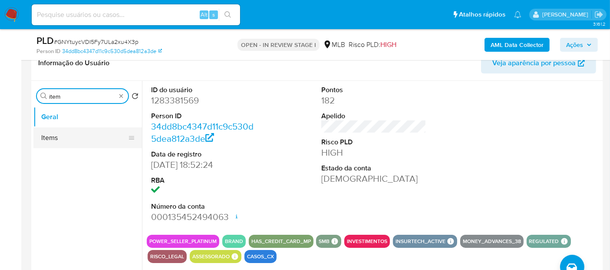
type input "item"
click at [70, 140] on button "Items" at bounding box center [84, 137] width 102 height 21
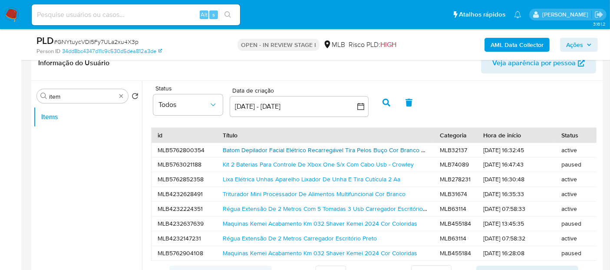
drag, startPoint x: 386, startPoint y: 151, endPoint x: 375, endPoint y: 154, distance: 11.4
click at [386, 151] on link "Batom Depilador Facial Elétrico Recarregável Tira Pelos Buço Cor Branco E Rosa …" at bounding box center [344, 150] width 242 height 9
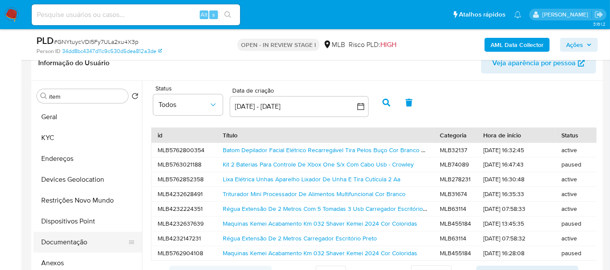
click at [81, 243] on button "Documentação" at bounding box center [84, 241] width 102 height 21
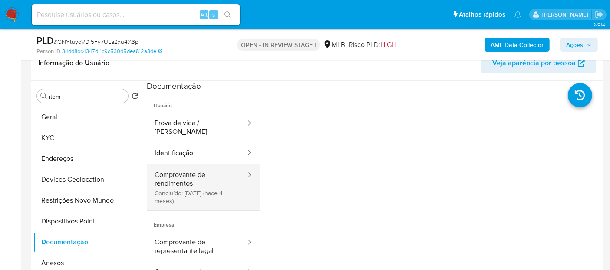
click at [216, 186] on button "Comprovante de rendimentos Concluído: 05/06/2025 (hace 4 meses)" at bounding box center [197, 187] width 100 height 46
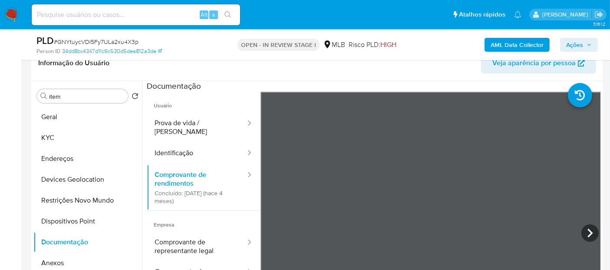
scroll to position [145, 0]
click at [90, 116] on button "Geral" at bounding box center [84, 116] width 102 height 21
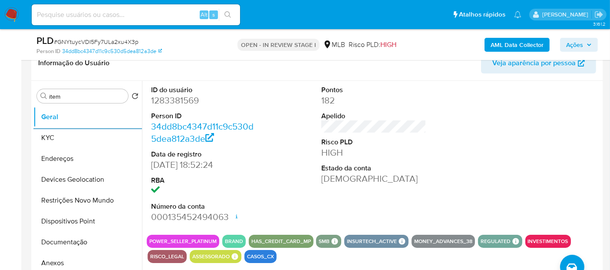
click at [33, 106] on button "Geral" at bounding box center [87, 116] width 109 height 21
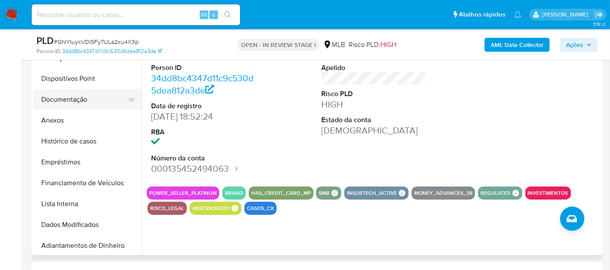
scroll to position [96, 0]
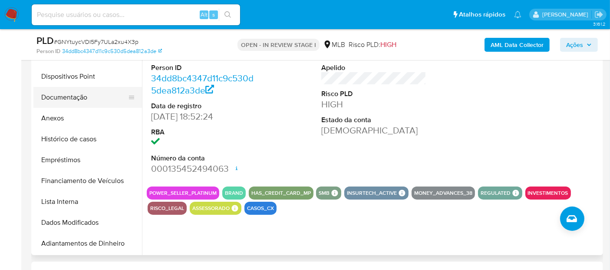
click at [91, 101] on button "Documentação" at bounding box center [84, 97] width 102 height 21
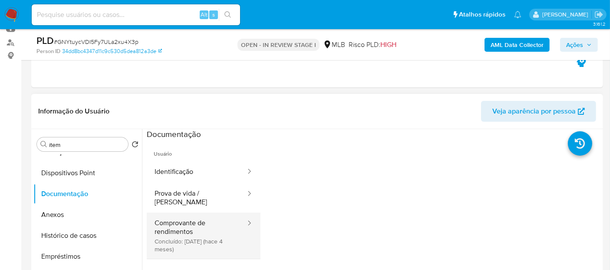
click at [196, 222] on button "Comprovante de rendimentos Concluído: 05/06/2025 (hace 4 meses)" at bounding box center [197, 235] width 100 height 46
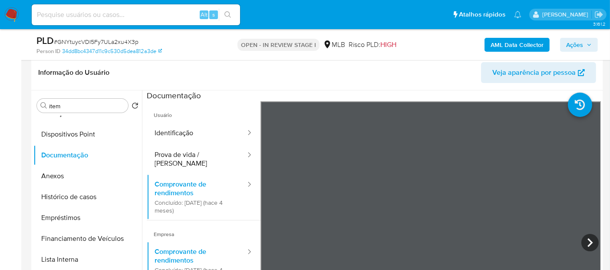
scroll to position [193, 0]
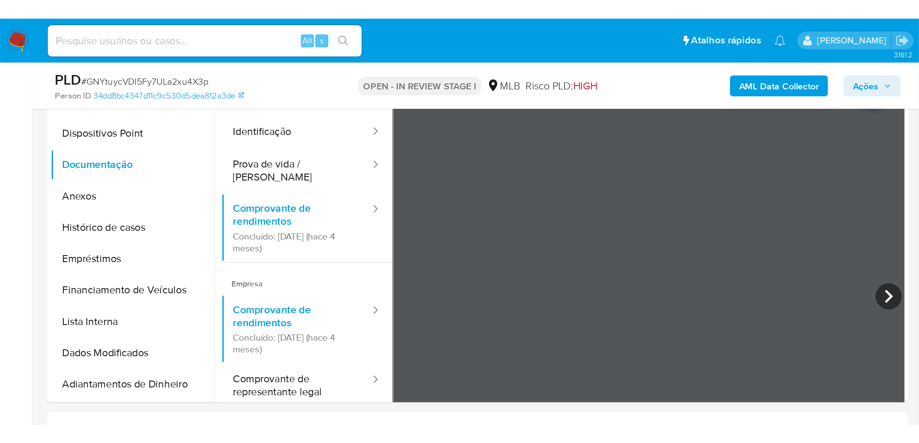
scroll to position [96, 0]
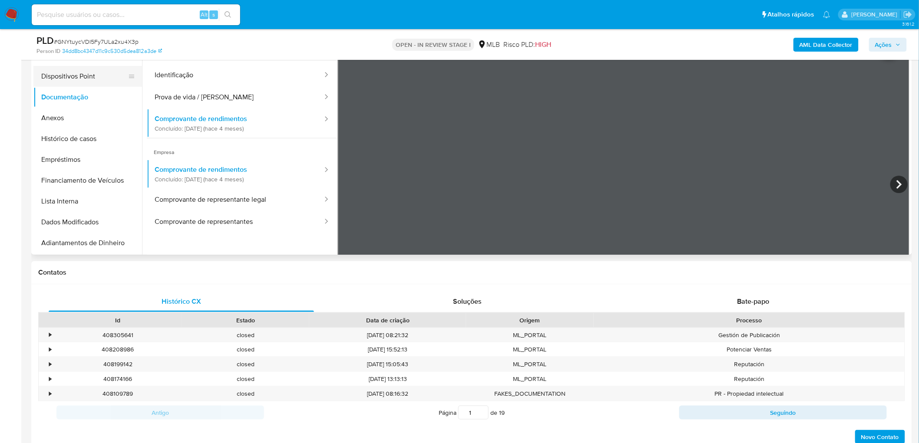
click at [50, 78] on button "Dispositivos Point" at bounding box center [84, 76] width 102 height 21
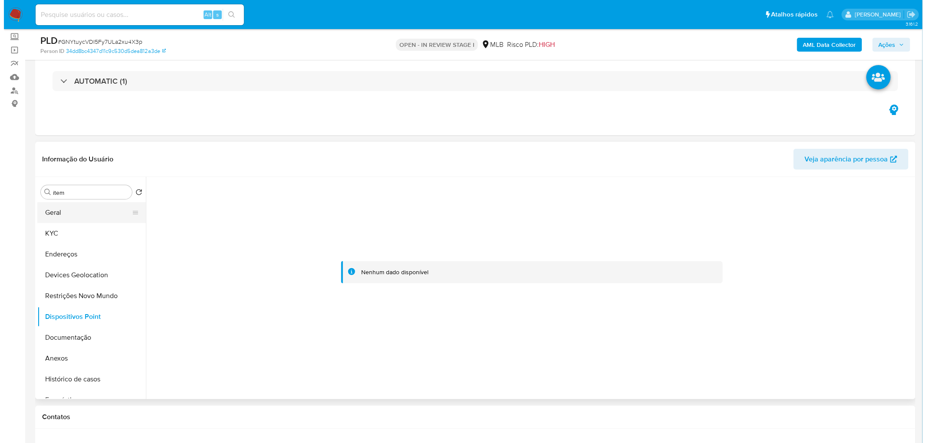
scroll to position [0, 0]
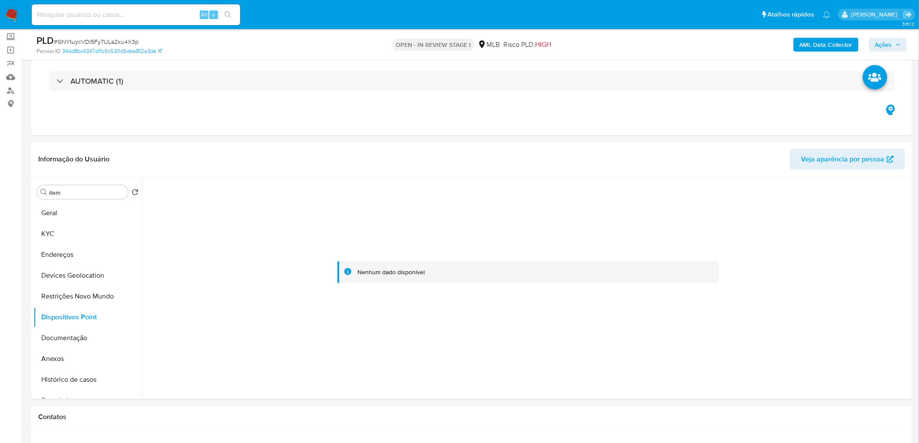
drag, startPoint x: 73, startPoint y: 206, endPoint x: 15, endPoint y: 222, distance: 59.7
click at [63, 212] on button "Geral" at bounding box center [87, 213] width 109 height 21
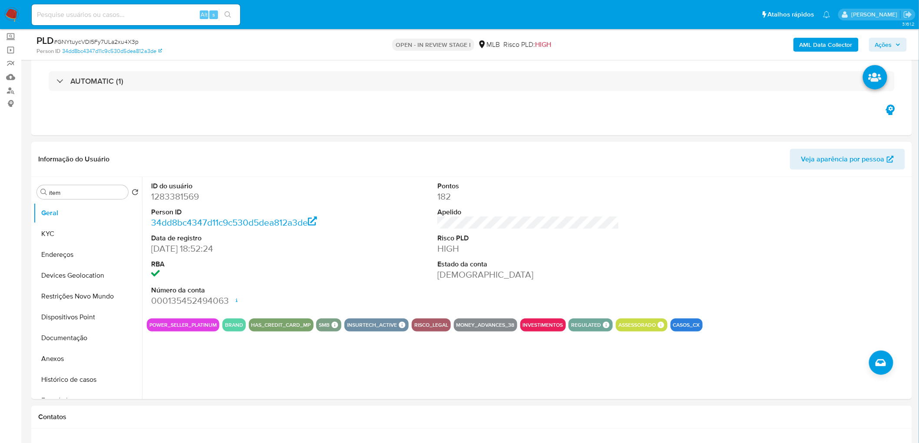
drag, startPoint x: 83, startPoint y: 232, endPoint x: 12, endPoint y: 243, distance: 71.7
click at [79, 232] on button "KYC" at bounding box center [87, 234] width 109 height 21
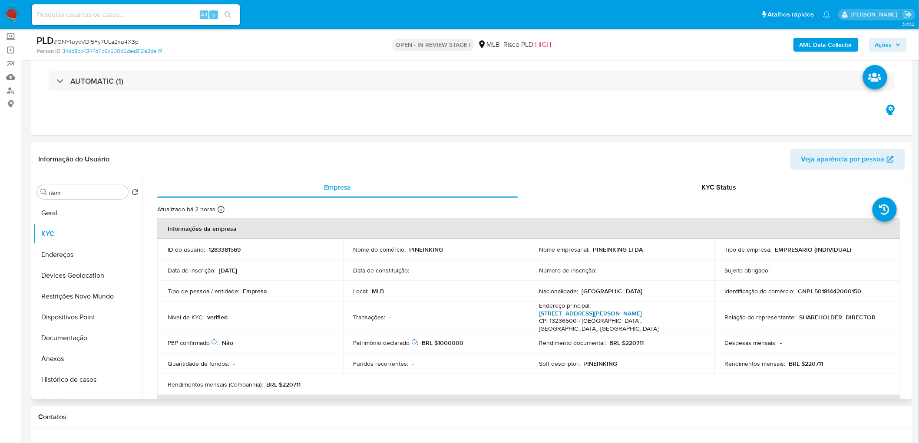
click at [609, 269] on link "Rua Geraldo Perez 171, Sítio São Miguel" at bounding box center [590, 313] width 103 height 9
click at [90, 257] on button "Endereços" at bounding box center [84, 255] width 102 height 21
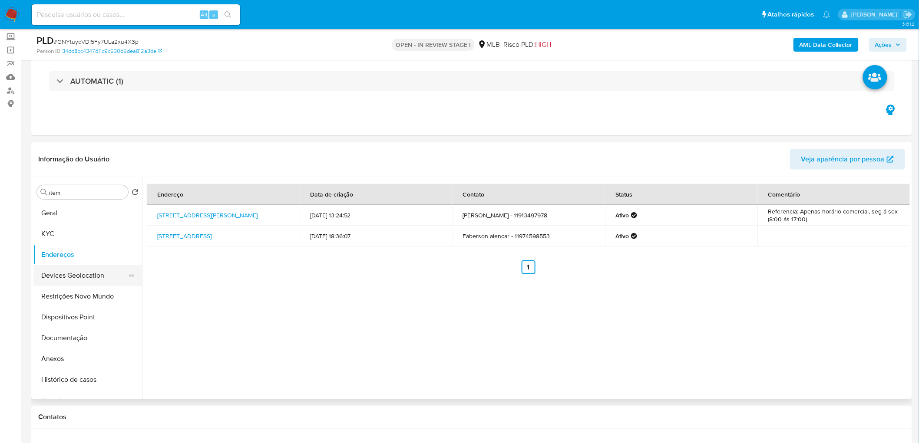
click at [76, 269] on button "Devices Geolocation" at bounding box center [84, 275] width 102 height 21
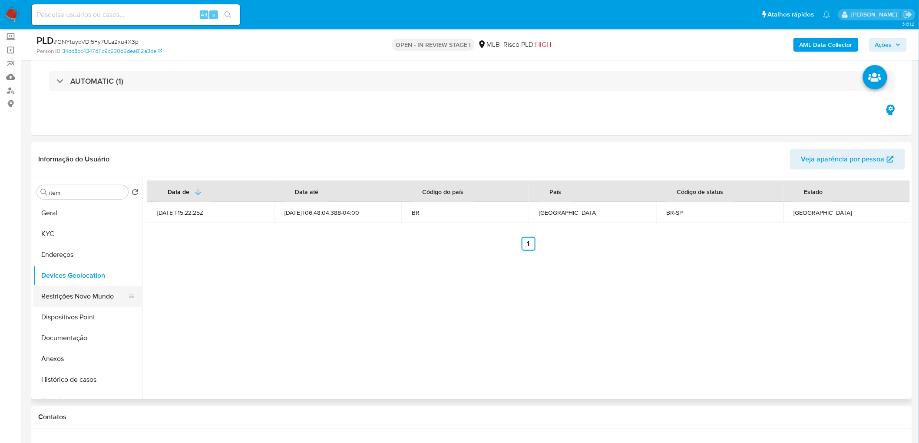
click at [89, 269] on button "Restrições Novo Mundo" at bounding box center [84, 296] width 102 height 21
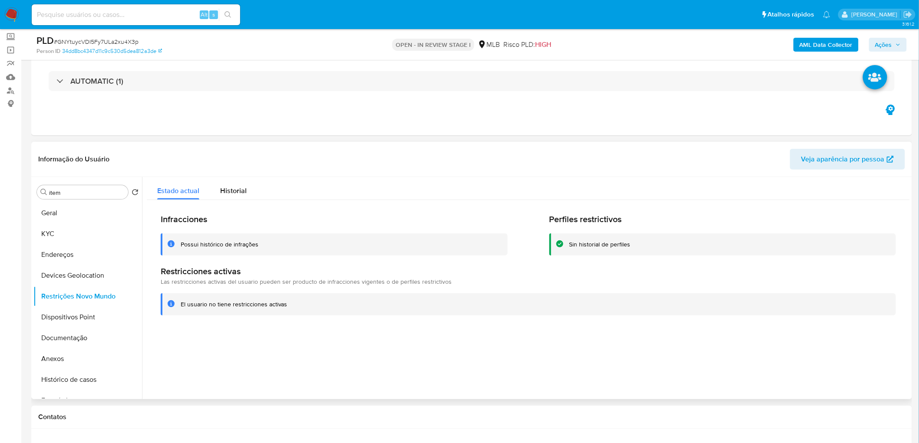
click at [403, 269] on h1 "Restricciones activas" at bounding box center [528, 271] width 735 height 11
click at [57, 269] on button "Dispositivos Point" at bounding box center [84, 317] width 102 height 21
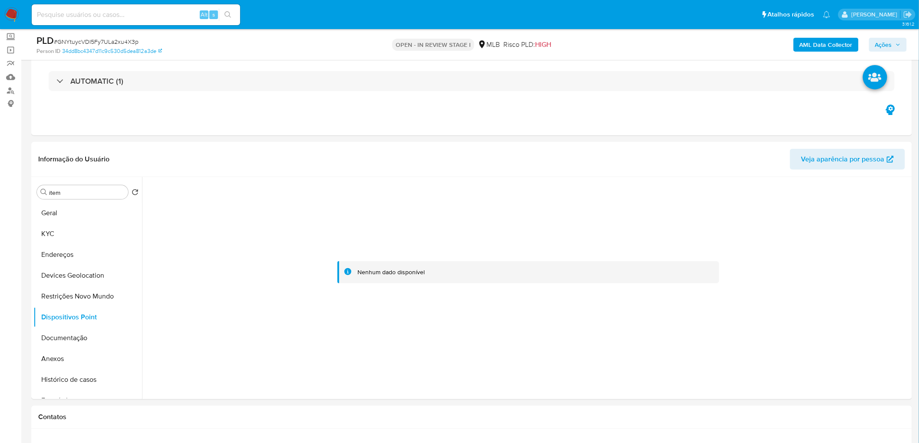
click at [610, 46] on b "AML Data Collector" at bounding box center [826, 45] width 53 height 14
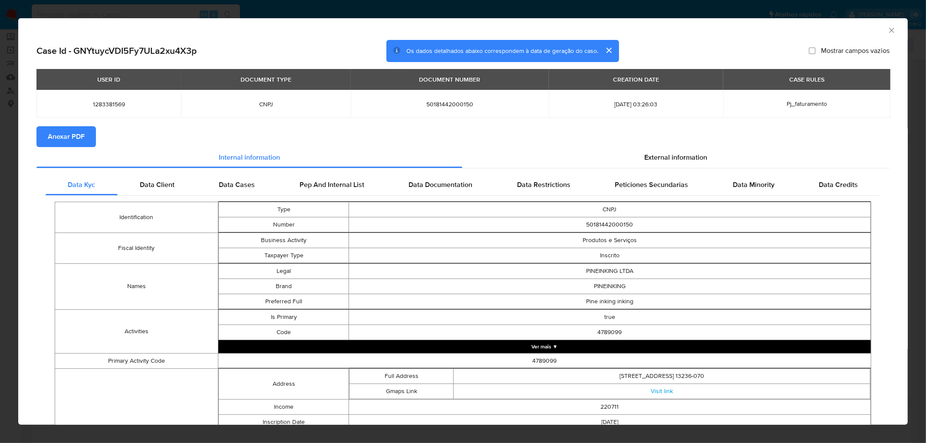
click at [610, 28] on icon "Fechar a janela" at bounding box center [892, 30] width 9 height 9
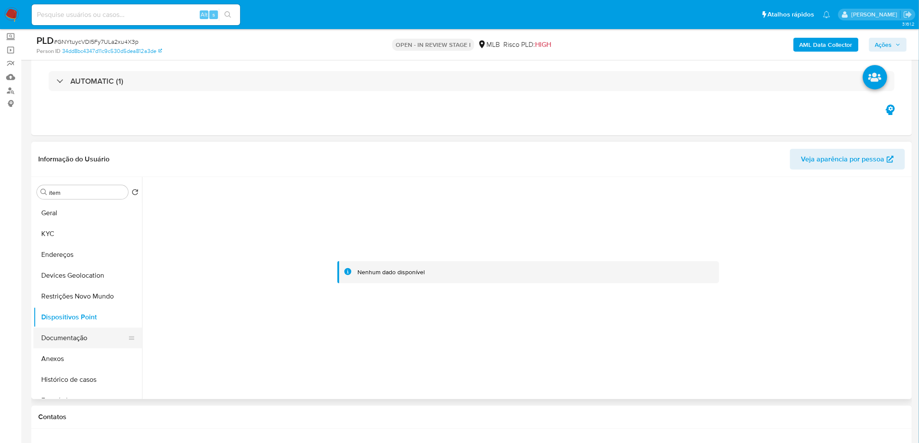
click at [59, 269] on button "Documentação" at bounding box center [84, 338] width 102 height 21
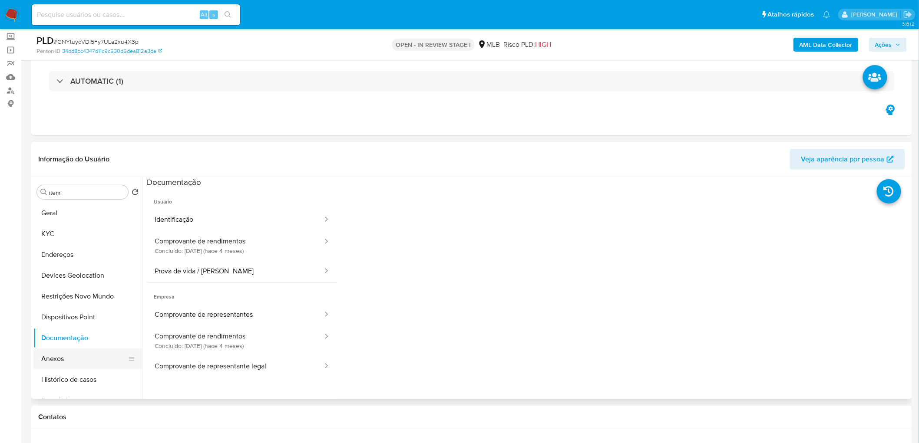
click at [54, 269] on button "Anexos" at bounding box center [84, 359] width 102 height 21
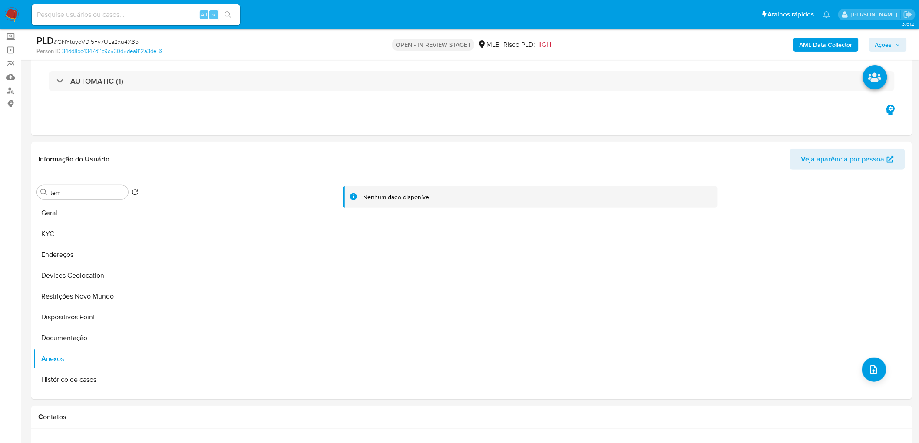
click at [610, 46] on b "AML Data Collector" at bounding box center [826, 45] width 53 height 14
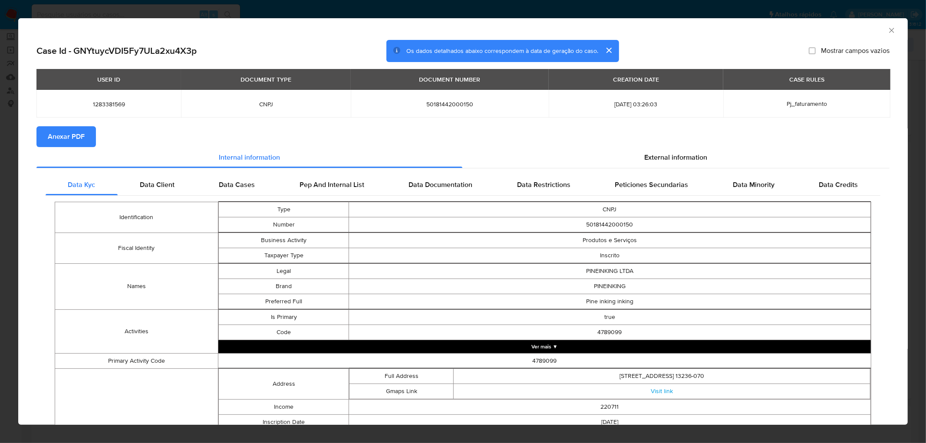
click at [77, 130] on span "Anexar PDF" at bounding box center [66, 136] width 37 height 19
click at [610, 30] on icon "Fechar a janela" at bounding box center [892, 30] width 9 height 9
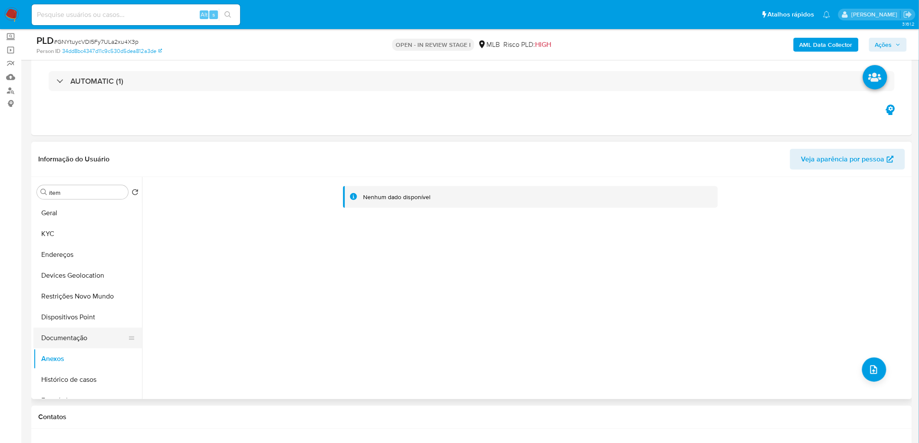
click at [72, 269] on button "Documentação" at bounding box center [84, 338] width 102 height 21
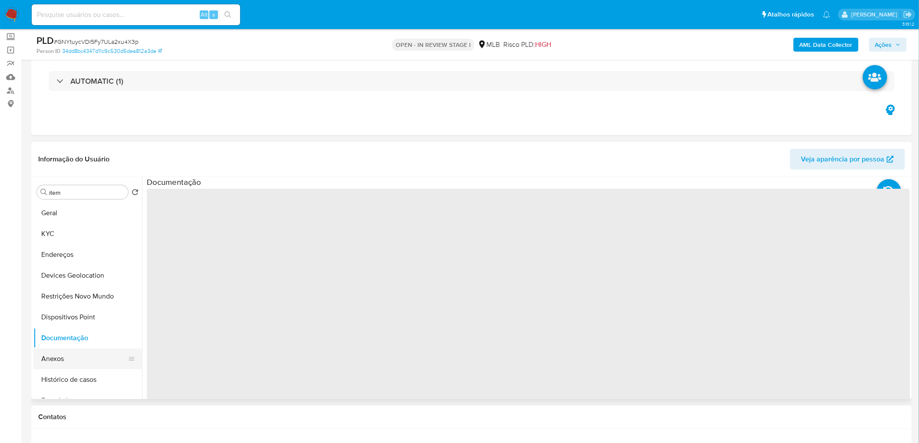
drag, startPoint x: 65, startPoint y: 365, endPoint x: 79, endPoint y: 362, distance: 14.7
click at [64, 269] on button "Anexos" at bounding box center [84, 359] width 102 height 21
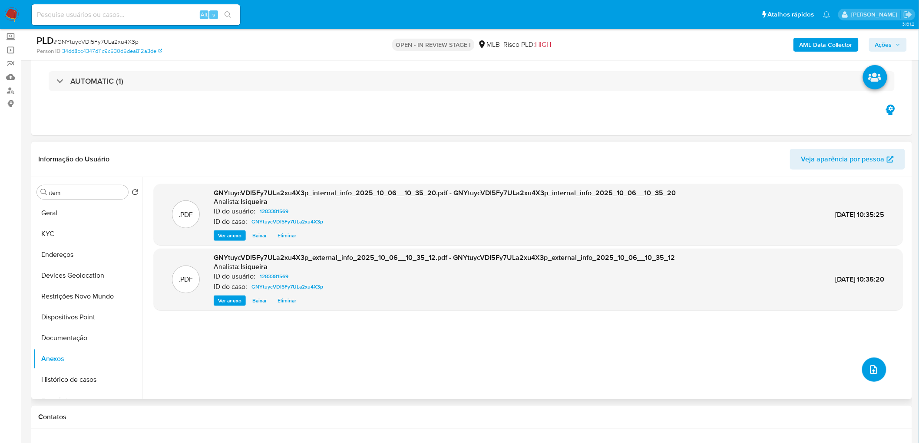
click at [610, 269] on button "upload-file" at bounding box center [874, 370] width 24 height 24
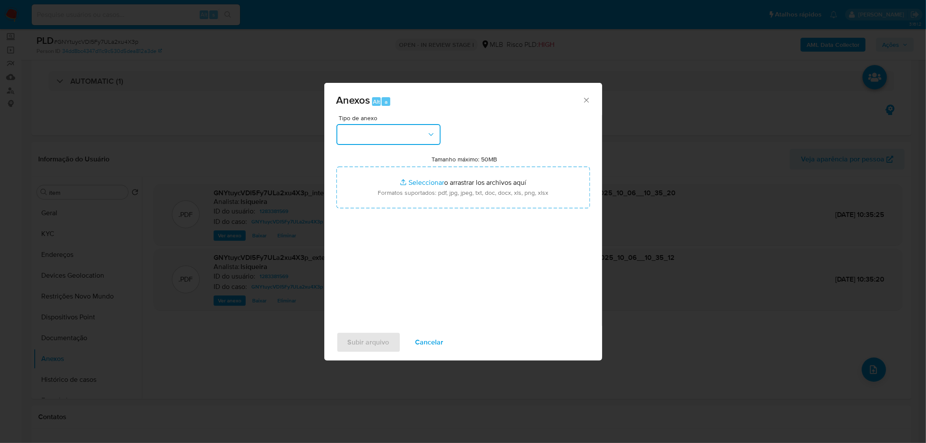
click at [343, 133] on button "button" at bounding box center [389, 134] width 104 height 21
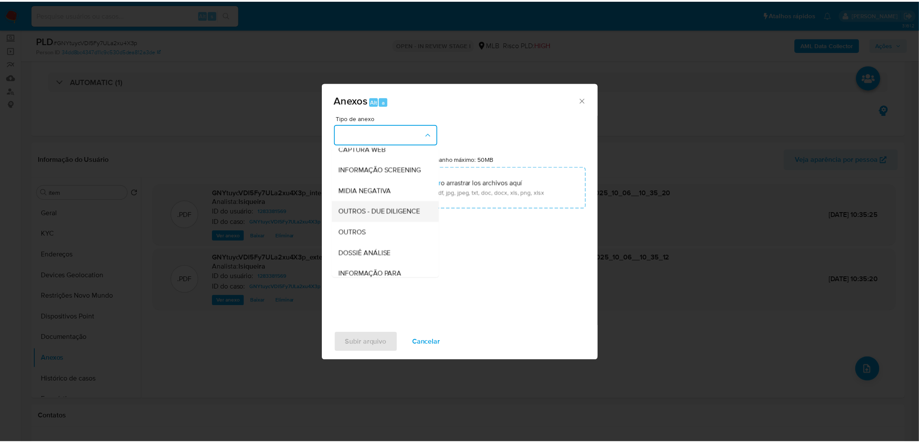
scroll to position [96, 0]
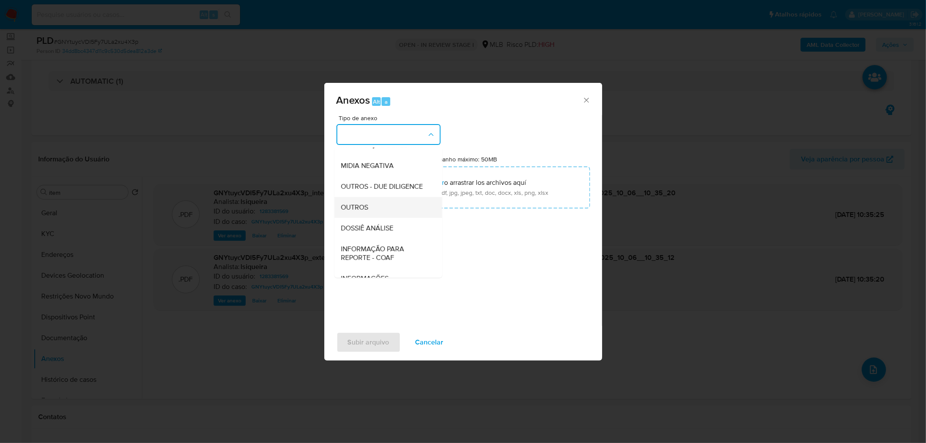
click at [370, 218] on div "OUTROS" at bounding box center [385, 207] width 89 height 21
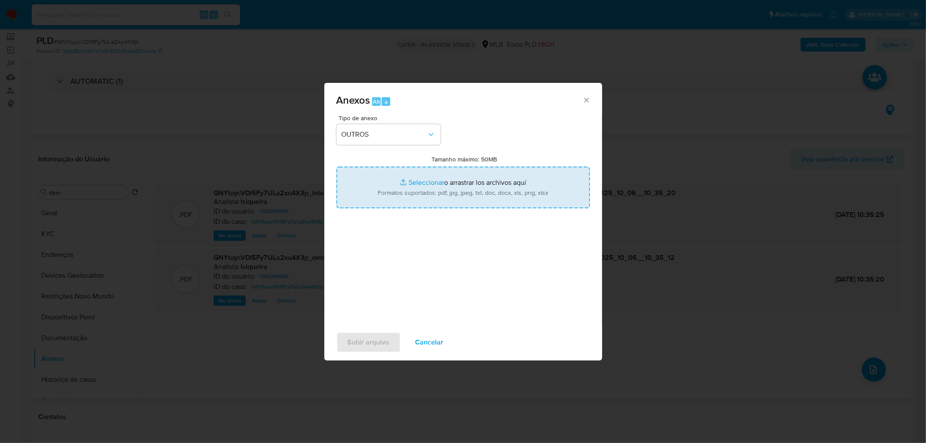
click at [414, 188] on input "Tamanho máximo: 50MB Seleccionar archivos" at bounding box center [464, 188] width 254 height 42
type input "C:\fakepath\SAR - XXXX - CNPJ 50181442000150 - PINEINKING LTDA.pdf"
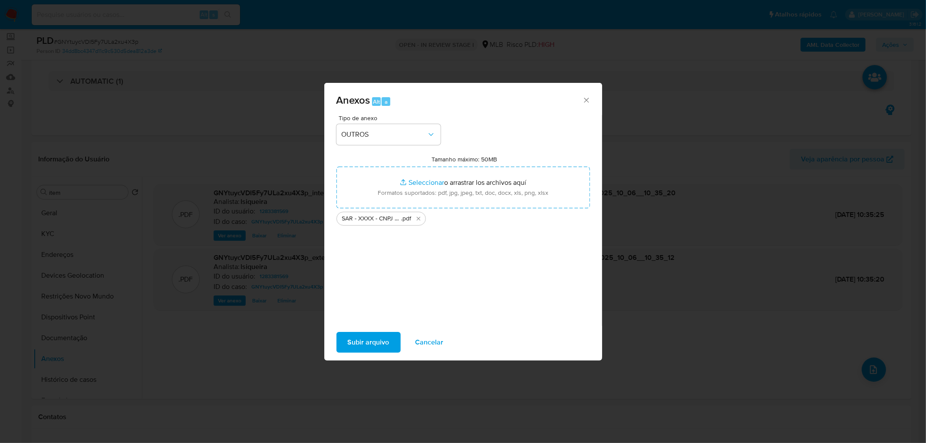
drag, startPoint x: 414, startPoint y: 188, endPoint x: 359, endPoint y: 344, distance: 164.4
click at [359, 269] on span "Subir arquivo" at bounding box center [369, 342] width 42 height 19
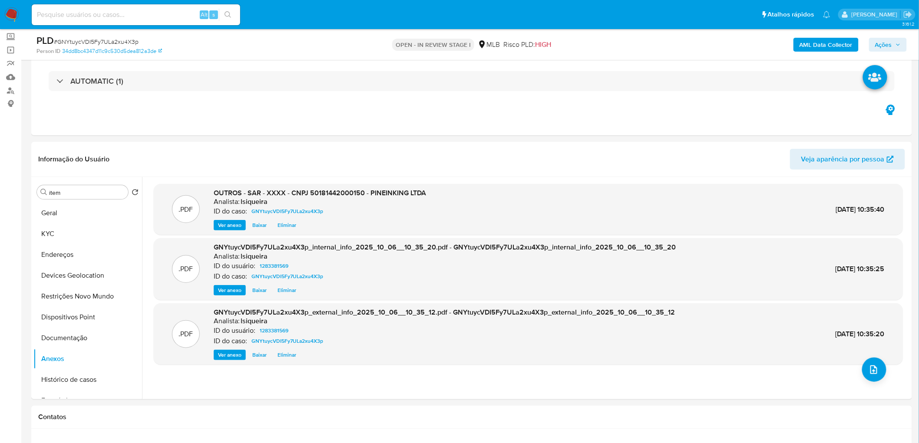
click at [610, 44] on button "Ações" at bounding box center [888, 45] width 38 height 14
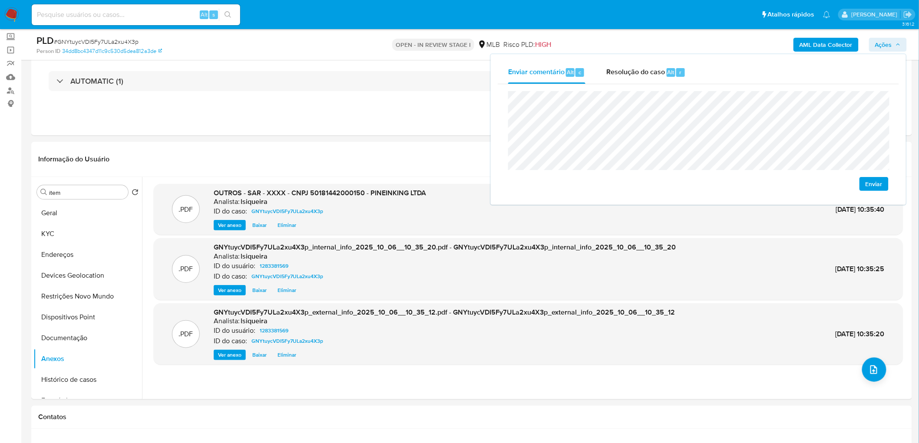
click at [610, 179] on span "Enviar" at bounding box center [874, 184] width 17 height 12
click at [610, 71] on span "Resolução do caso" at bounding box center [635, 72] width 59 height 10
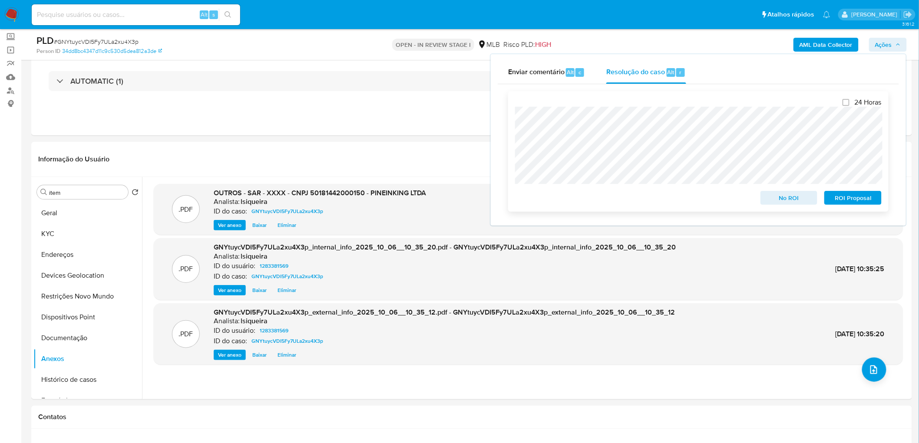
click at [610, 202] on span "ROI Proposal" at bounding box center [852, 198] width 45 height 12
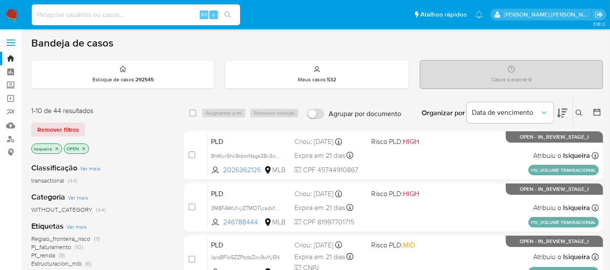
click at [84, 17] on input at bounding box center [136, 14] width 208 height 11
type input "c4uOABsPxA36eIF6CxgeGoB5"
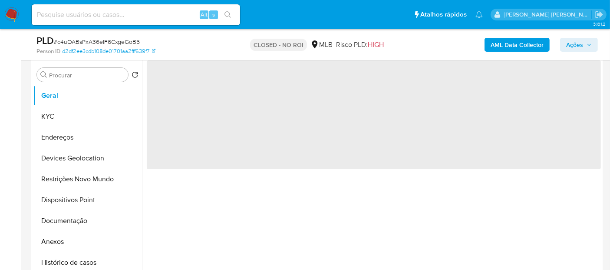
scroll to position [193, 0]
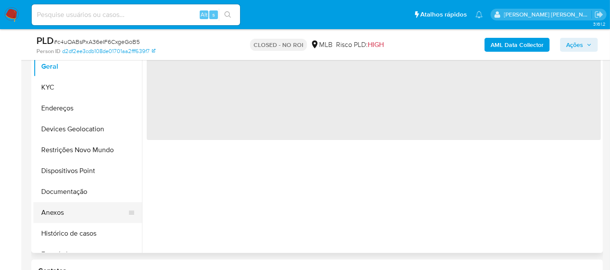
select select "10"
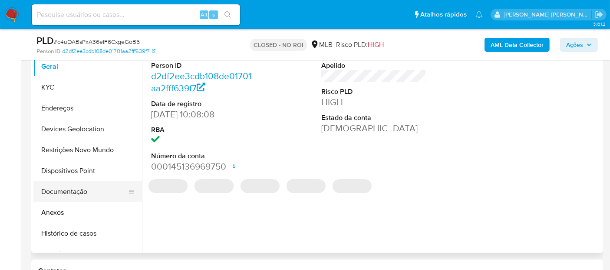
click at [86, 190] on button "Documentação" at bounding box center [84, 191] width 102 height 21
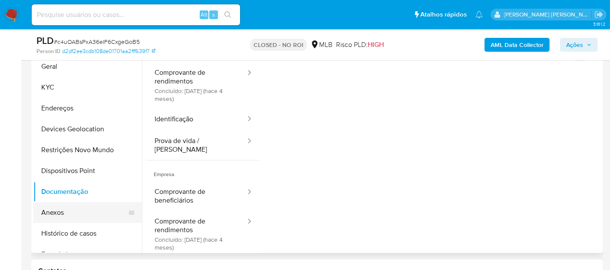
click at [80, 208] on button "Anexos" at bounding box center [84, 212] width 102 height 21
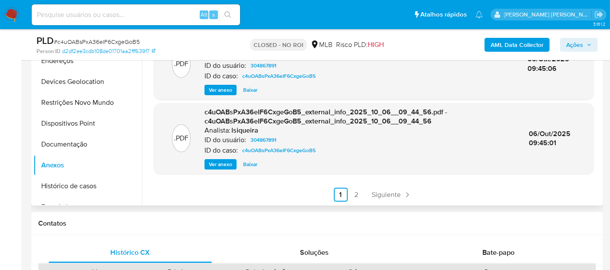
scroll to position [241, 0]
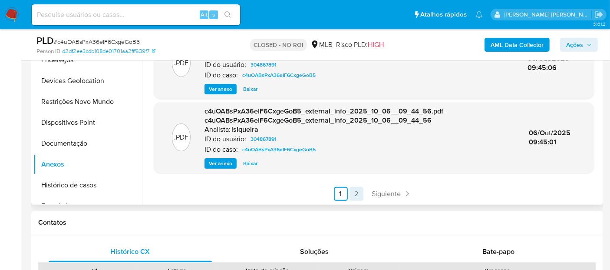
click at [350, 195] on link "2" at bounding box center [357, 194] width 14 height 14
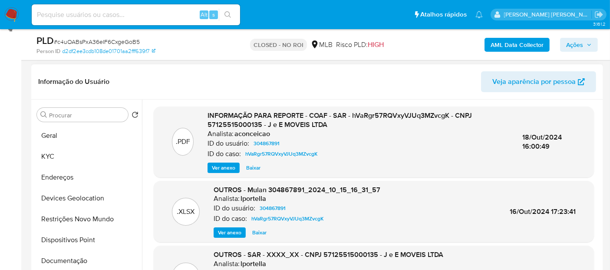
scroll to position [96, 0]
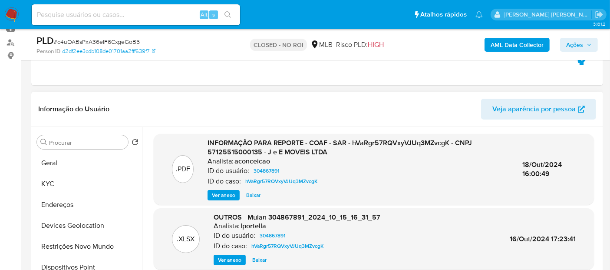
click at [218, 191] on span "Ver anexo" at bounding box center [223, 195] width 23 height 9
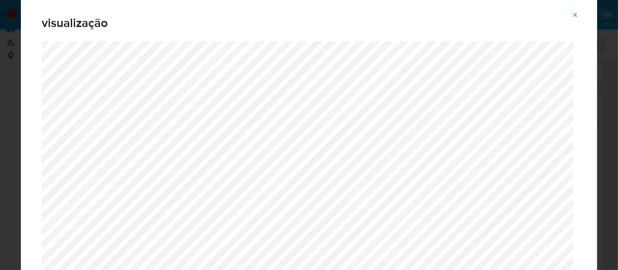
click at [579, 10] on button "Attachment preview" at bounding box center [574, 15] width 19 height 14
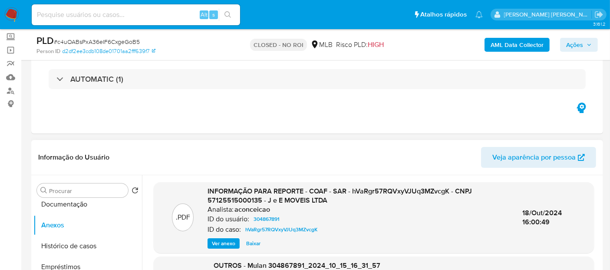
scroll to position [145, 0]
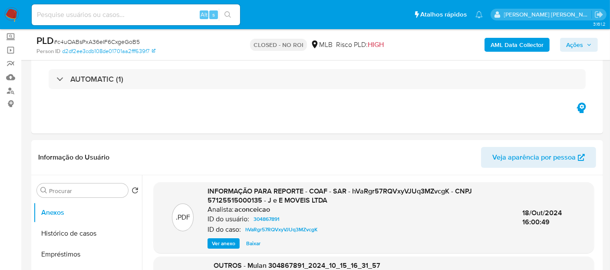
drag, startPoint x: 8, startPoint y: 10, endPoint x: 35, endPoint y: 2, distance: 27.6
click at [8, 10] on img at bounding box center [11, 14] width 15 height 15
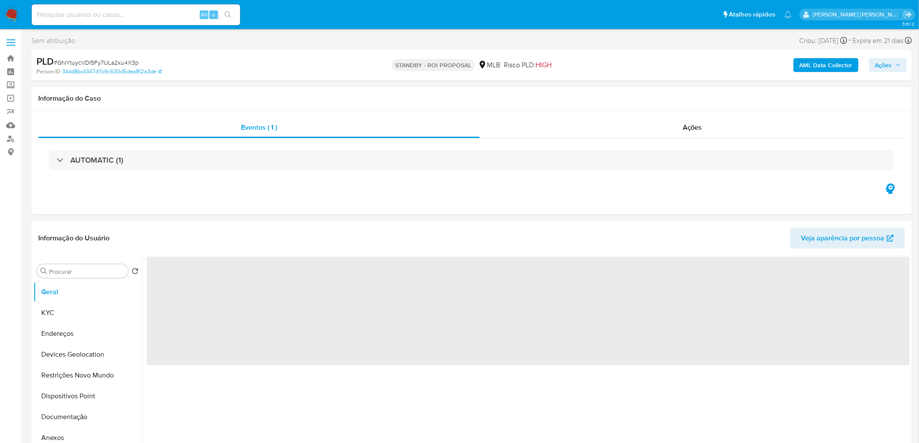
select select "10"
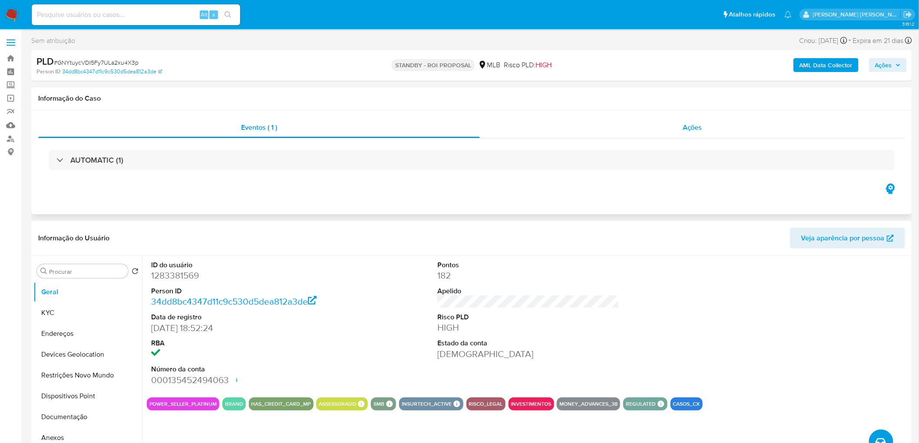
click at [664, 133] on div "Ações" at bounding box center [692, 127] width 425 height 21
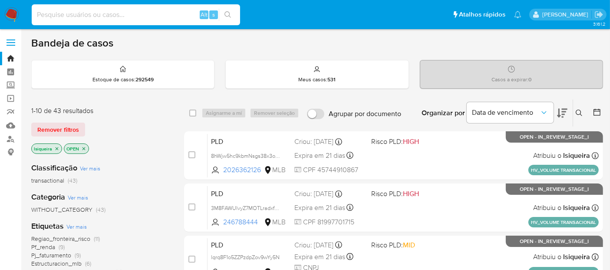
click at [88, 10] on input at bounding box center [136, 14] width 208 height 11
paste input "kgrVHKSgmsL3h0VUgE4CICc7"
type input "kgrVHKSgmsL3h0VUgE4CICc7"
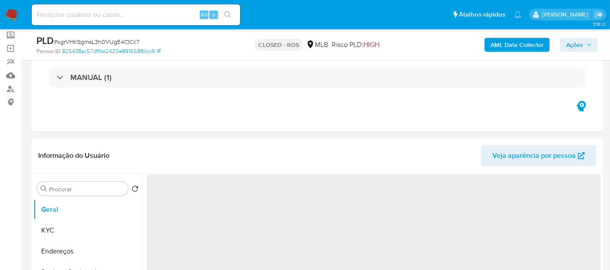
select select "10"
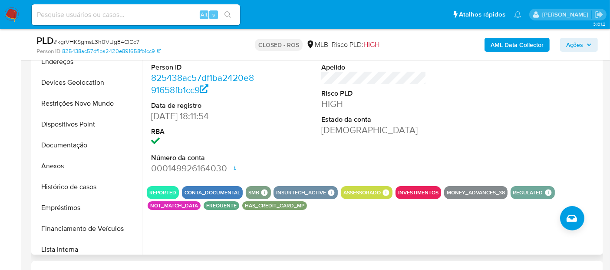
scroll to position [193, 0]
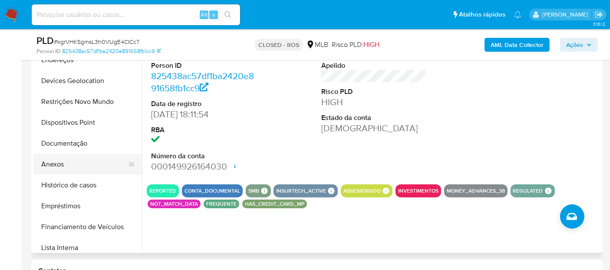
click at [83, 169] on button "Anexos" at bounding box center [84, 164] width 102 height 21
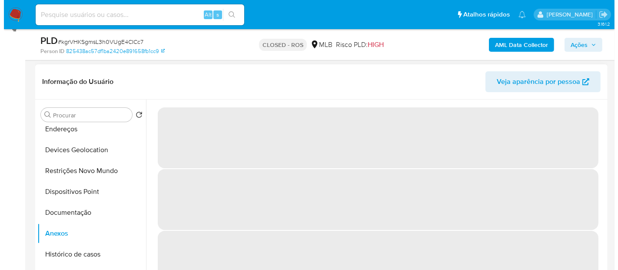
scroll to position [145, 0]
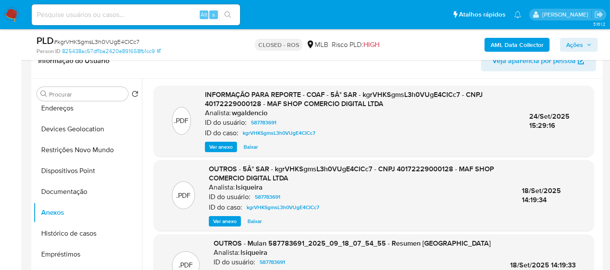
click at [221, 148] on span "Ver anexo" at bounding box center [220, 146] width 23 height 9
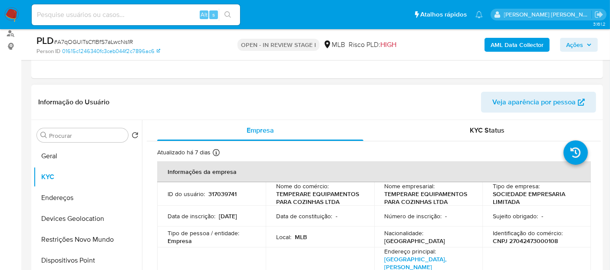
scroll to position [96, 0]
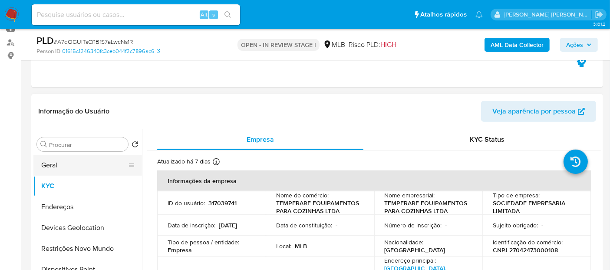
click at [76, 164] on button "Geral" at bounding box center [84, 165] width 102 height 21
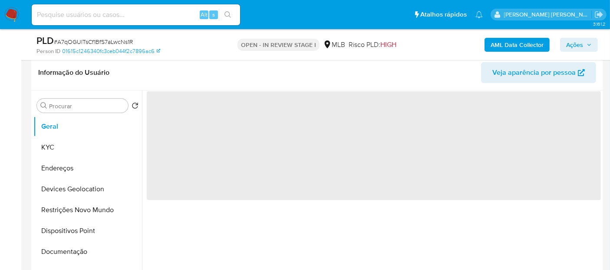
scroll to position [145, 0]
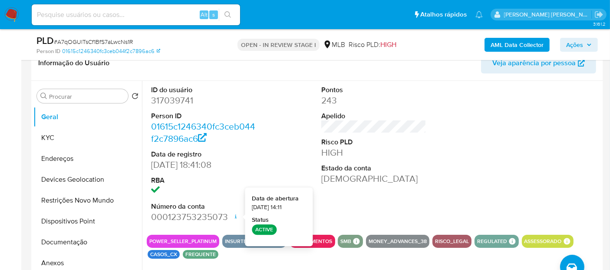
click at [456, 172] on div "ID do usuário 317039741 Person ID 01615c1246340fc3ceb044f2c7896ac6 Data de regi…" at bounding box center [374, 154] width 454 height 147
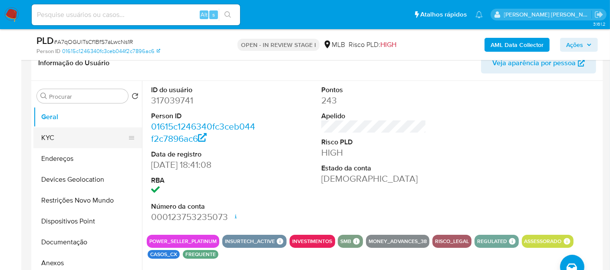
click at [62, 140] on button "KYC" at bounding box center [84, 137] width 102 height 21
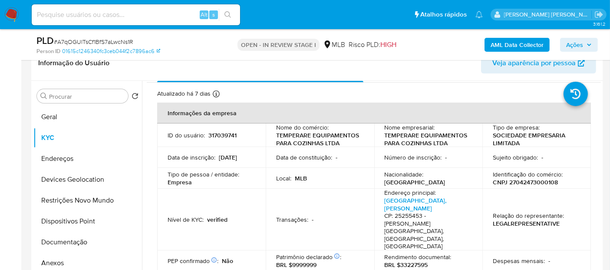
scroll to position [0, 0]
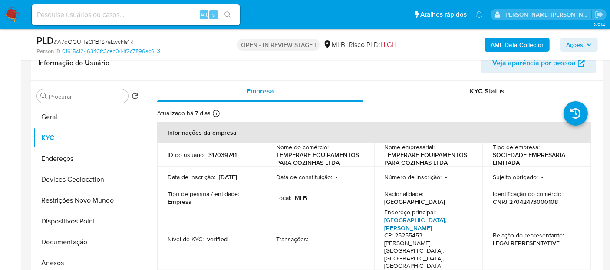
click at [443, 216] on link "[GEOGRAPHIC_DATA], [PERSON_NAME]" at bounding box center [416, 223] width 62 height 17
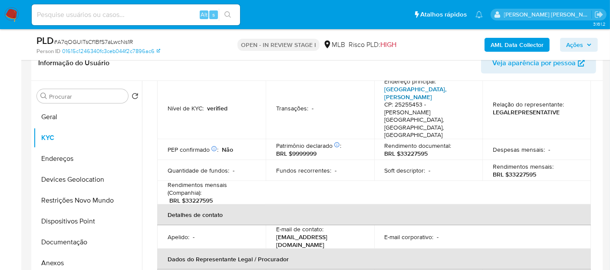
scroll to position [145, 0]
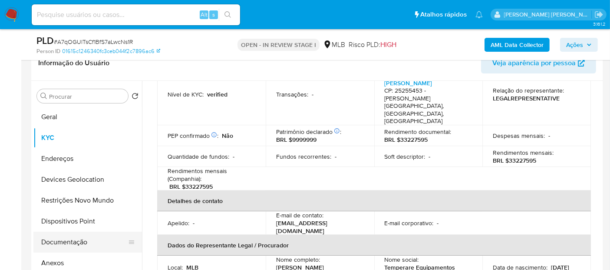
click at [84, 241] on button "Documentação" at bounding box center [84, 241] width 102 height 21
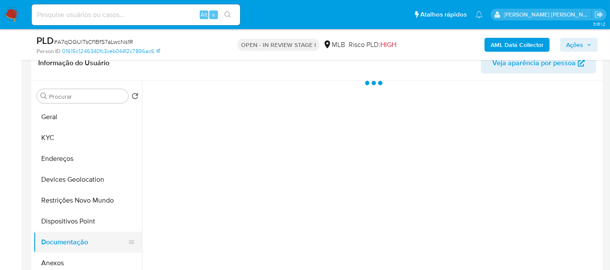
scroll to position [0, 0]
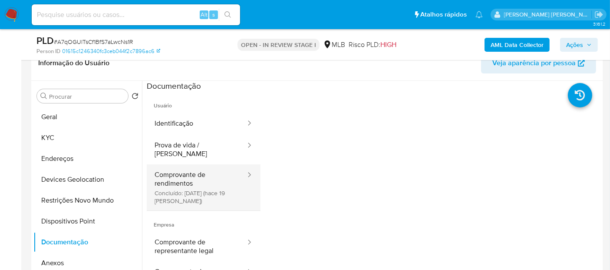
click at [165, 173] on button "Comprovante de rendimentos Concluído: [DATE] (hace 19 [PERSON_NAME])" at bounding box center [197, 187] width 100 height 46
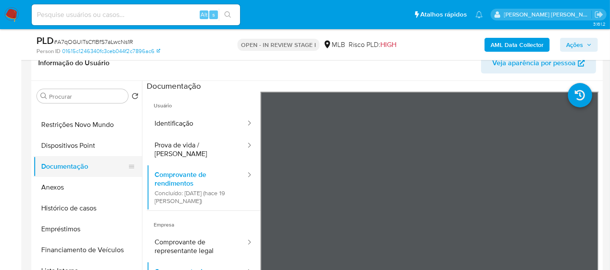
scroll to position [96, 0]
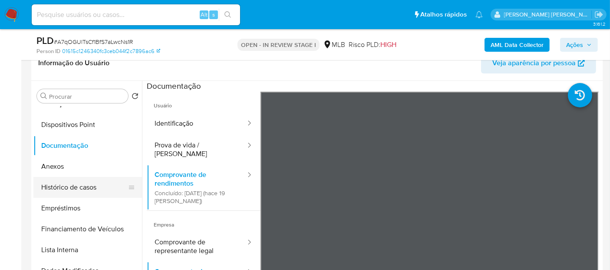
click at [75, 185] on button "Histórico de casos" at bounding box center [84, 187] width 102 height 21
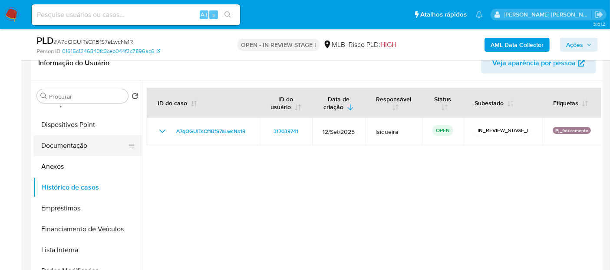
click at [77, 143] on button "Documentação" at bounding box center [84, 145] width 102 height 21
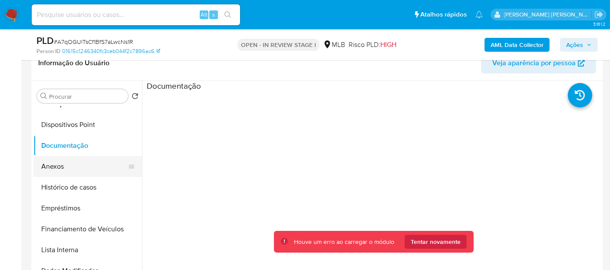
click at [83, 165] on button "Anexos" at bounding box center [84, 166] width 102 height 21
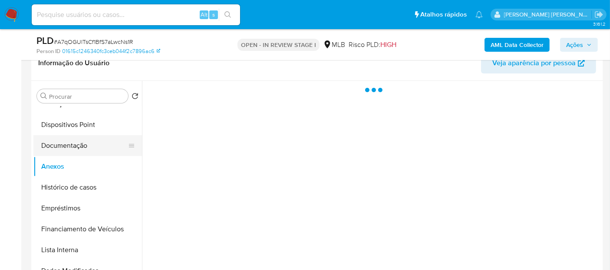
click at [78, 144] on button "Documentação" at bounding box center [84, 145] width 102 height 21
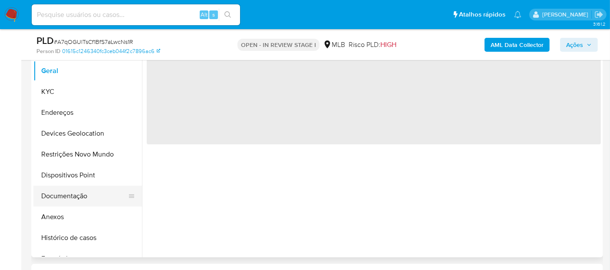
scroll to position [193, 0]
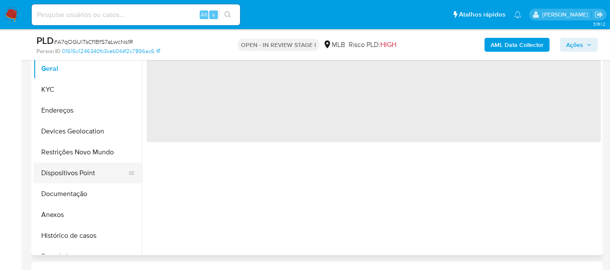
select select "10"
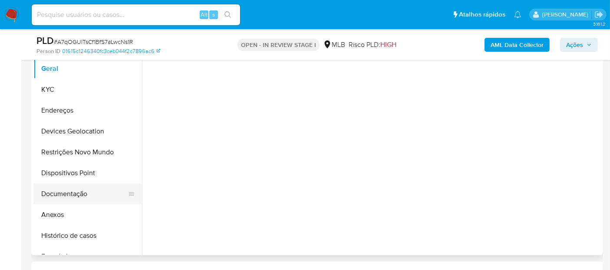
click at [72, 192] on button "Documentação" at bounding box center [84, 193] width 102 height 21
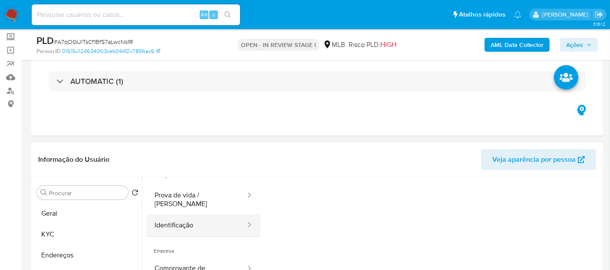
scroll to position [70, 0]
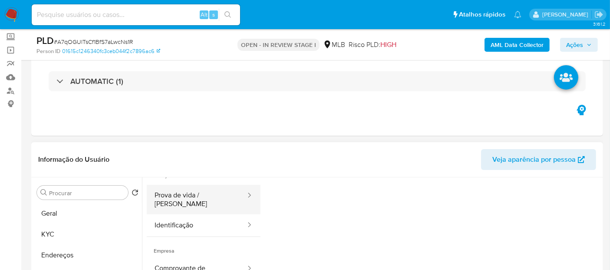
click at [211, 200] on button "Prova de vida / Selfie" at bounding box center [197, 200] width 100 height 30
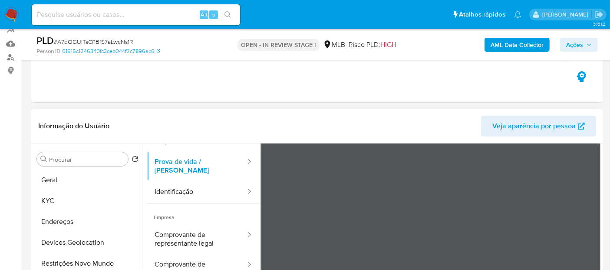
scroll to position [96, 0]
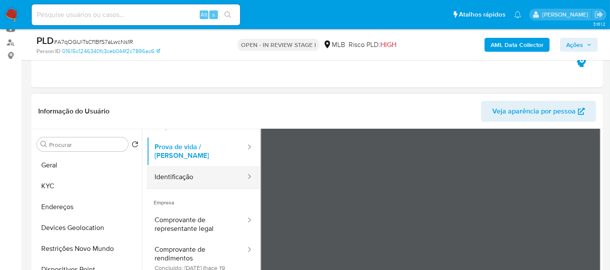
click at [196, 178] on button "Identificação" at bounding box center [197, 177] width 100 height 22
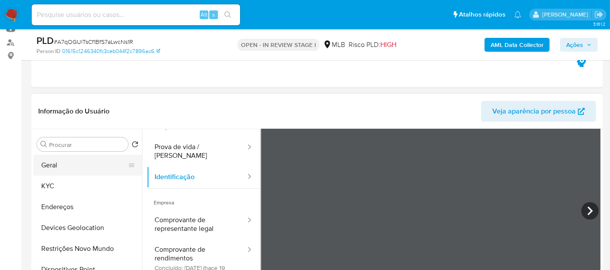
click at [83, 158] on button "Geral" at bounding box center [84, 165] width 102 height 21
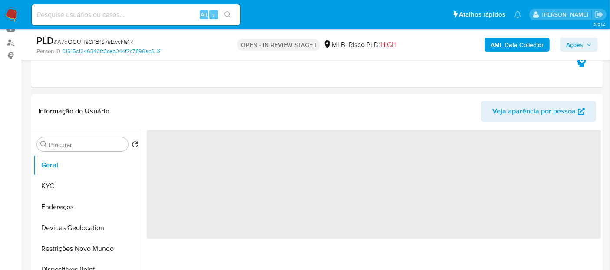
scroll to position [0, 0]
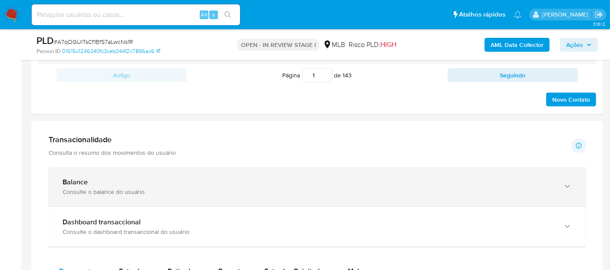
click at [135, 194] on div "Consulte o balance do usuário" at bounding box center [309, 192] width 492 height 8
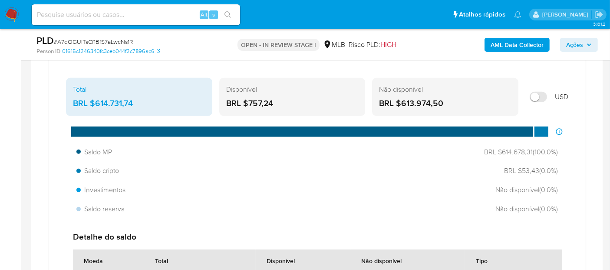
scroll to position [724, 0]
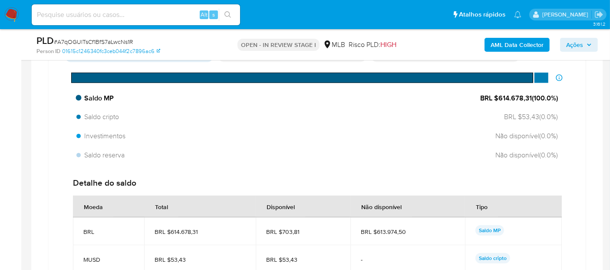
drag, startPoint x: 533, startPoint y: 96, endPoint x: 496, endPoint y: 97, distance: 37.8
click at [496, 97] on span "BRL $614.678,31 ( 100.0 %)" at bounding box center [519, 98] width 78 height 10
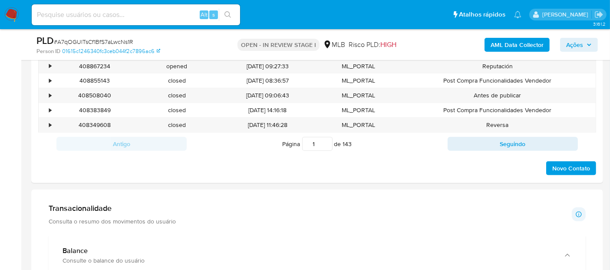
scroll to position [434, 0]
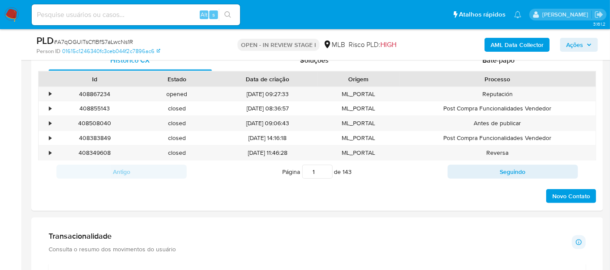
click at [128, 17] on input at bounding box center [136, 14] width 208 height 11
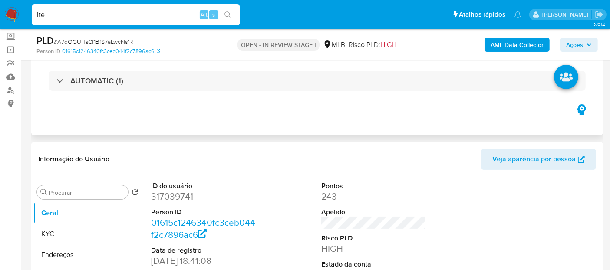
scroll to position [96, 0]
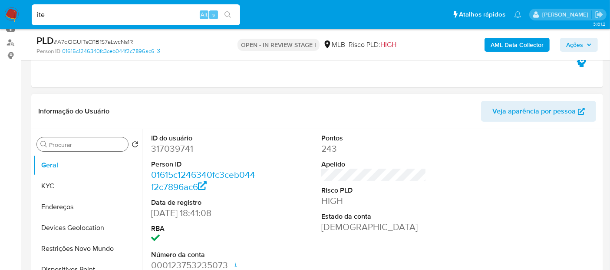
type input "ite"
click at [87, 142] on input "Procurar" at bounding box center [87, 145] width 76 height 8
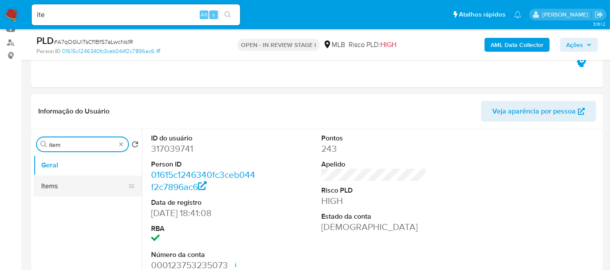
type input "item"
click at [71, 187] on button "Items" at bounding box center [84, 185] width 102 height 21
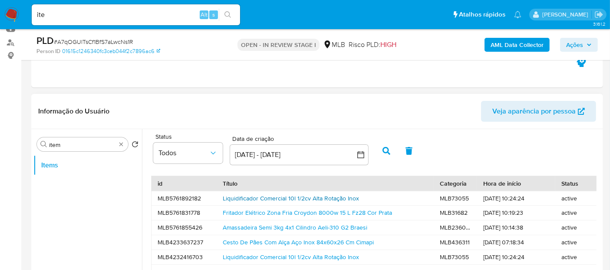
click at [336, 198] on link "Liquidificador Comercial 10l 1/2cv Alta Rotação Inox" at bounding box center [291, 198] width 136 height 9
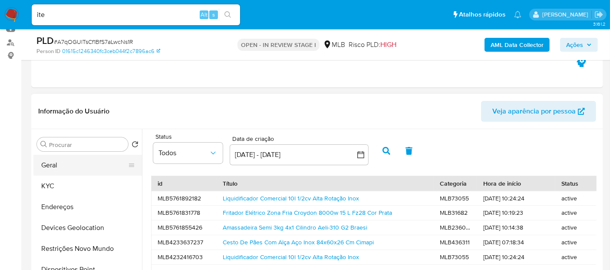
click at [83, 168] on button "Geral" at bounding box center [84, 165] width 102 height 21
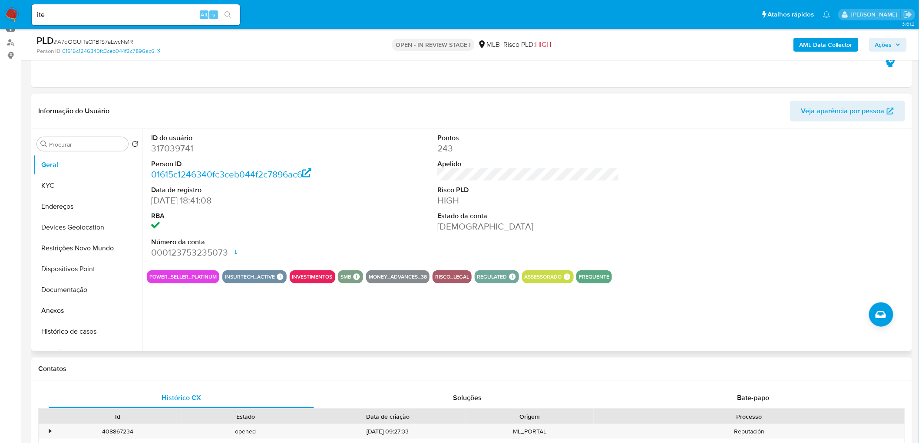
click at [615, 224] on dd "[DEMOGRAPHIC_DATA]" at bounding box center [528, 227] width 182 height 12
click at [70, 186] on button "KYC" at bounding box center [84, 185] width 102 height 21
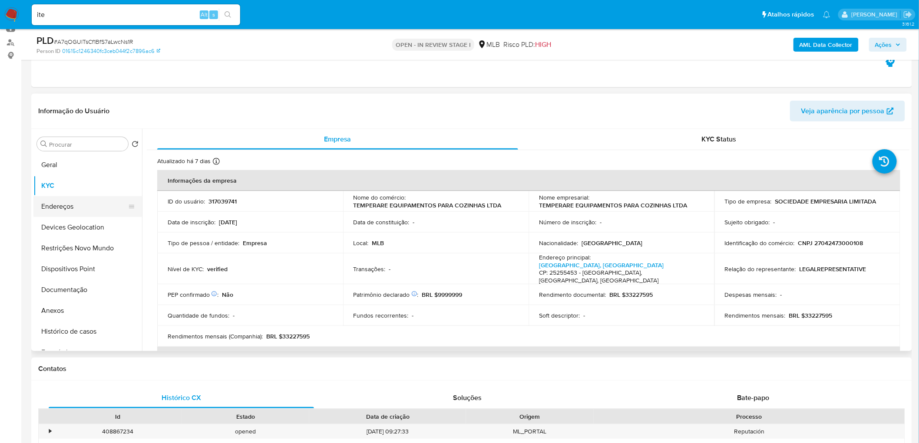
click at [49, 215] on button "Endereços" at bounding box center [84, 206] width 102 height 21
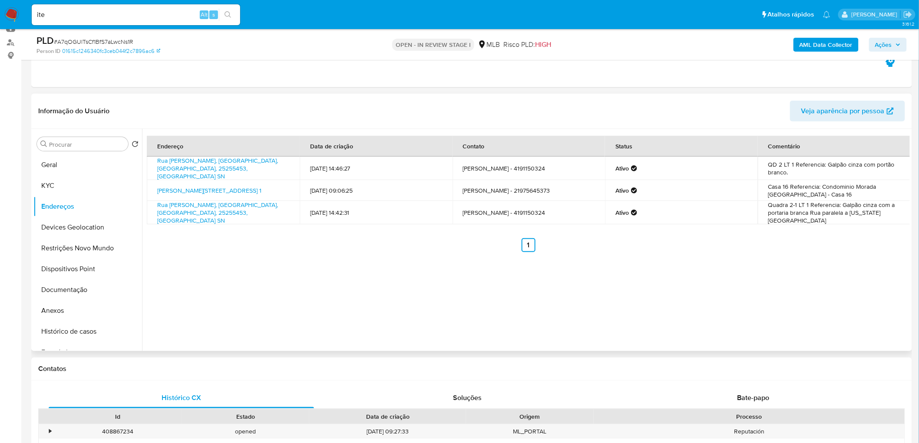
click at [322, 269] on div "Endereço Data de criação Contato Status Comentário Rua Olimpo Sn, Duque De Caxi…" at bounding box center [526, 240] width 768 height 222
click at [58, 224] on button "Devices Geolocation" at bounding box center [84, 227] width 102 height 21
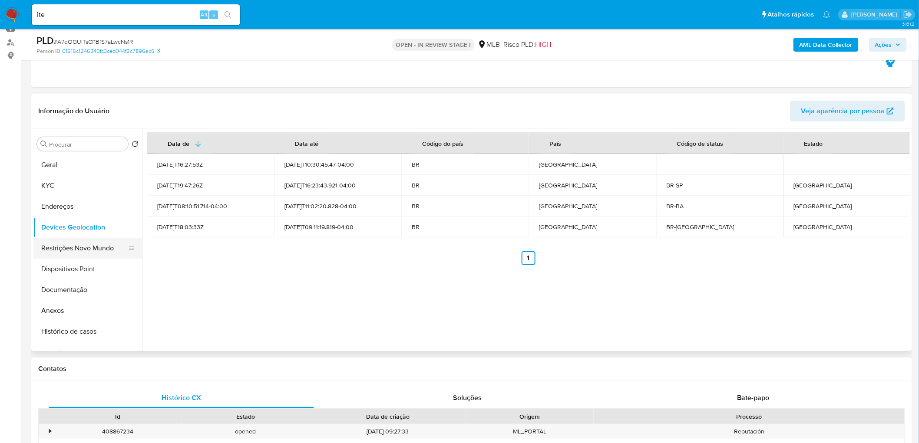
click at [63, 248] on button "Restrições Novo Mundo" at bounding box center [84, 248] width 102 height 21
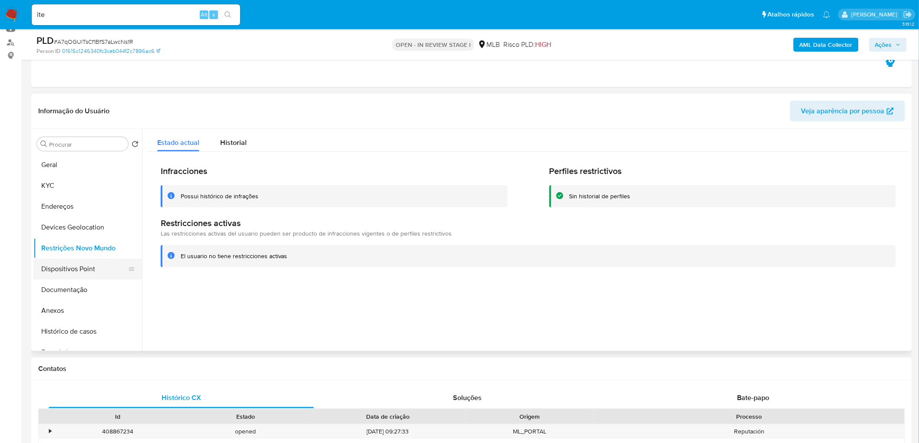
drag, startPoint x: 74, startPoint y: 271, endPoint x: 50, endPoint y: 274, distance: 24.1
click at [74, 269] on button "Dispositivos Point" at bounding box center [84, 269] width 102 height 21
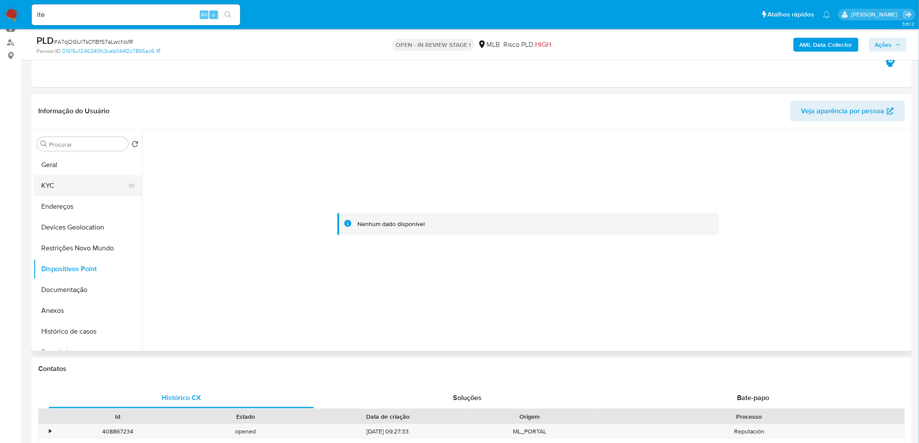
click at [75, 179] on button "KYC" at bounding box center [84, 185] width 102 height 21
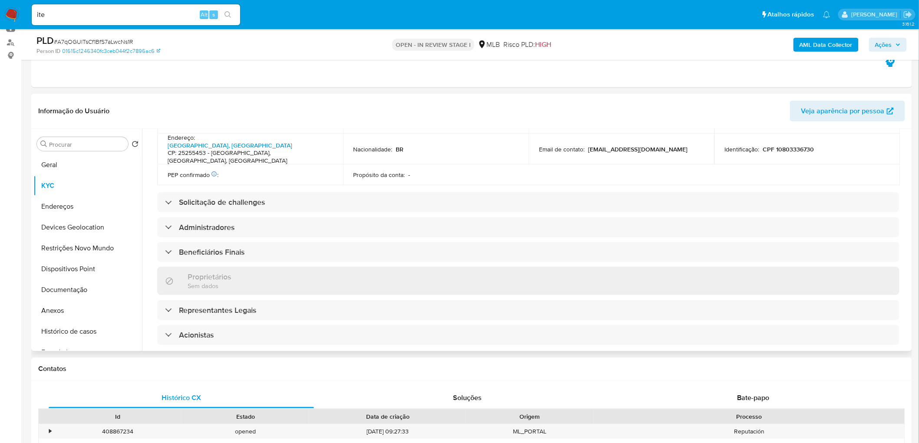
scroll to position [487, 0]
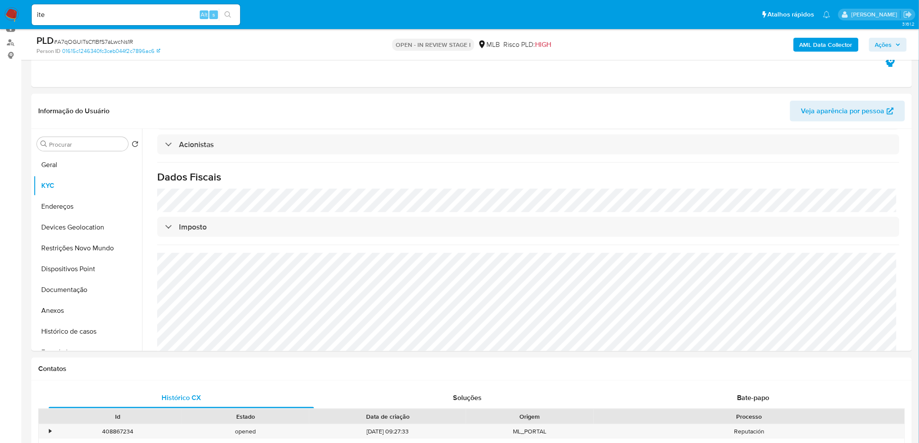
drag, startPoint x: 81, startPoint y: 168, endPoint x: 353, endPoint y: 3, distance: 317.8
click at [81, 167] on button "Geral" at bounding box center [87, 165] width 109 height 21
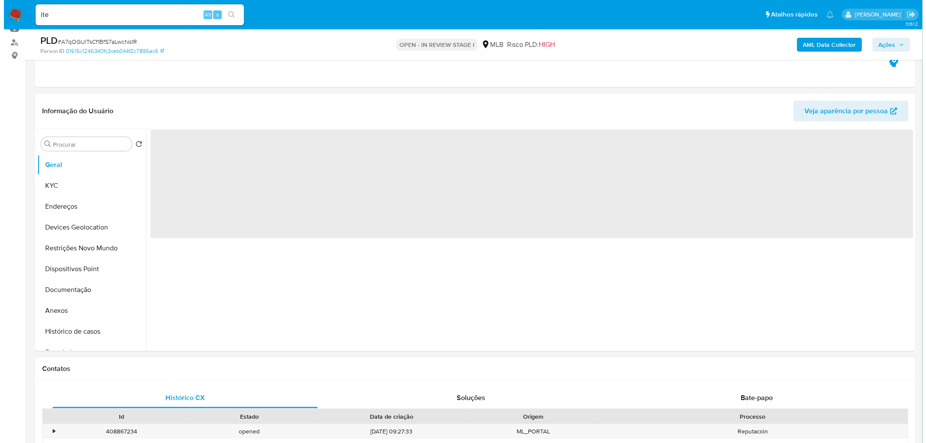
scroll to position [0, 0]
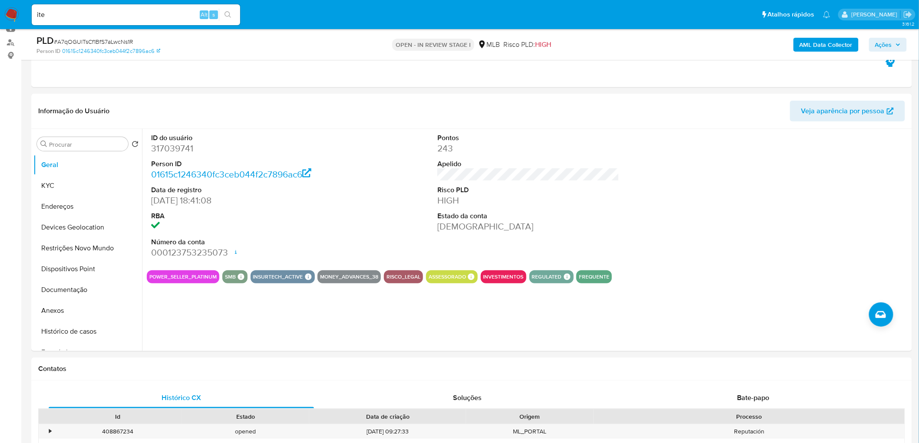
click at [617, 44] on b "AML Data Collector" at bounding box center [826, 45] width 53 height 14
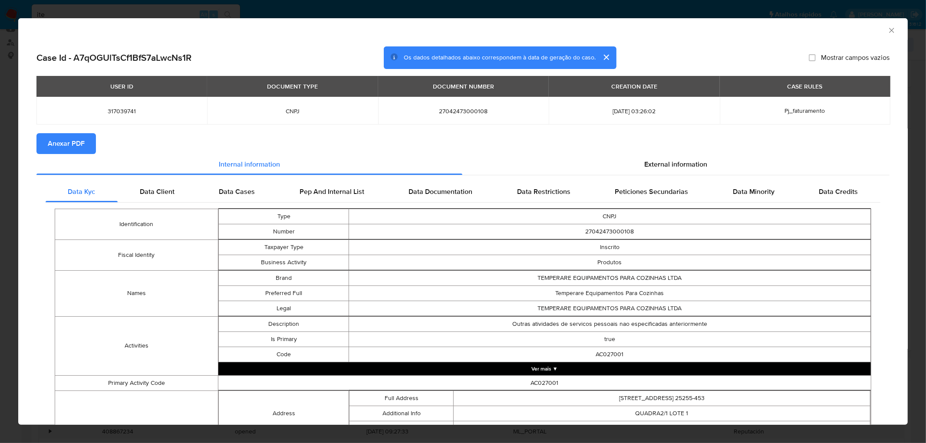
click at [73, 144] on span "Anexar PDF" at bounding box center [66, 143] width 37 height 19
click at [617, 41] on div "Case Id - A7qOGUlTsCf1BfS7aLwcNs1R Os dados detalhados abaixo correspondem à da…" at bounding box center [463, 414] width 890 height 749
click at [617, 27] on icon "Fechar a janela" at bounding box center [892, 30] width 9 height 9
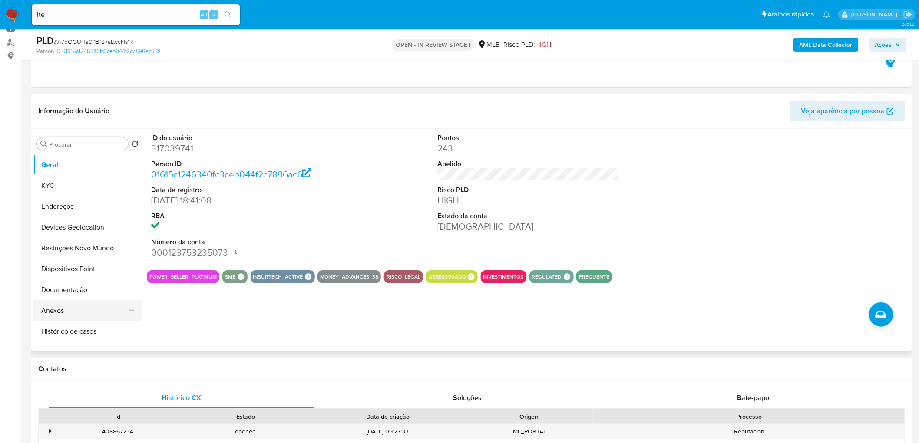
click at [56, 269] on button "Anexos" at bounding box center [84, 311] width 102 height 21
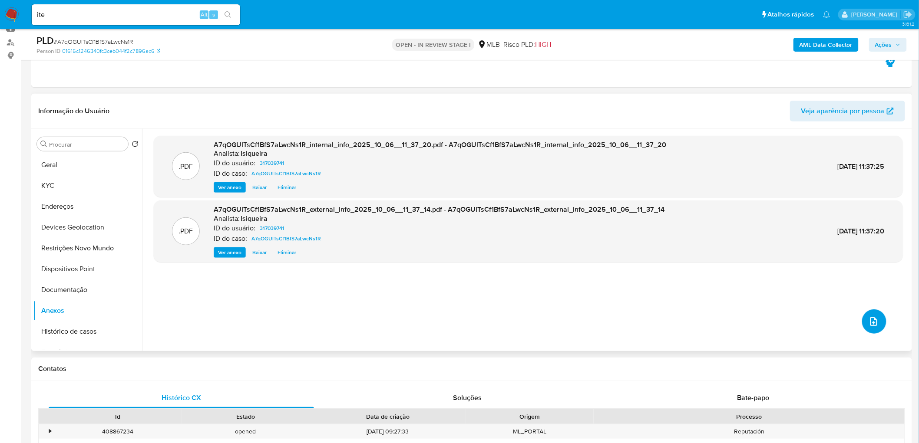
click at [617, 269] on icon "upload-file" at bounding box center [874, 322] width 10 height 10
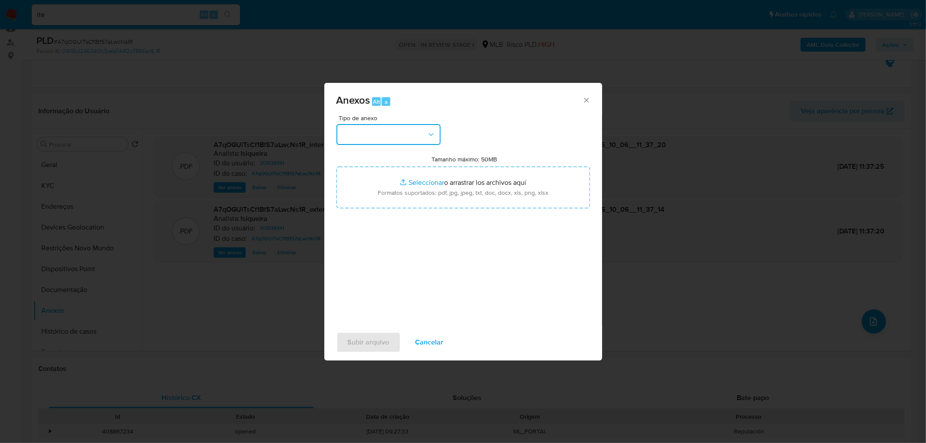
click at [359, 141] on button "button" at bounding box center [389, 134] width 104 height 21
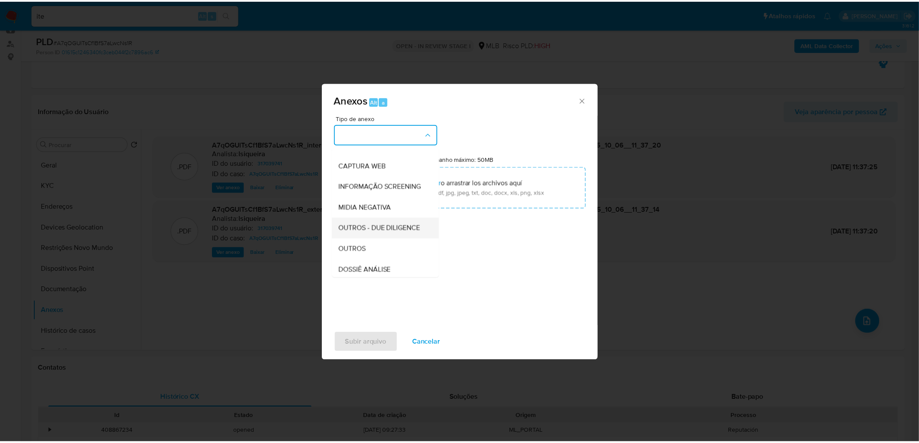
scroll to position [96, 0]
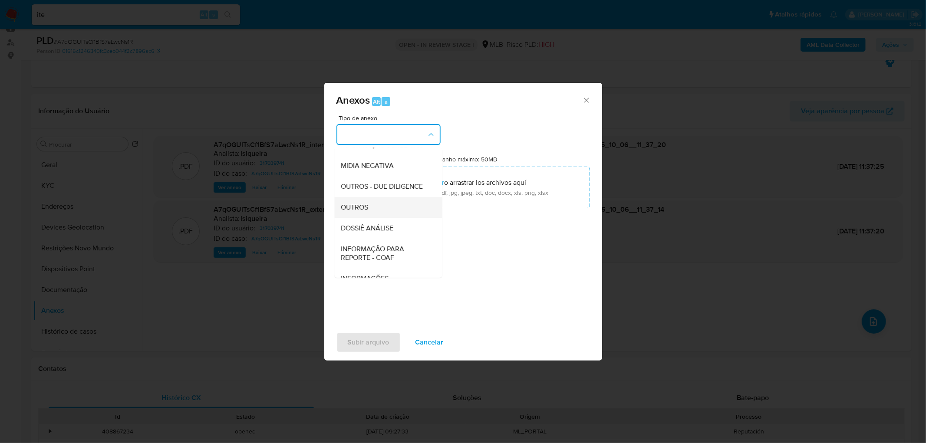
click at [372, 218] on div "OUTROS" at bounding box center [385, 207] width 89 height 21
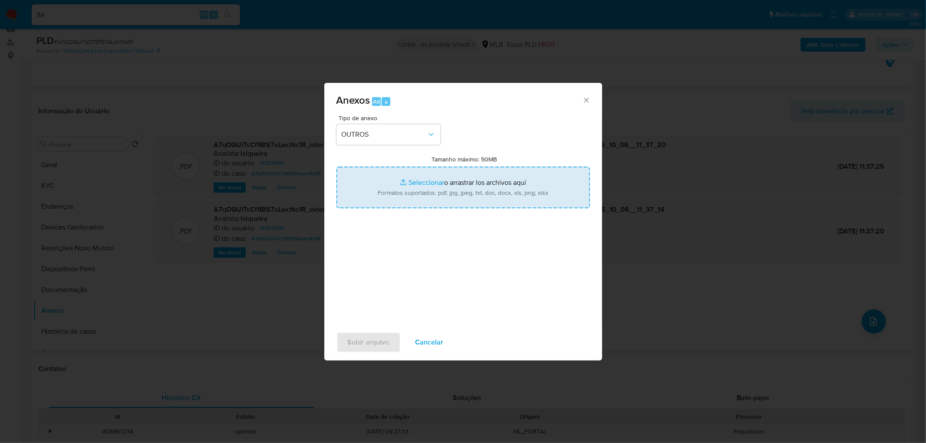
click at [440, 185] on input "Tamanho máximo: 50MB Seleccionar archivos" at bounding box center [464, 188] width 254 height 42
type input "C:\fakepath\Mulan 317039741_2025_10_06_07_58_55.xlsx"
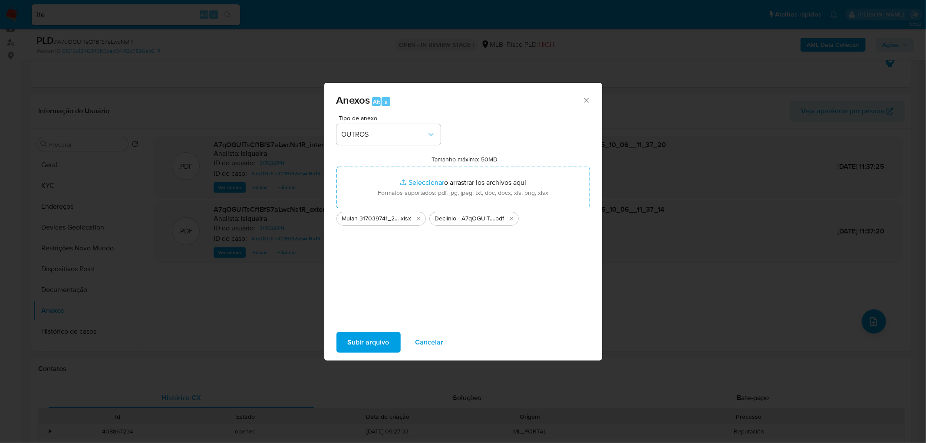
click at [374, 269] on span "Subir arquivo" at bounding box center [369, 342] width 42 height 19
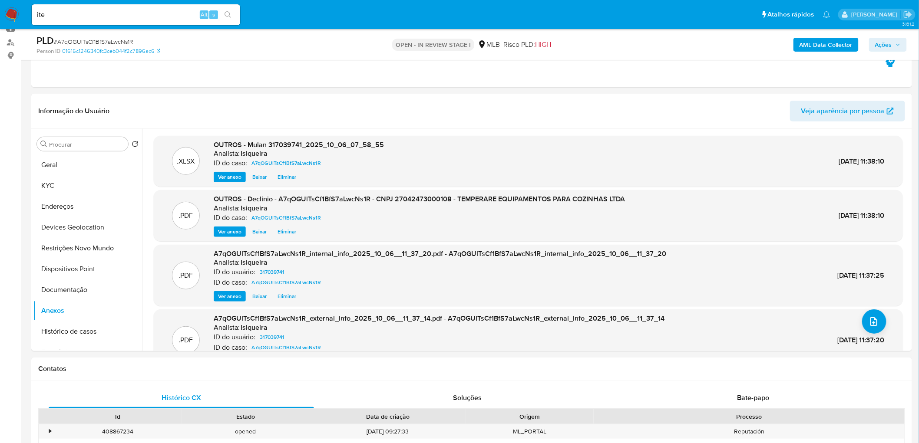
drag, startPoint x: 881, startPoint y: 46, endPoint x: 817, endPoint y: 51, distance: 64.1
click at [617, 46] on span "Ações" at bounding box center [883, 45] width 17 height 14
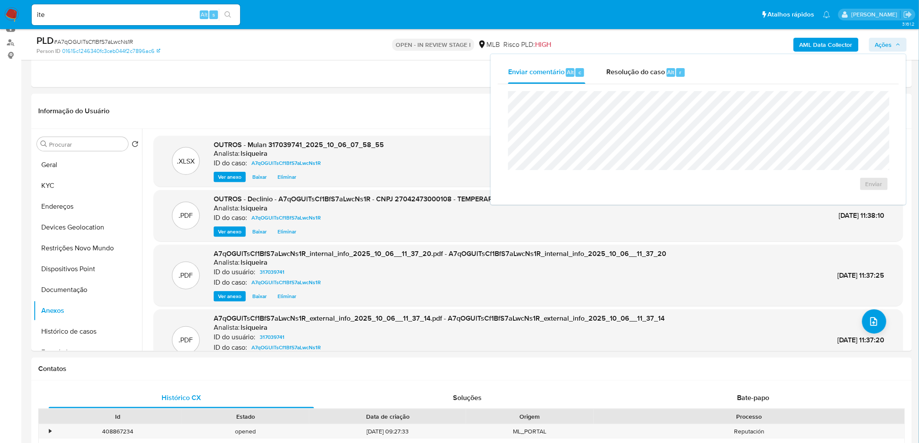
drag, startPoint x: 627, startPoint y: 70, endPoint x: 624, endPoint y: 85, distance: 15.2
click at [617, 71] on span "Resolução do caso" at bounding box center [635, 72] width 59 height 10
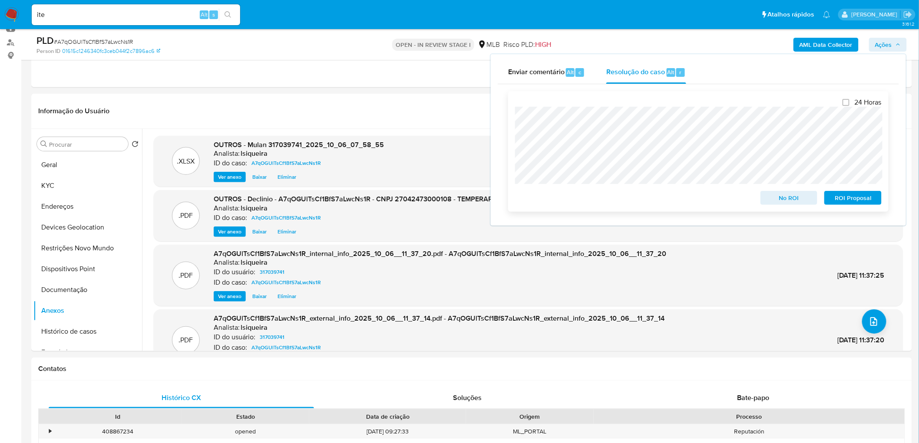
click at [617, 202] on span "No ROI" at bounding box center [789, 198] width 45 height 12
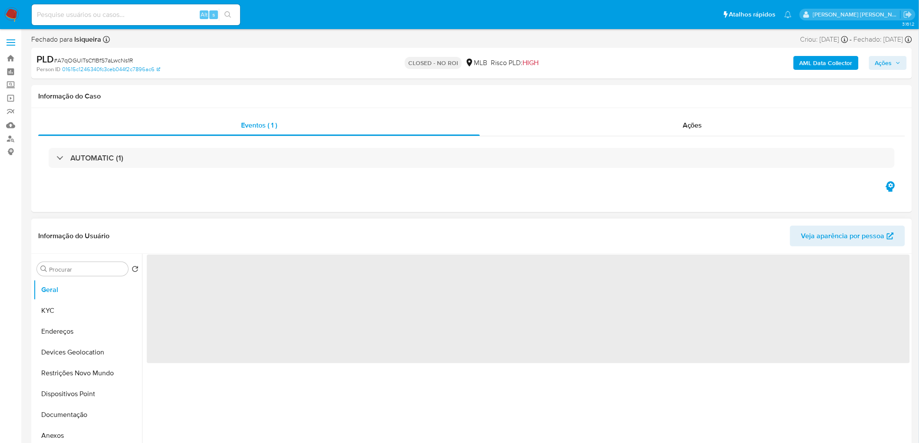
select select "10"
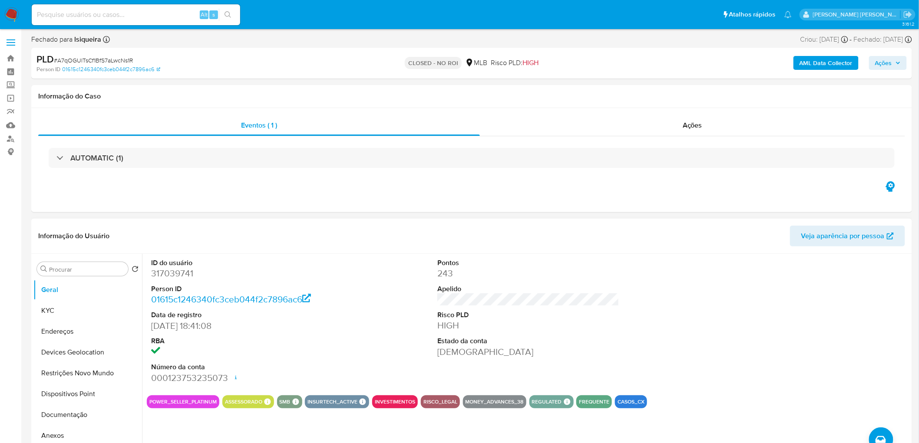
click at [624, 284] on div "ID do usuário 317039741 Person ID 01615c1246340fc3ceb044f2c7896ac6 Data de regi…" at bounding box center [528, 321] width 763 height 135
click at [71, 308] on button "KYC" at bounding box center [84, 311] width 102 height 21
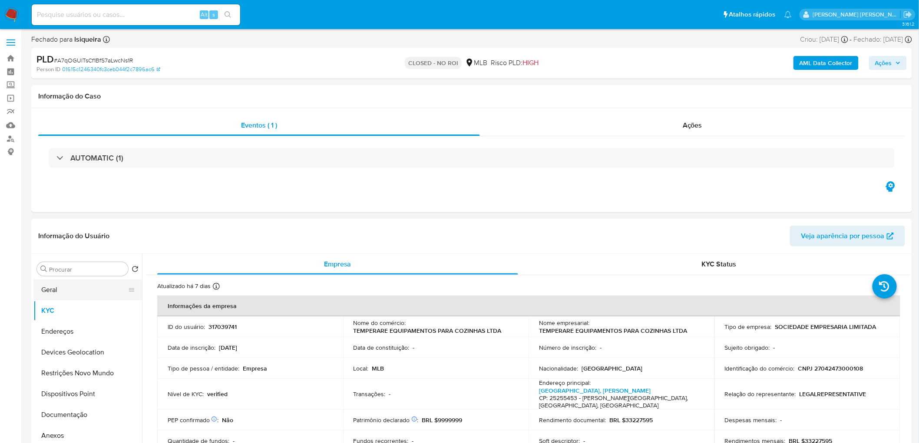
click at [64, 295] on button "Geral" at bounding box center [84, 290] width 102 height 21
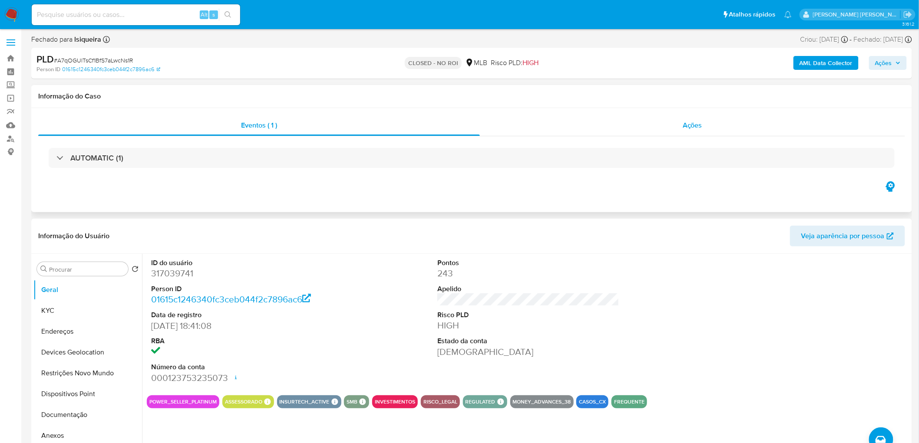
click at [694, 129] on span "Ações" at bounding box center [693, 125] width 20 height 10
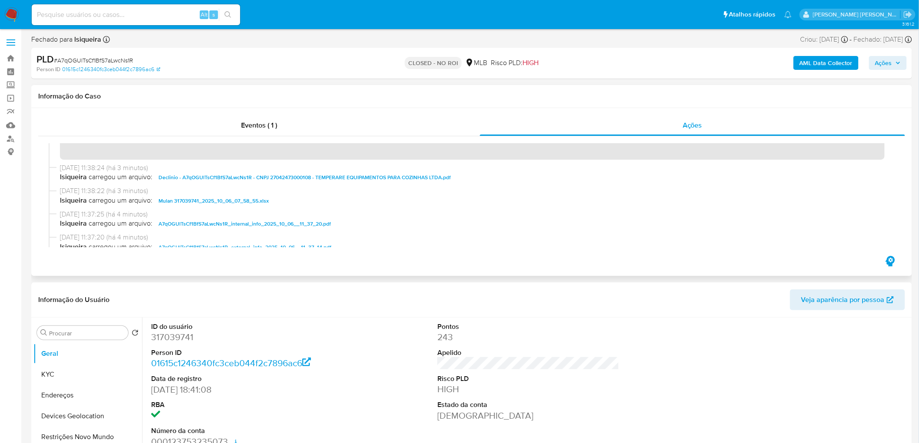
scroll to position [48, 0]
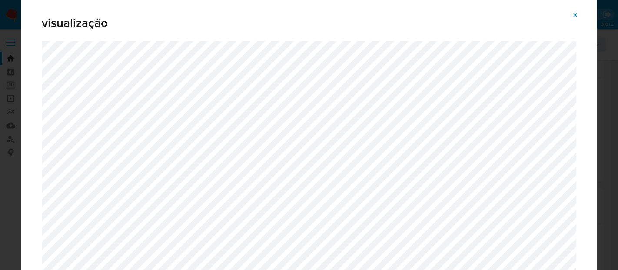
select select "10"
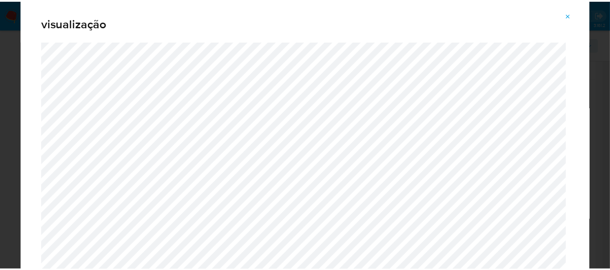
scroll to position [48, 0]
drag, startPoint x: 576, startPoint y: 14, endPoint x: 389, endPoint y: 0, distance: 188.1
click at [568, 15] on button "Attachment preview" at bounding box center [574, 15] width 19 height 14
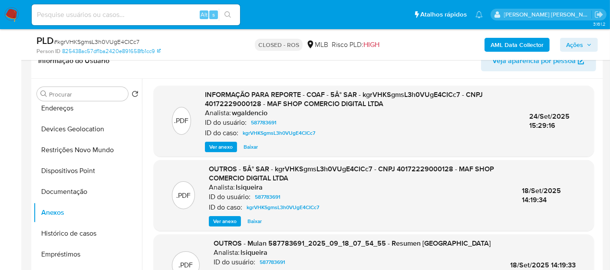
click at [12, 11] on img at bounding box center [11, 14] width 15 height 15
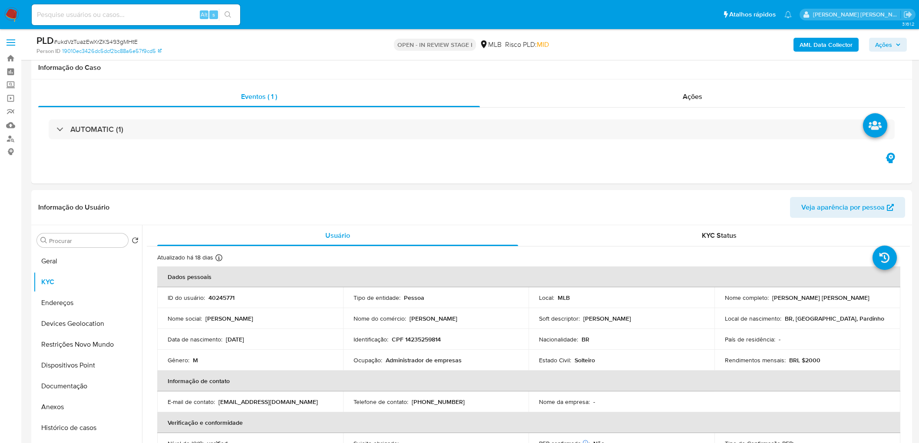
scroll to position [145, 0]
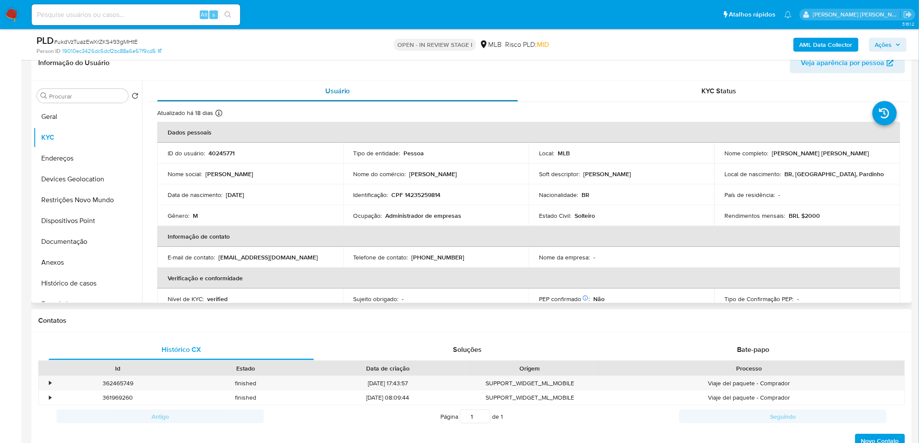
click at [500, 81] on div "Usuário" at bounding box center [337, 91] width 361 height 21
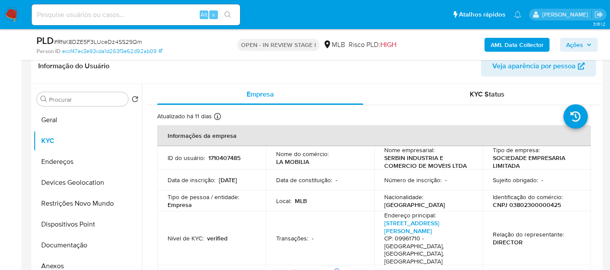
scroll to position [145, 0]
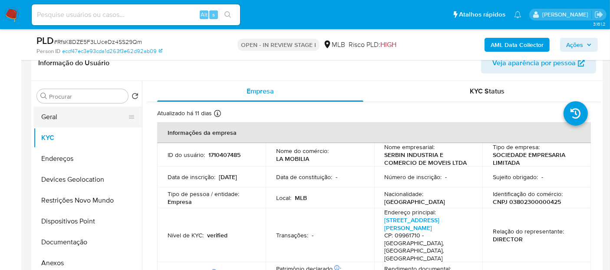
drag, startPoint x: 77, startPoint y: 117, endPoint x: 89, endPoint y: 119, distance: 11.9
click at [77, 119] on button "Geral" at bounding box center [84, 116] width 102 height 21
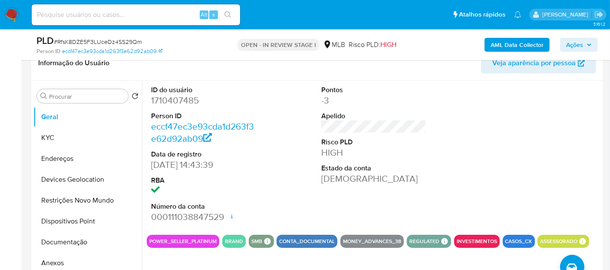
click at [374, 182] on dd "[DEMOGRAPHIC_DATA]" at bounding box center [373, 178] width 105 height 12
click at [53, 140] on button "KYC" at bounding box center [84, 137] width 102 height 21
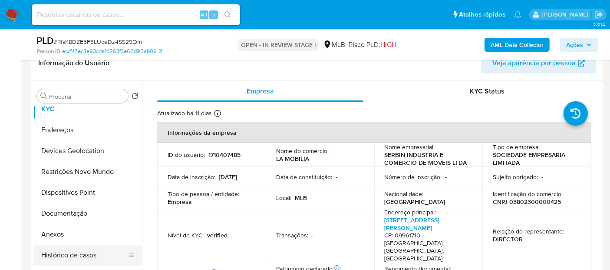
scroll to position [48, 0]
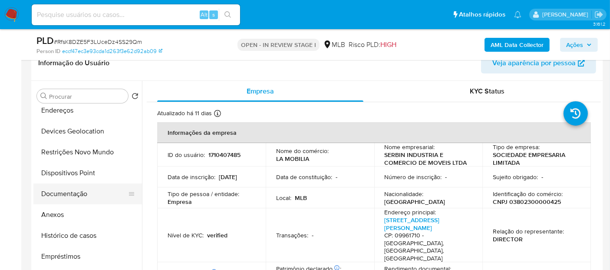
click at [82, 191] on button "Documentação" at bounding box center [84, 193] width 102 height 21
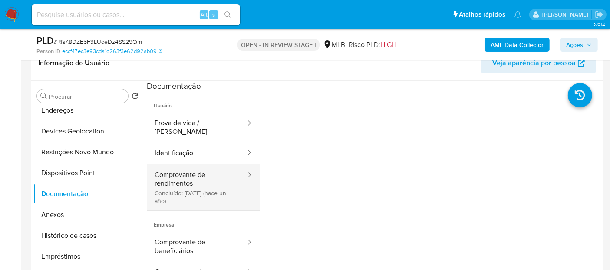
click at [218, 182] on button "Comprovante de rendimentos Concluído: [DATE] (hace un año)" at bounding box center [197, 187] width 100 height 46
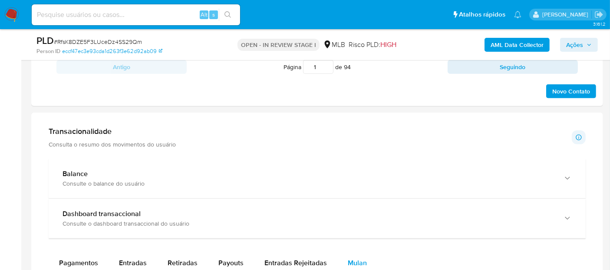
scroll to position [579, 0]
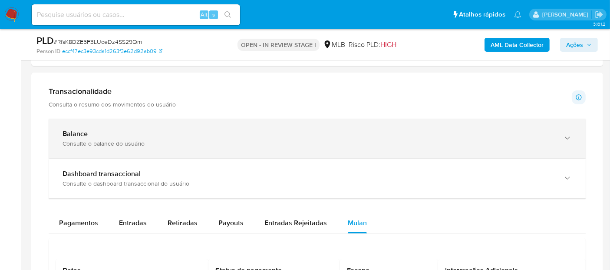
click at [183, 140] on div "Consulte o balance do usuário" at bounding box center [309, 143] width 492 height 8
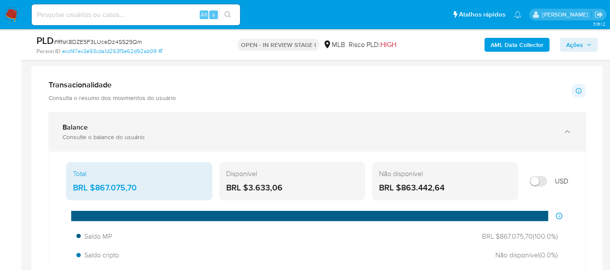
scroll to position [675, 0]
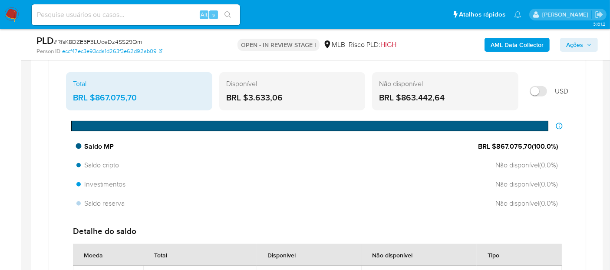
drag, startPoint x: 531, startPoint y: 143, endPoint x: 497, endPoint y: 142, distance: 33.5
click at [497, 142] on span "BRL $867.075,70 ( 100.0 %)" at bounding box center [518, 147] width 80 height 10
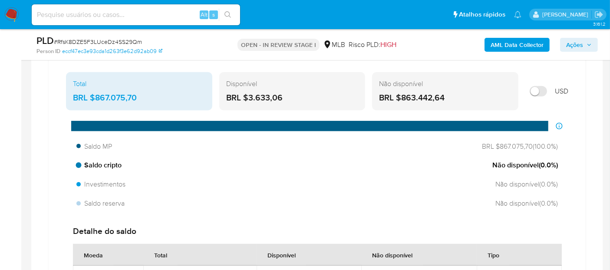
click at [252, 167] on div "Saldo cripto Não disponível ( 0.0 %)" at bounding box center [317, 165] width 489 height 17
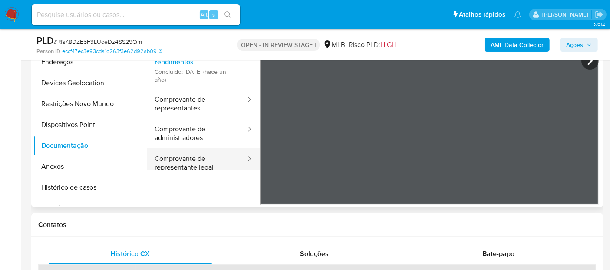
scroll to position [0, 0]
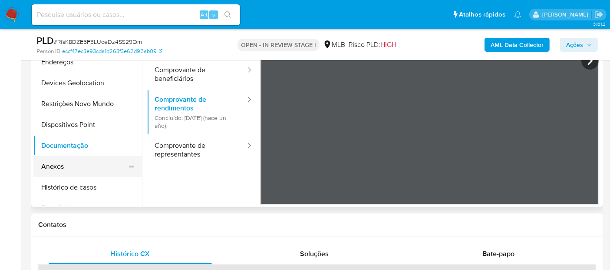
click at [88, 170] on button "Anexos" at bounding box center [84, 166] width 102 height 21
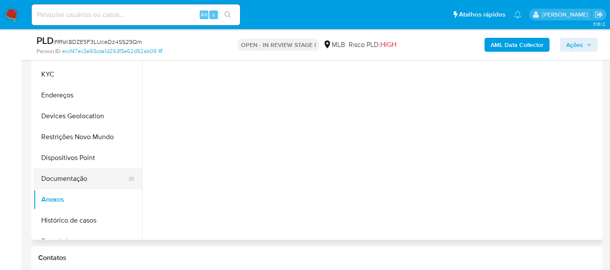
scroll to position [193, 0]
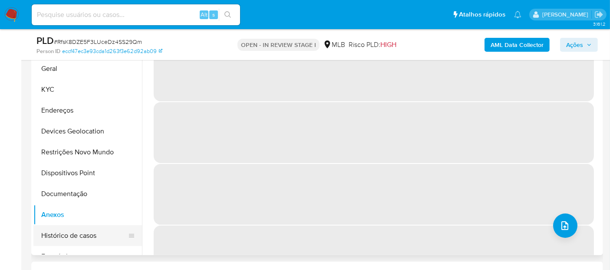
click at [87, 232] on button "Histórico de casos" at bounding box center [84, 235] width 102 height 21
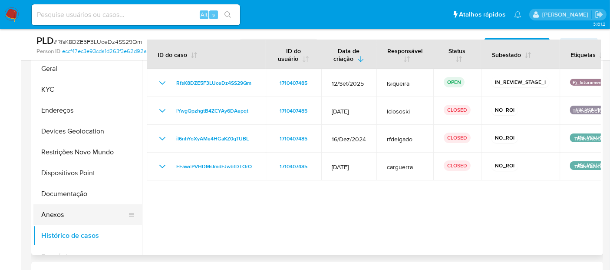
click at [76, 214] on button "Anexos" at bounding box center [84, 214] width 102 height 21
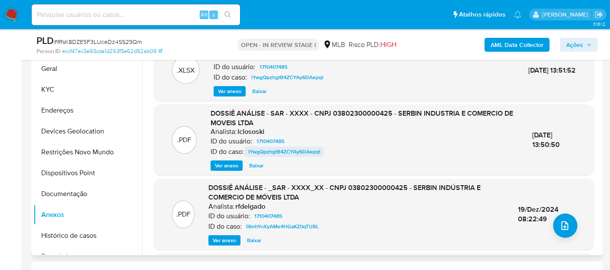
scroll to position [145, 0]
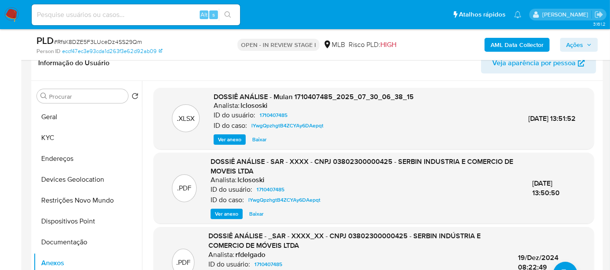
click at [235, 213] on span "Ver anexo" at bounding box center [226, 213] width 23 height 9
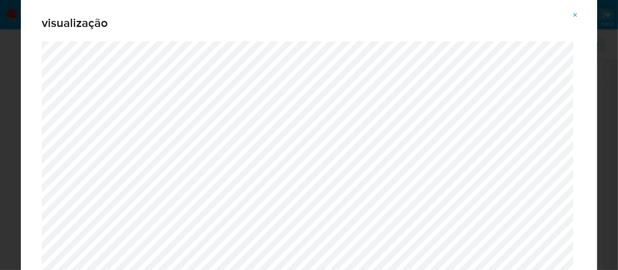
click at [575, 13] on icon "Attachment preview" at bounding box center [575, 15] width 7 height 7
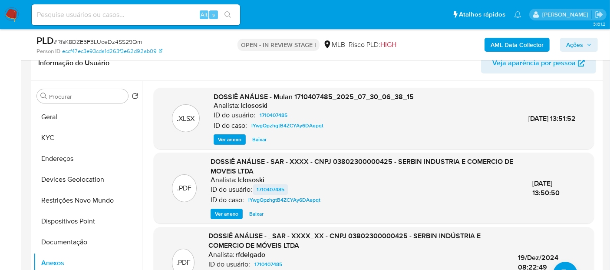
scroll to position [92, 0]
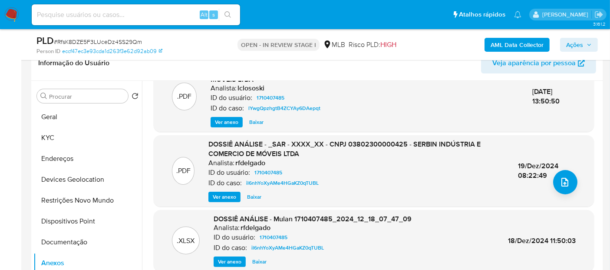
click at [219, 198] on span "Ver anexo" at bounding box center [224, 196] width 23 height 9
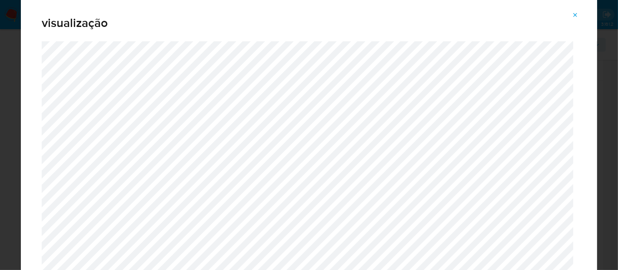
click at [574, 15] on icon "Attachment preview" at bounding box center [575, 15] width 7 height 7
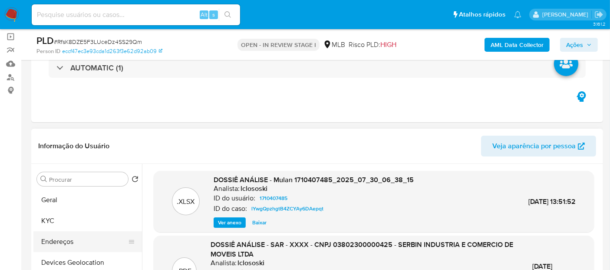
scroll to position [96, 0]
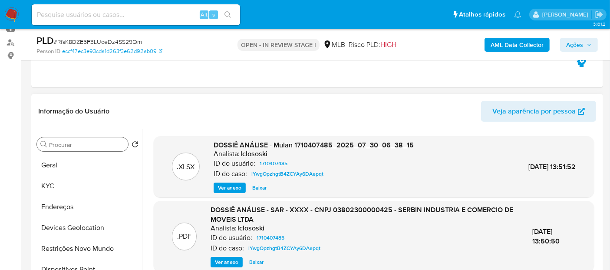
click at [88, 145] on input "Procurar" at bounding box center [87, 145] width 76 height 8
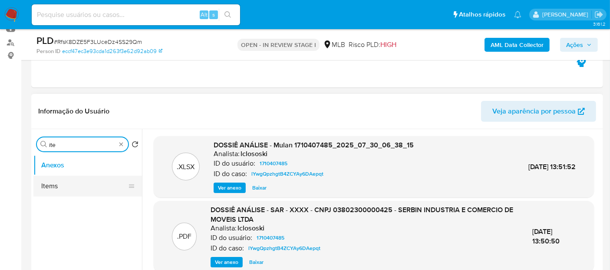
type input "ite"
click at [70, 190] on button "Items" at bounding box center [84, 185] width 102 height 21
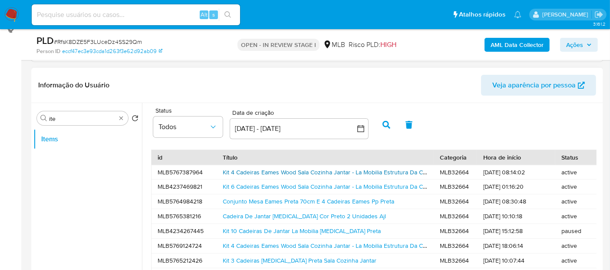
scroll to position [145, 0]
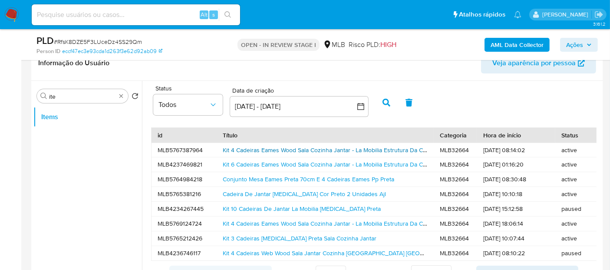
click at [349, 151] on link "Kit 4 Cadeiras Eames Wood Sala Cozinha Jantar - La Mobilia Estrutura Da Cadeira…" at bounding box center [339, 150] width 233 height 9
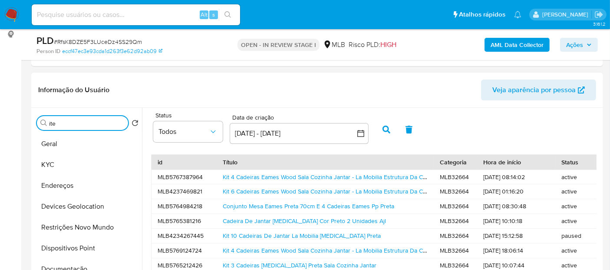
scroll to position [96, 0]
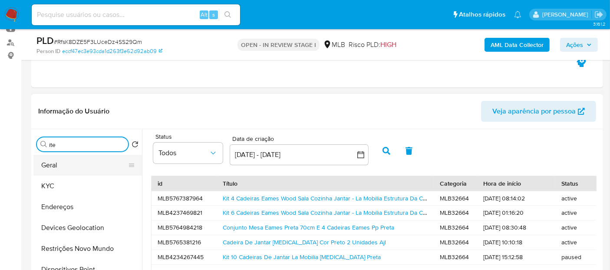
click at [59, 167] on button "Geral" at bounding box center [84, 165] width 102 height 21
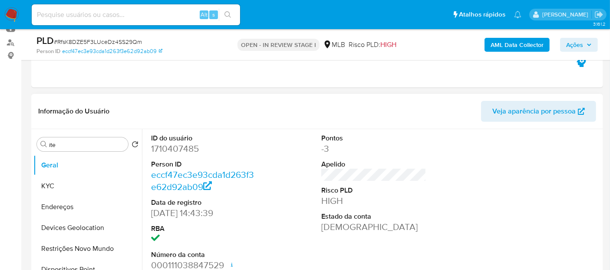
click at [166, 148] on dd "1710407485" at bounding box center [203, 148] width 105 height 12
copy dd "1710407485"
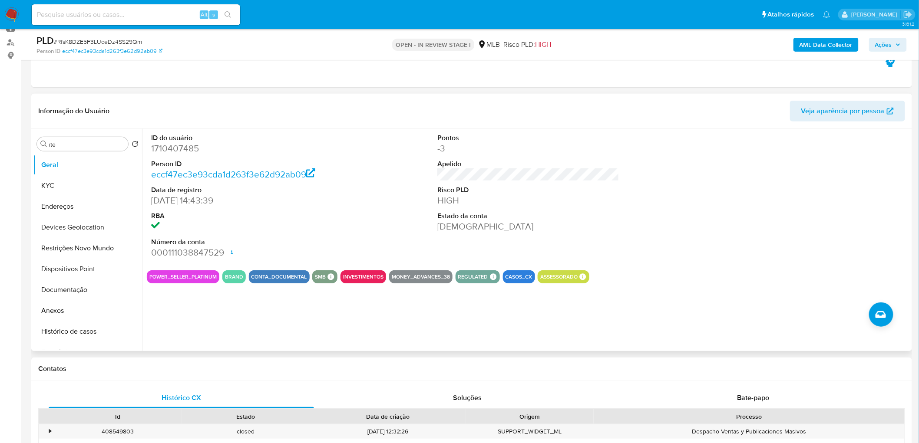
click at [296, 209] on dl "ID do usuário 1710407485 Person ID eccf47ec3e93cda1d263f3e62d92ab09 Data de reg…" at bounding box center [242, 196] width 182 height 126
click at [62, 191] on ul "Geral KYC Endereços Devices Geolocation Restrições Novo Mundo Dispositivos Poin…" at bounding box center [87, 253] width 109 height 196
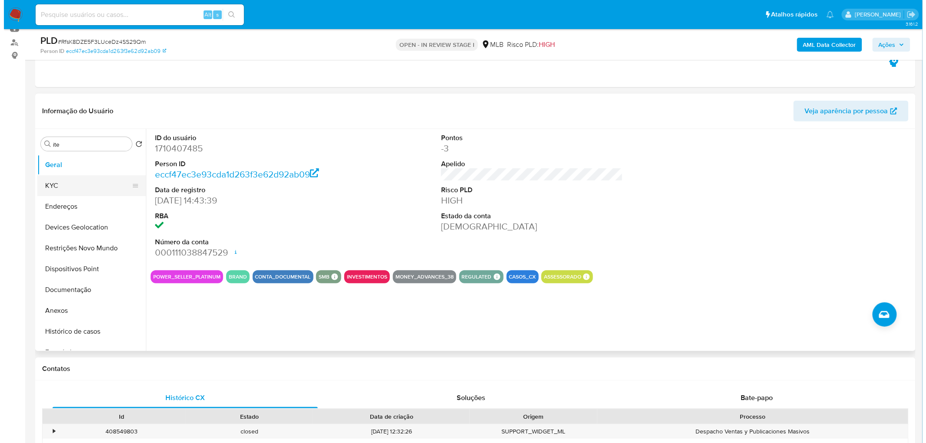
scroll to position [48, 0]
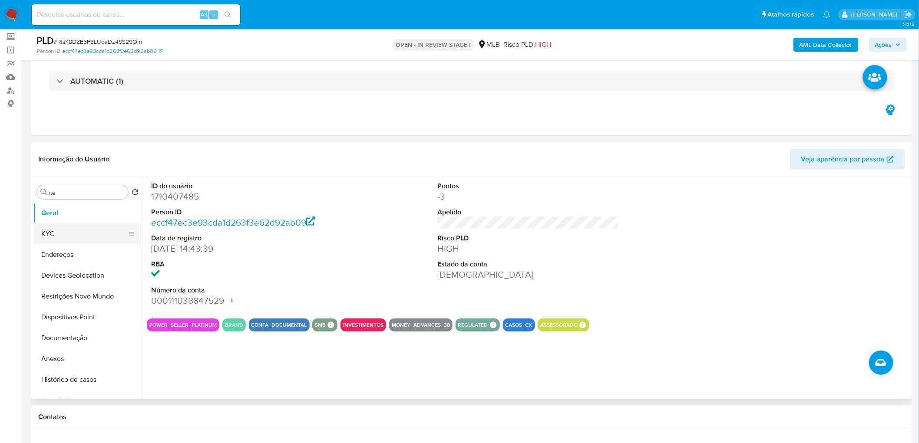
click at [85, 237] on button "KYC" at bounding box center [84, 234] width 102 height 21
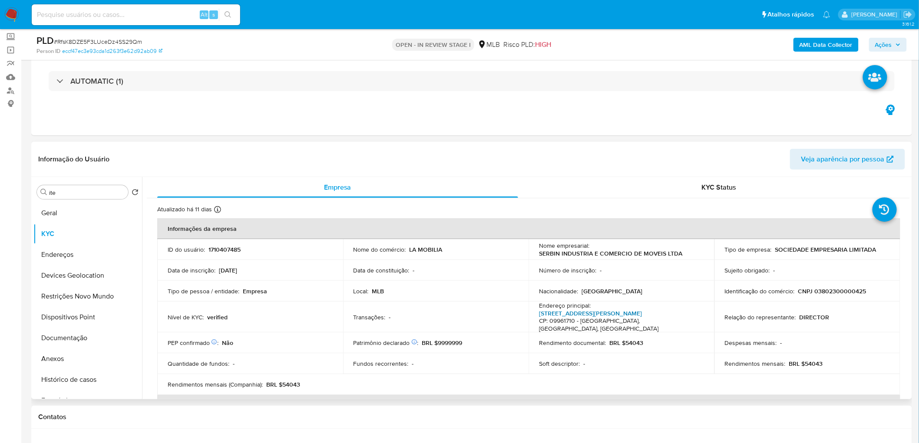
click at [610, 269] on link "Rua Rubens Pedroso 265, Casa Grande" at bounding box center [590, 313] width 103 height 9
drag, startPoint x: 79, startPoint y: 257, endPoint x: 35, endPoint y: 261, distance: 44.5
click at [79, 257] on button "Endereços" at bounding box center [84, 255] width 102 height 21
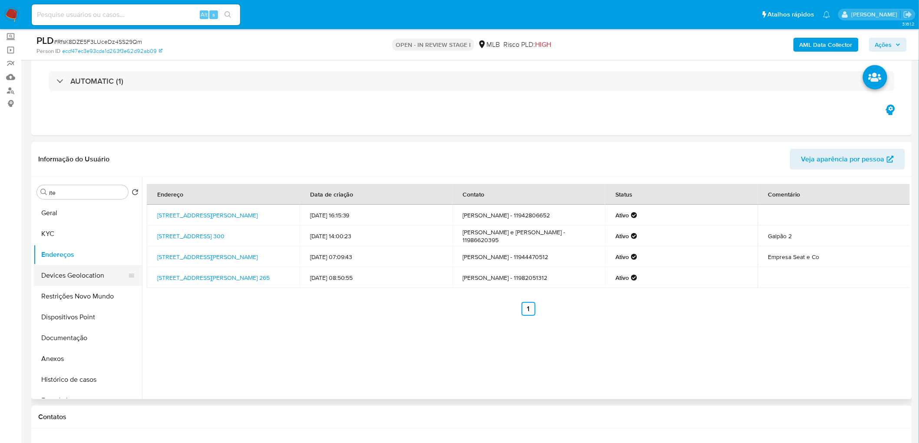
click at [77, 269] on button "Devices Geolocation" at bounding box center [84, 275] width 102 height 21
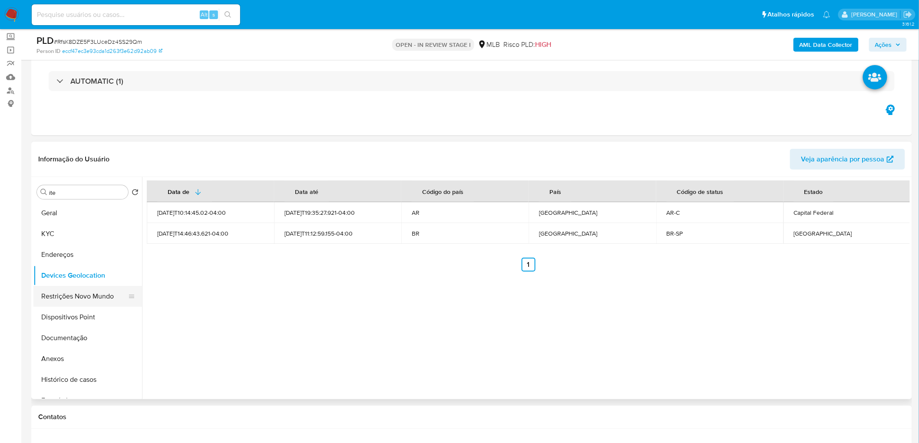
click at [79, 269] on button "Restrições Novo Mundo" at bounding box center [84, 296] width 102 height 21
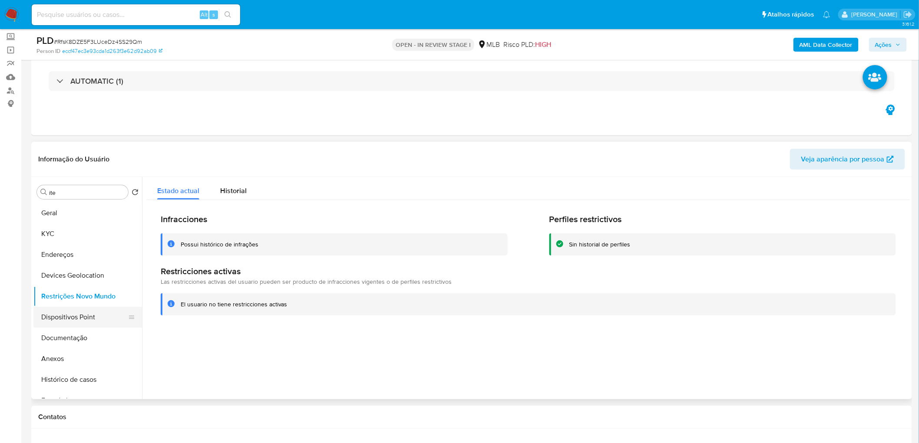
click at [63, 269] on button "Dispositivos Point" at bounding box center [84, 317] width 102 height 21
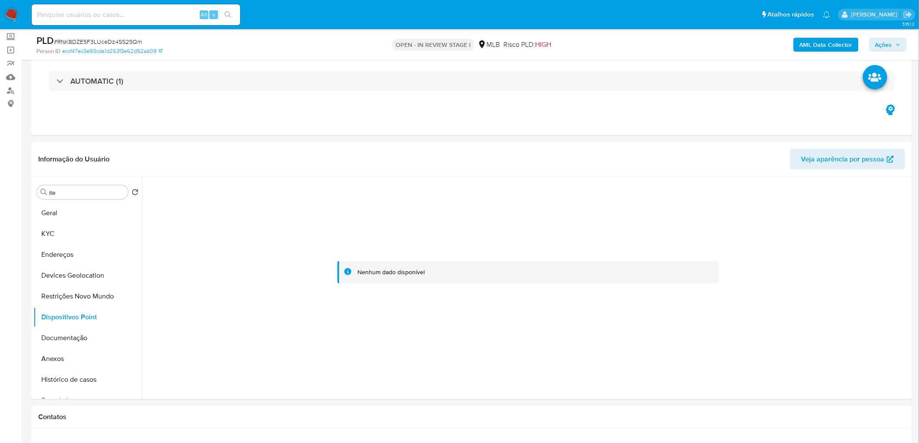
click at [610, 46] on b "AML Data Collector" at bounding box center [826, 45] width 53 height 14
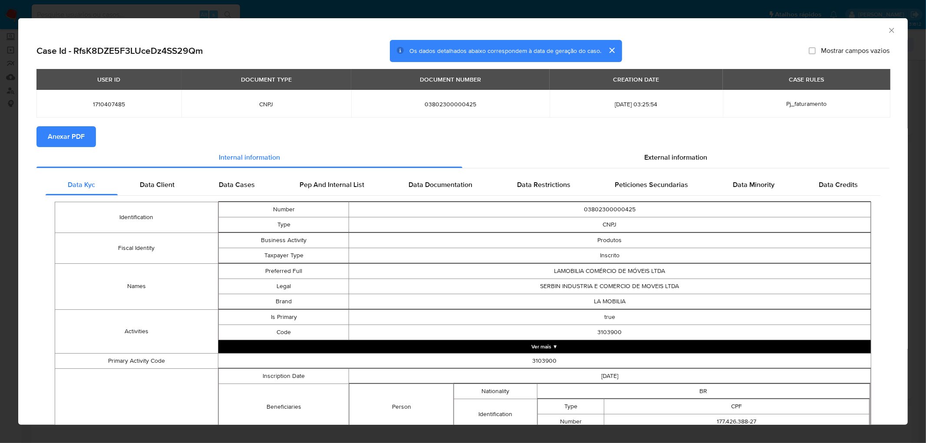
click at [62, 127] on span "Anexar PDF" at bounding box center [66, 136] width 37 height 19
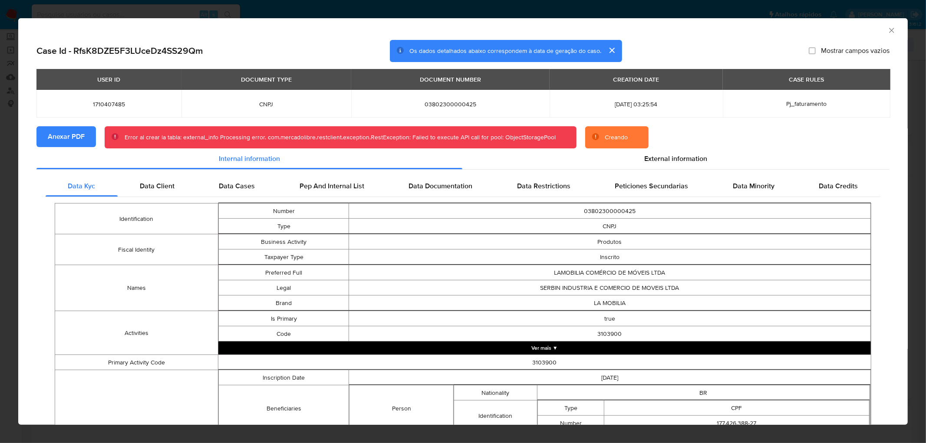
click at [610, 30] on icon "Fechar a janela" at bounding box center [892, 30] width 9 height 9
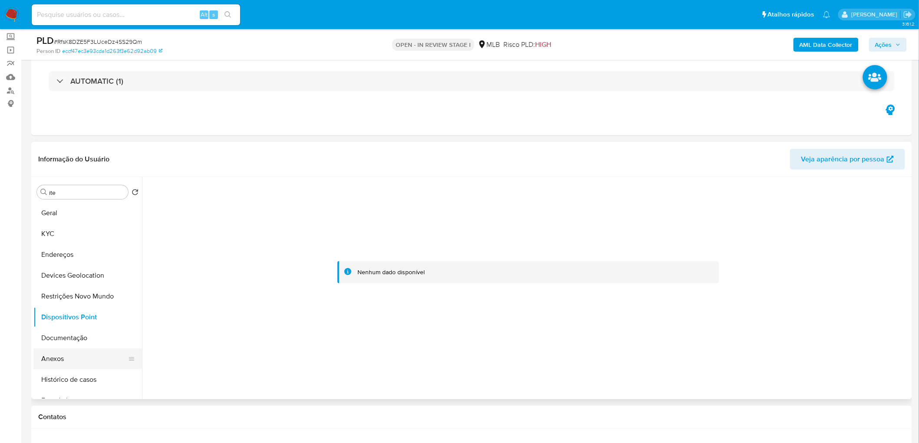
click at [69, 269] on button "Anexos" at bounding box center [84, 359] width 102 height 21
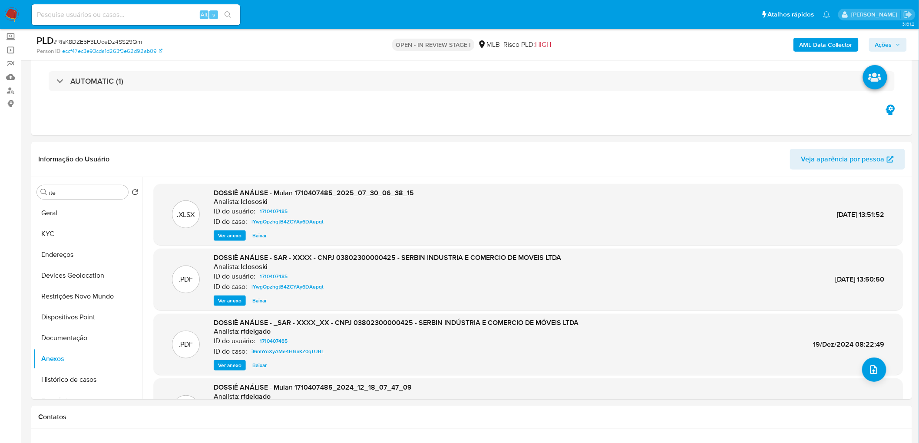
click at [610, 46] on b "AML Data Collector" at bounding box center [826, 45] width 53 height 14
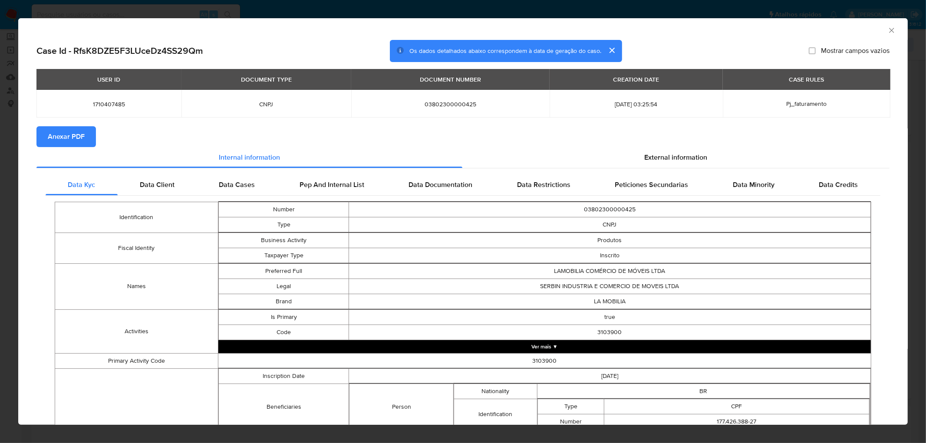
click at [81, 142] on span "Anexar PDF" at bounding box center [66, 136] width 37 height 19
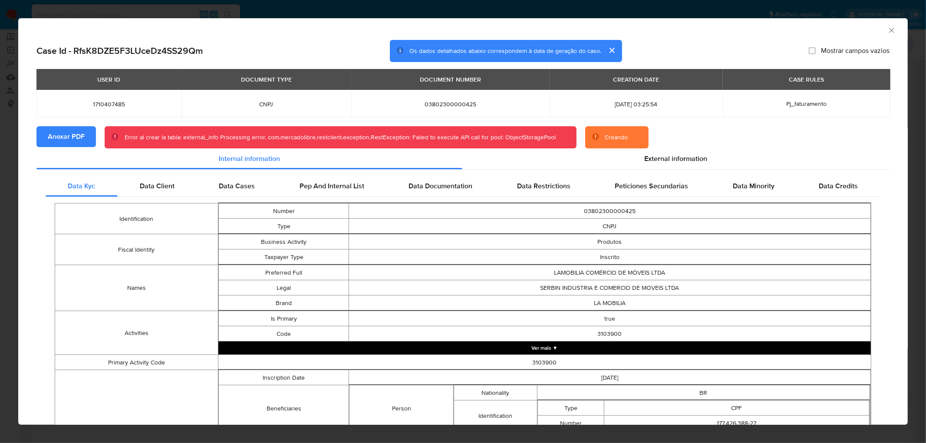
click at [610, 32] on icon "Fechar a janela" at bounding box center [892, 30] width 9 height 9
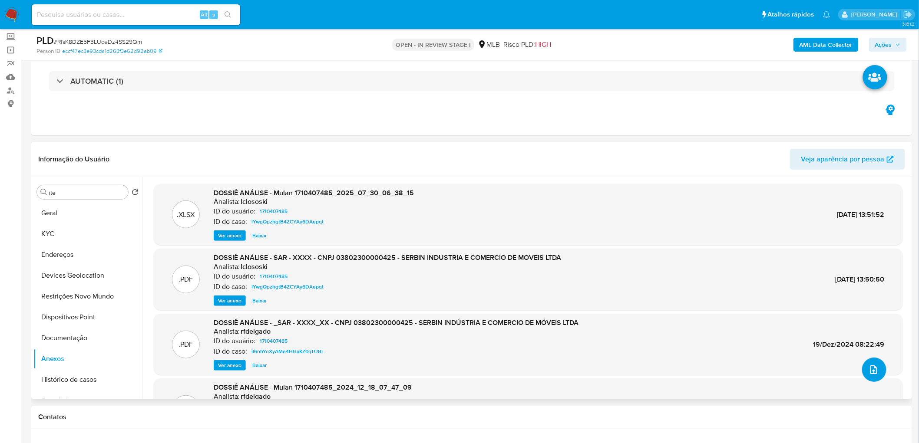
click at [610, 269] on icon "upload-file" at bounding box center [874, 370] width 10 height 10
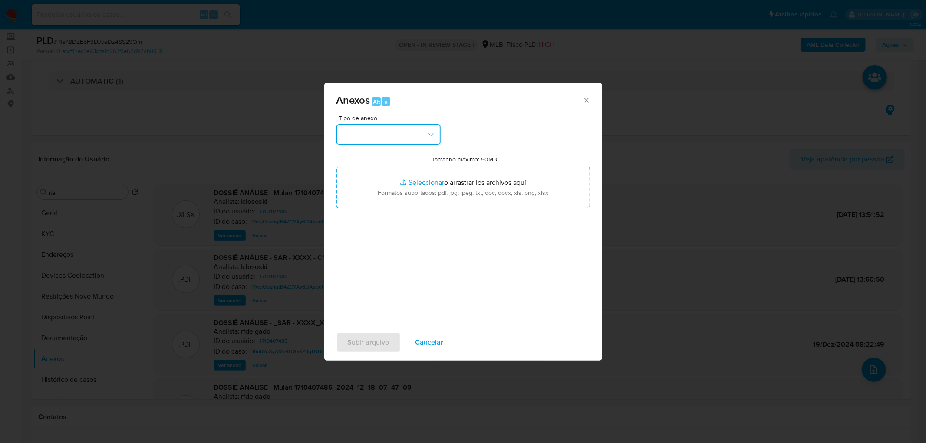
click at [410, 134] on button "button" at bounding box center [389, 134] width 104 height 21
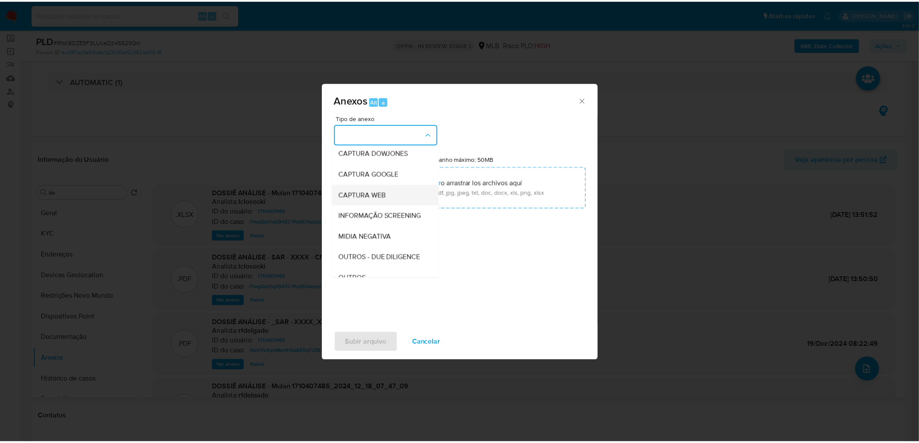
scroll to position [96, 0]
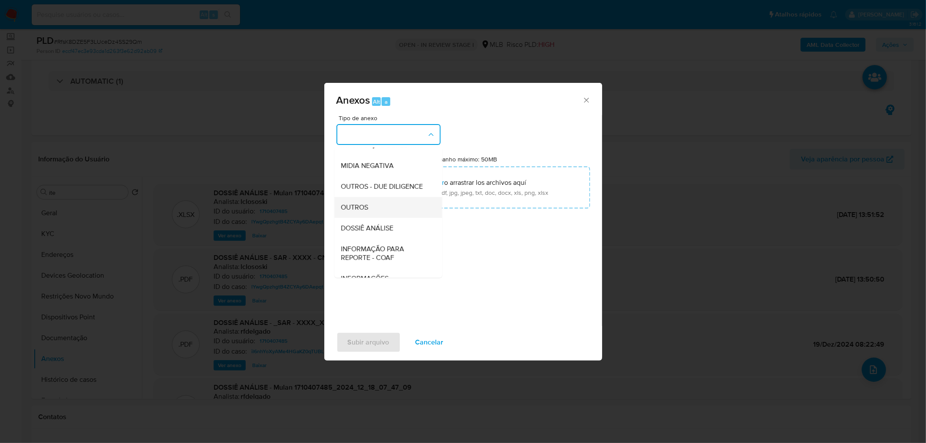
click at [377, 218] on div "OUTROS" at bounding box center [385, 207] width 89 height 21
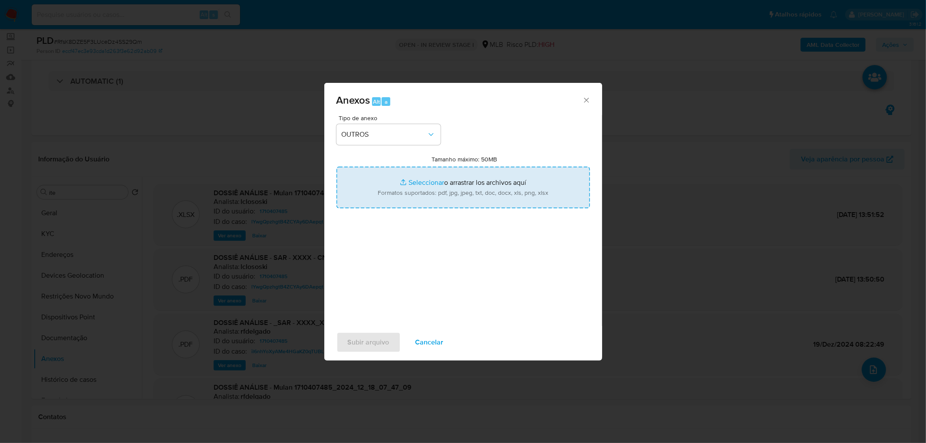
click at [433, 185] on input "Tamanho máximo: 50MB Seleccionar archivos" at bounding box center [464, 188] width 254 height 42
click at [411, 195] on input "Tamanho máximo: 50MB Seleccionar archivos" at bounding box center [464, 188] width 254 height 42
type input "C:\fakepath\Declinio - RfsK8DZE5F3LUceDz4SS29Qm - CNPJ 03802300000425 - SERBIN …"
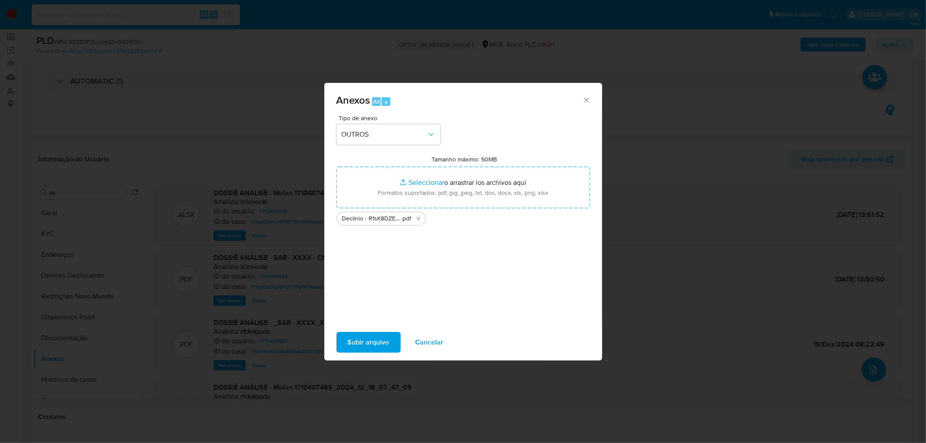
click at [367, 269] on span "Subir arquivo" at bounding box center [369, 342] width 42 height 19
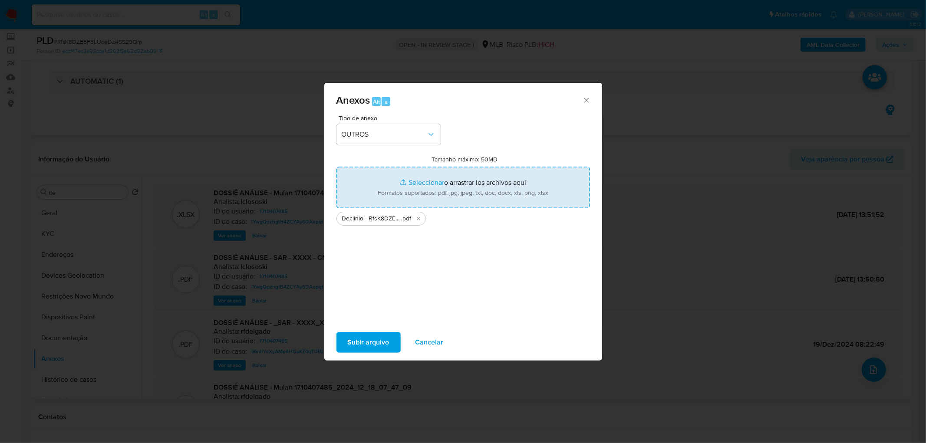
click at [446, 183] on input "Tamanho máximo: 50MB Seleccionar archivos" at bounding box center [464, 188] width 254 height 42
type input "C:\fakepath\Mulan 1710407485_2025_10_06_07_59_43.xlsx"
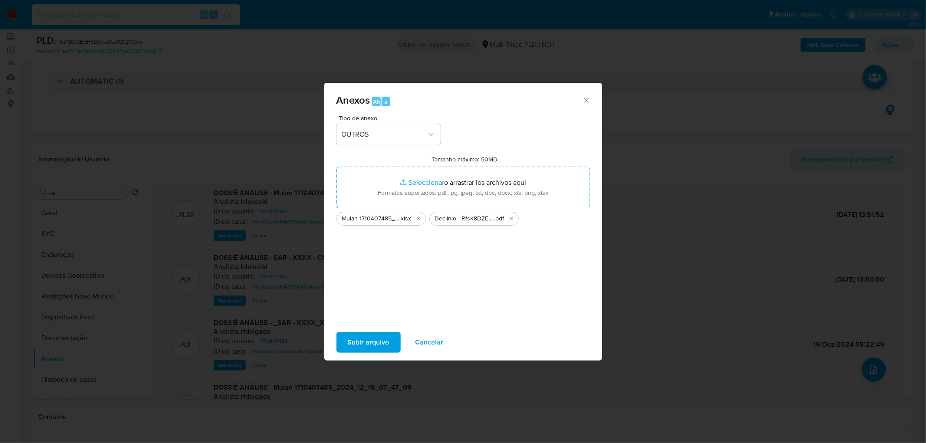
drag, startPoint x: 446, startPoint y: 183, endPoint x: 379, endPoint y: 346, distance: 176.8
click at [379, 269] on span "Subir arquivo" at bounding box center [369, 342] width 42 height 19
click at [426, 269] on span "Cancelar" at bounding box center [430, 342] width 28 height 19
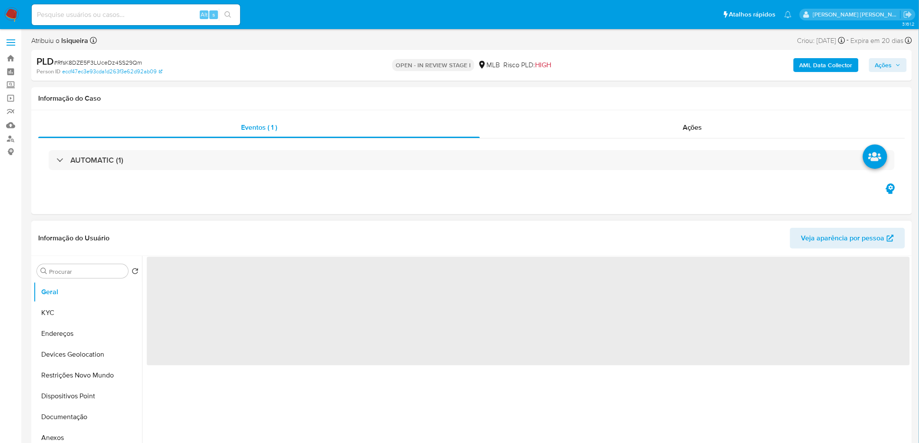
select select "10"
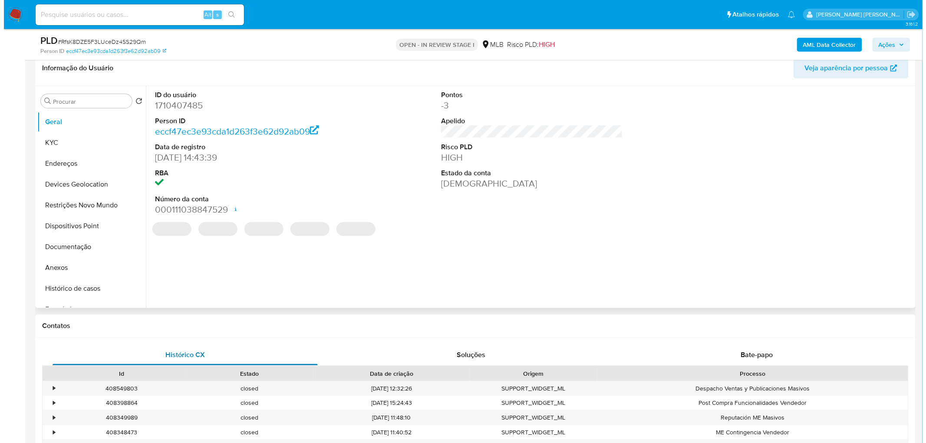
scroll to position [145, 0]
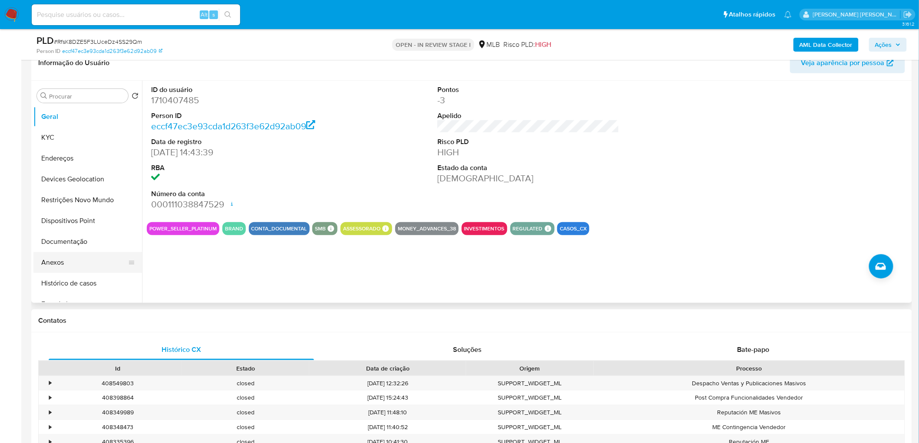
click at [96, 258] on button "Anexos" at bounding box center [84, 262] width 102 height 21
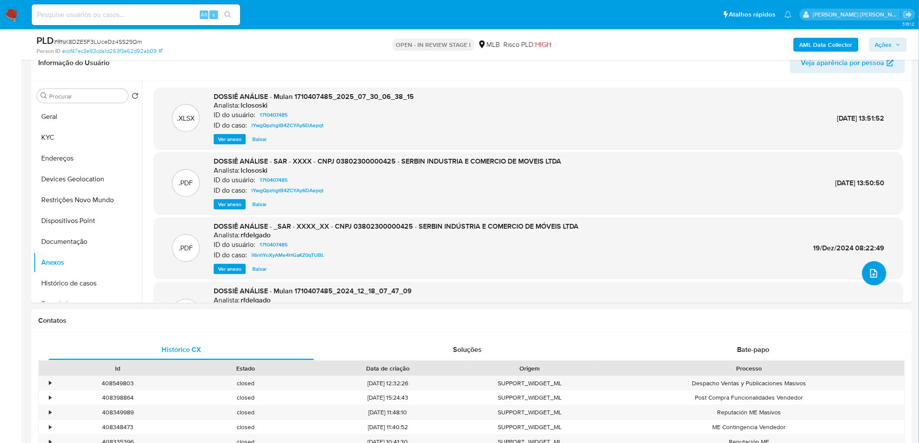
click at [875, 275] on icon "upload-file" at bounding box center [874, 273] width 10 height 10
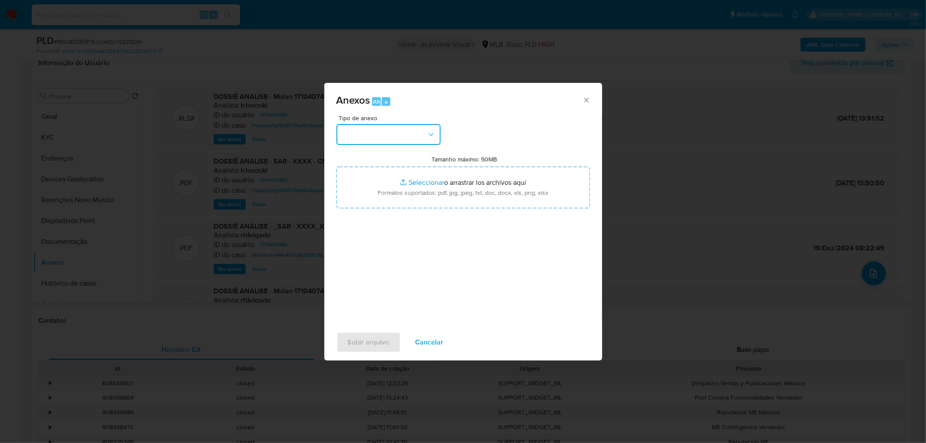
click at [409, 139] on button "button" at bounding box center [389, 134] width 104 height 21
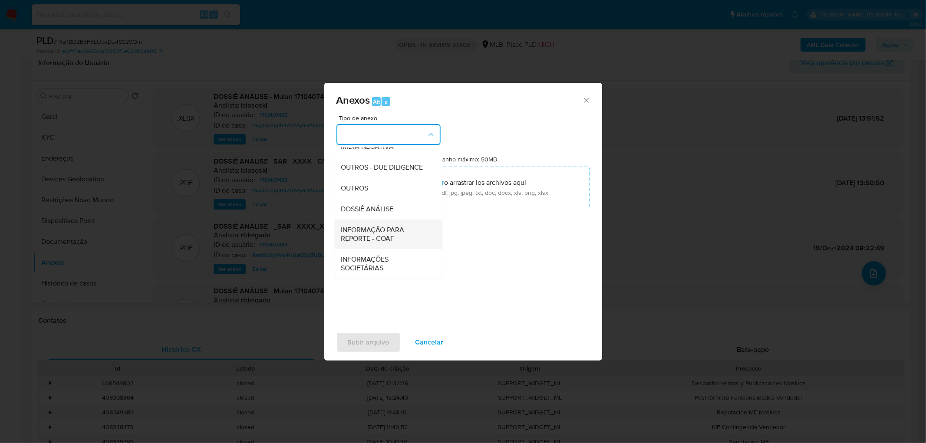
scroll to position [133, 0]
click at [380, 222] on div "INFORMAÇÃO PARA REPORTE - COAF" at bounding box center [385, 234] width 89 height 30
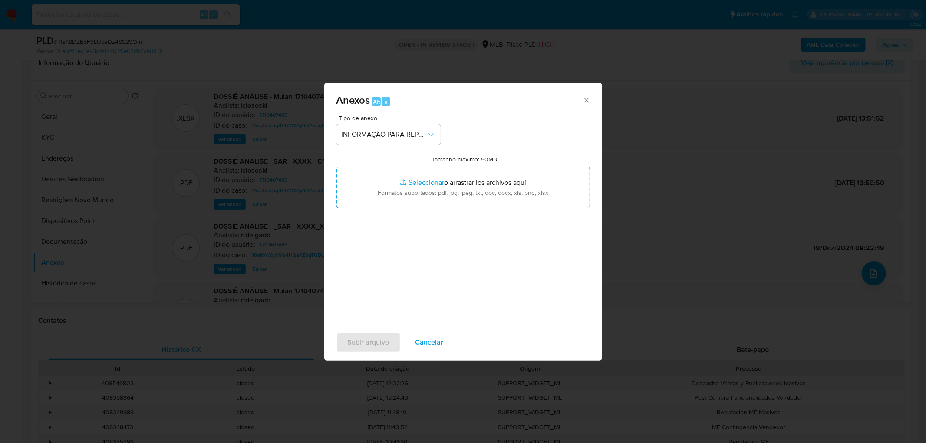
click at [403, 121] on div "Tipo de anexo INFORMAÇÃO PARA REPORTE - COAF" at bounding box center [389, 130] width 104 height 30
drag, startPoint x: 400, startPoint y: 132, endPoint x: 400, endPoint y: 139, distance: 6.9
click at [400, 133] on span "INFORMAÇÃO PARA REPORTE - COAF" at bounding box center [384, 134] width 85 height 9
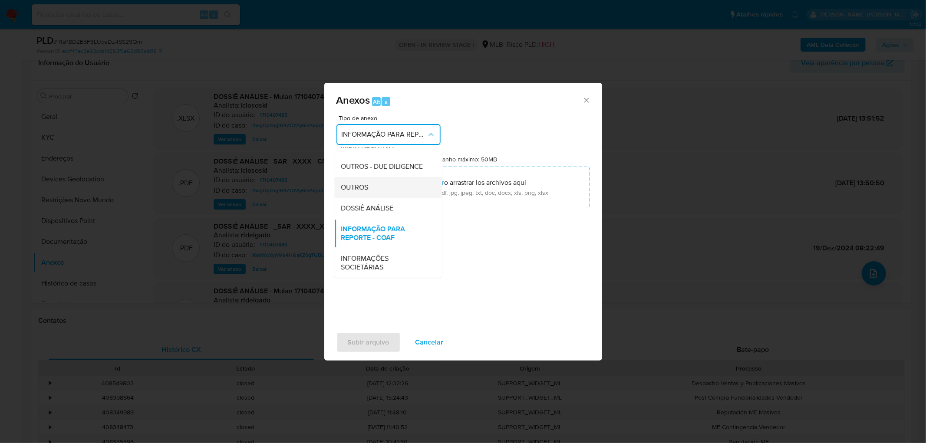
click at [385, 187] on div "OUTROS" at bounding box center [385, 187] width 89 height 21
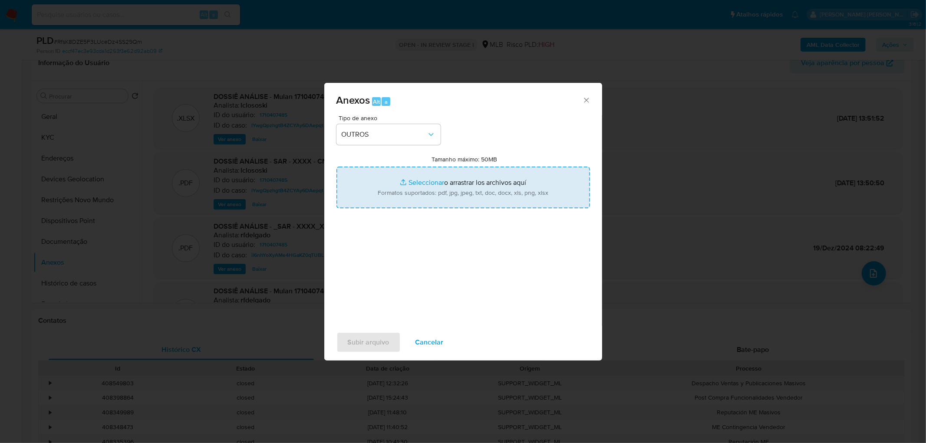
click at [394, 182] on input "Tamanho máximo: 50MB Seleccionar archivos" at bounding box center [464, 188] width 254 height 42
type input "C:\fakepath\Mulan 1710407485_2025_10_06_07_59_43.xlsx"
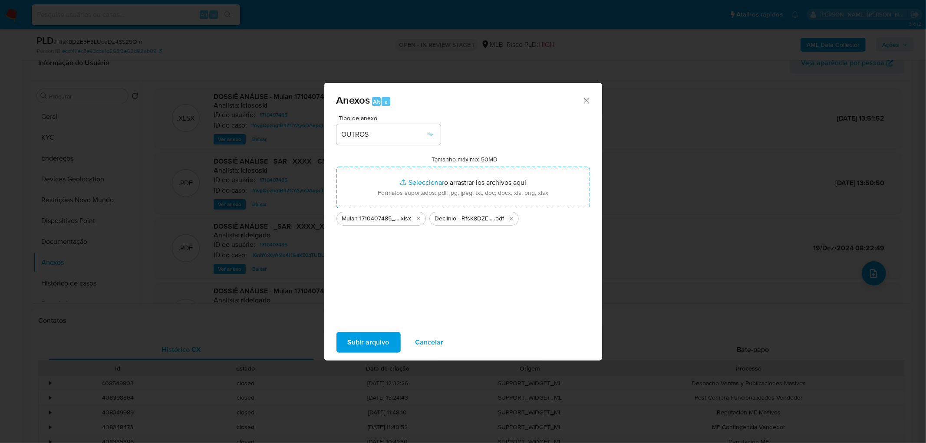
click at [378, 349] on span "Subir arquivo" at bounding box center [369, 342] width 42 height 19
click at [375, 344] on span "Subir arquivo" at bounding box center [369, 342] width 42 height 19
click at [370, 347] on span "Subir arquivo" at bounding box center [369, 342] width 42 height 19
